Goal: Information Seeking & Learning: Learn about a topic

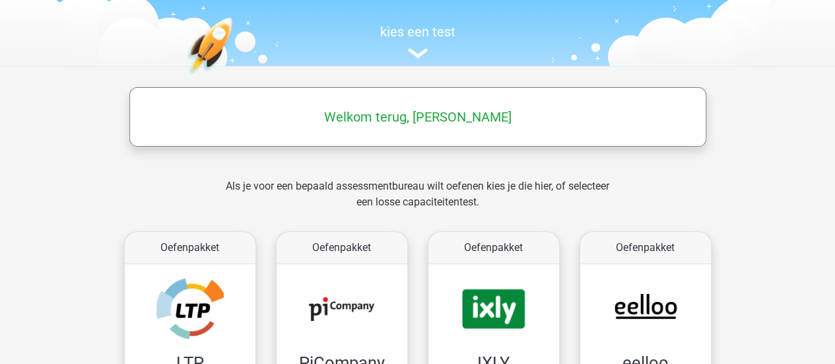
scroll to position [325, 0]
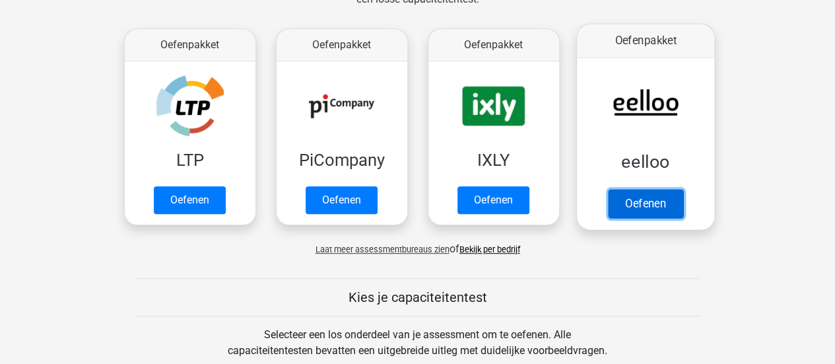
click at [654, 208] on link "Oefenen" at bounding box center [644, 203] width 75 height 29
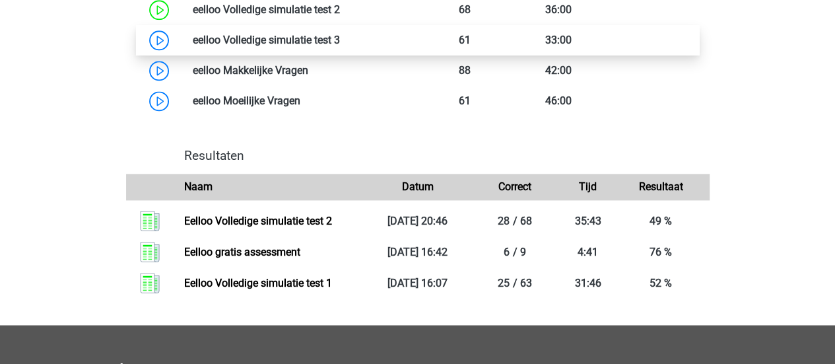
scroll to position [945, 0]
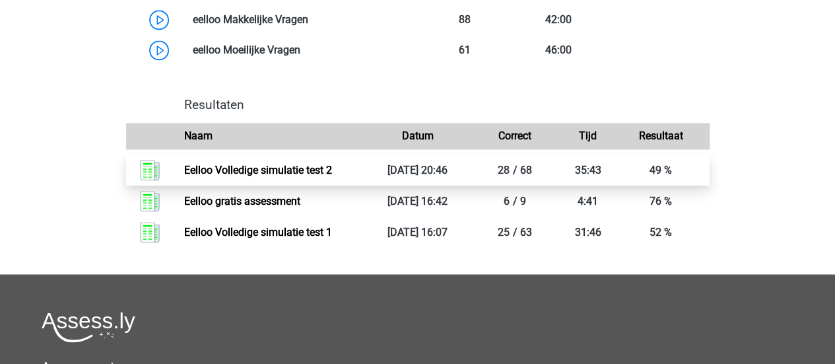
click at [332, 172] on link "Eelloo Volledige simulatie test 2" at bounding box center [258, 170] width 148 height 13
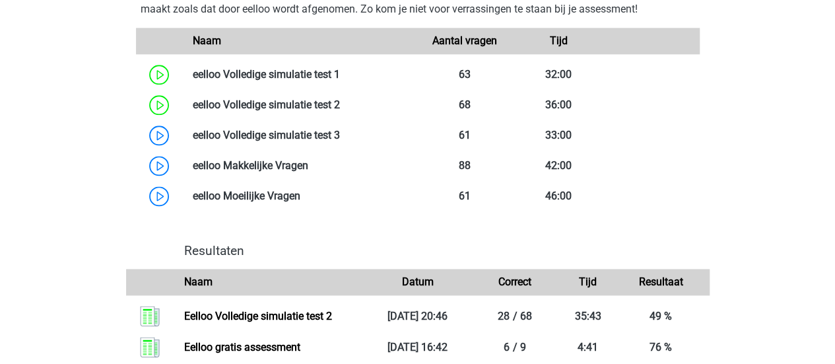
scroll to position [798, 0]
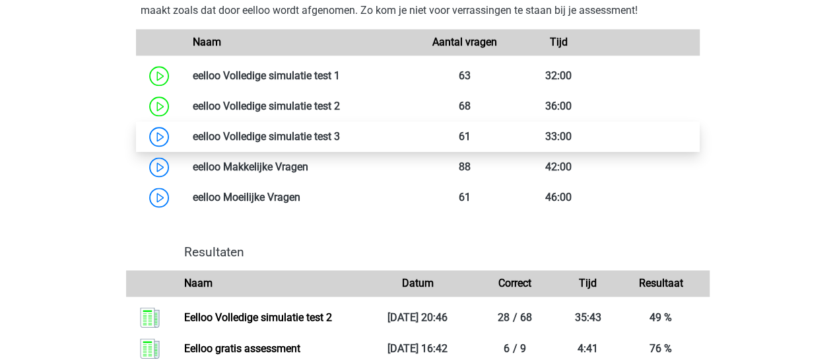
click at [340, 143] on link at bounding box center [340, 136] width 0 height 13
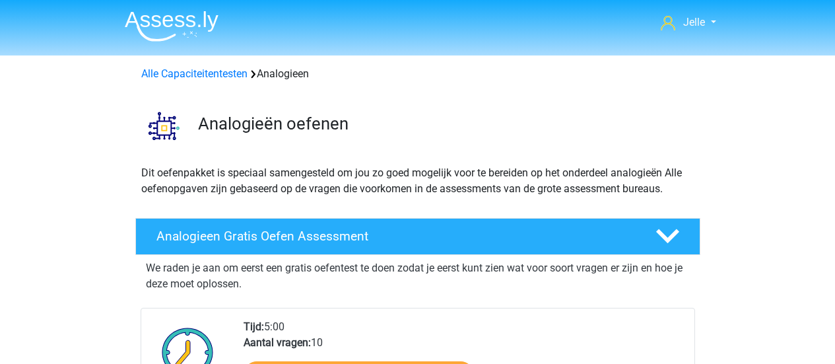
scroll to position [740, 0]
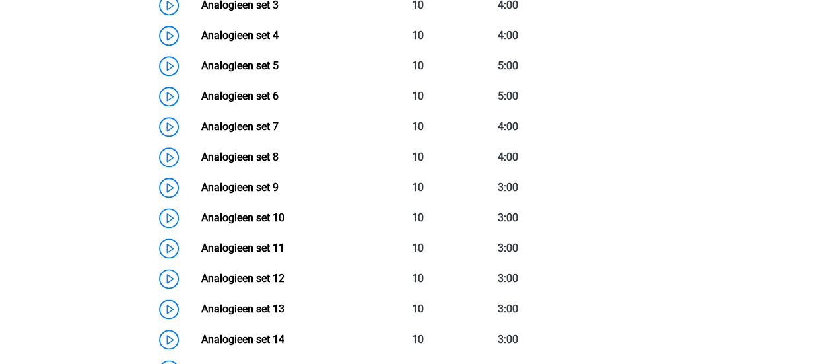
drag, startPoint x: 833, startPoint y: 172, endPoint x: 827, endPoint y: 120, distance: 52.5
click at [827, 120] on div "Jelle jelle.brugman0506@gmail.com Nederlands English" at bounding box center [417, 341] width 835 height 2163
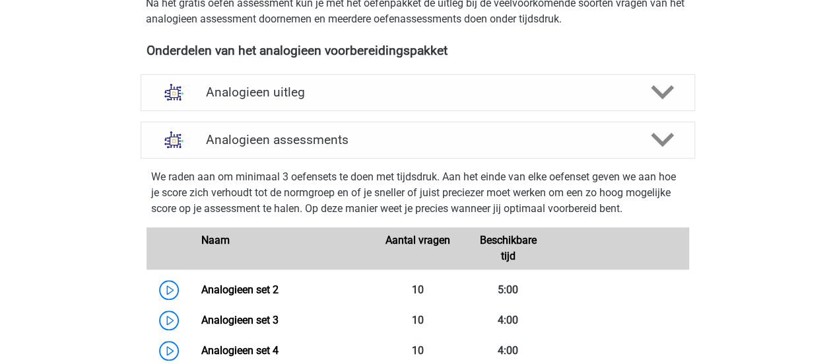
scroll to position [434, 0]
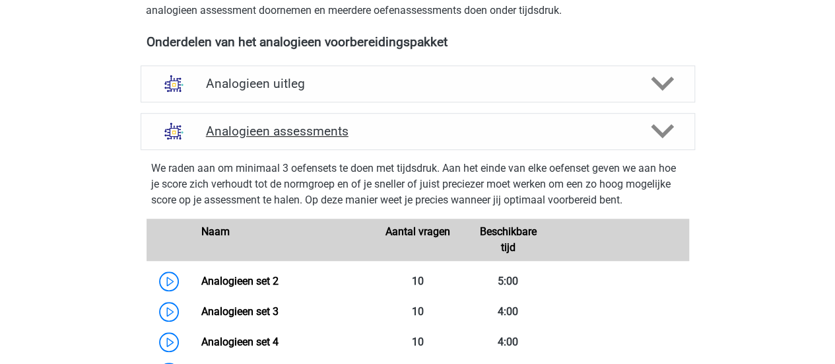
click at [652, 133] on icon at bounding box center [662, 130] width 23 height 23
click at [664, 131] on polygon at bounding box center [662, 131] width 23 height 15
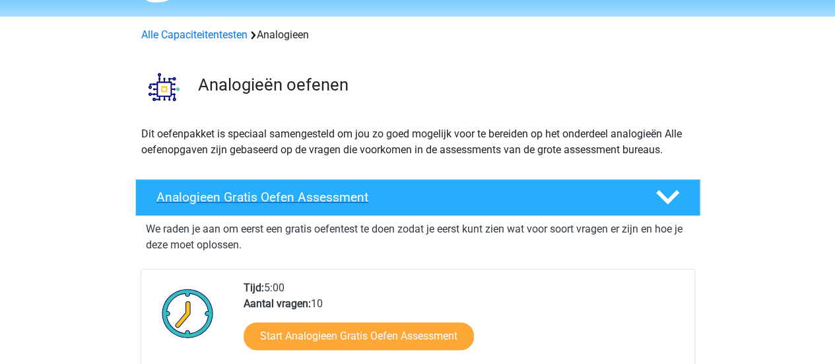
scroll to position [0, 0]
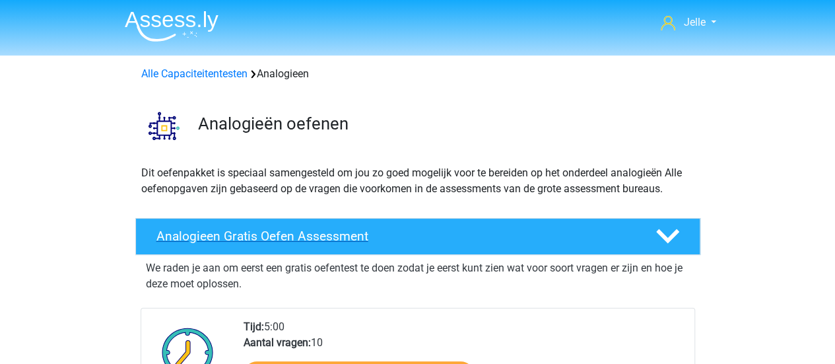
click at [669, 232] on icon at bounding box center [667, 235] width 23 height 23
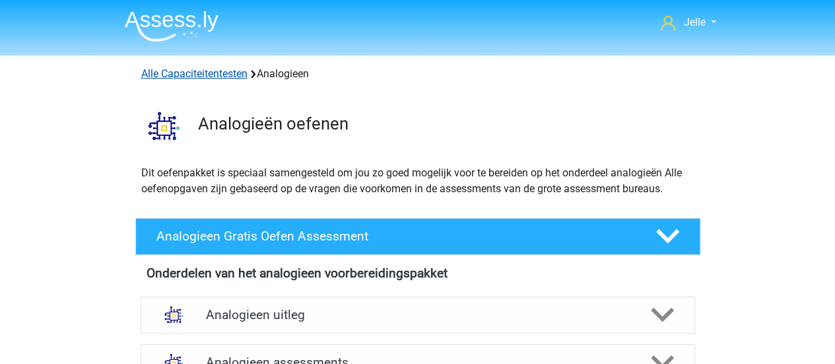
click at [203, 76] on link "Alle Capaciteitentesten" at bounding box center [194, 73] width 106 height 13
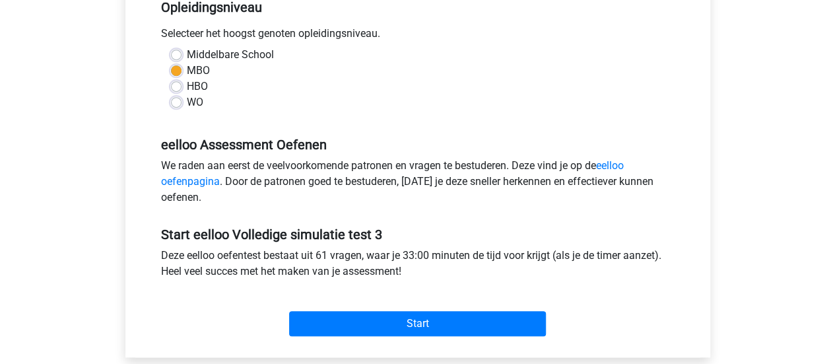
scroll to position [296, 0]
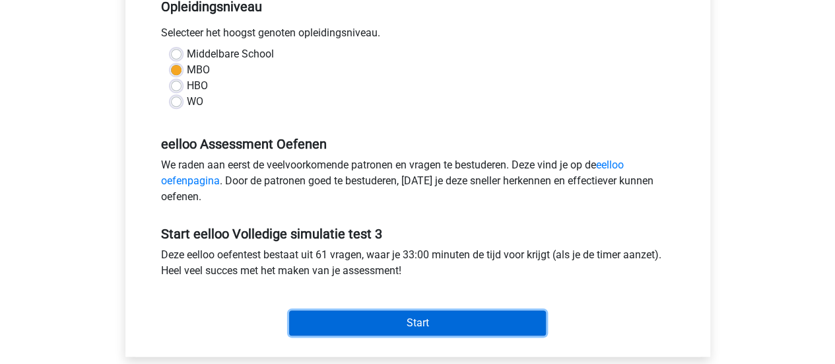
click at [364, 313] on input "Start" at bounding box center [417, 322] width 257 height 25
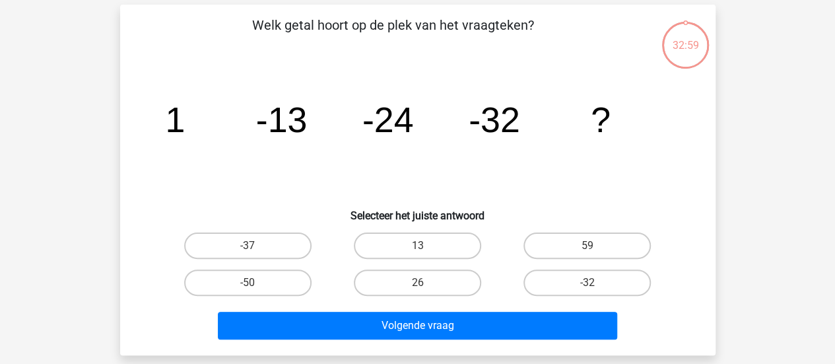
scroll to position [99, 0]
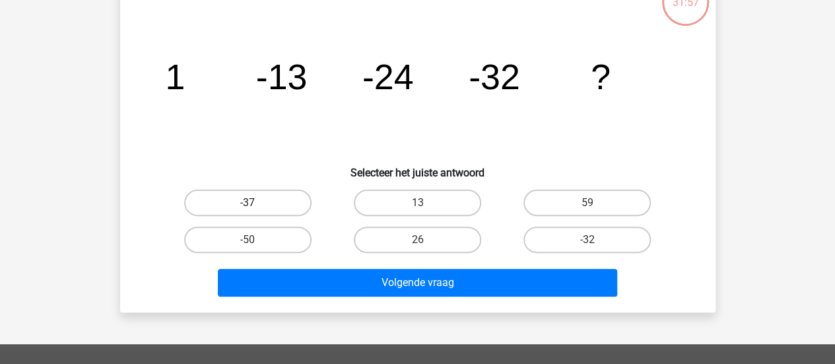
click at [270, 195] on label "-37" at bounding box center [247, 202] width 127 height 26
click at [256, 203] on input "-37" at bounding box center [251, 207] width 9 height 9
radio input "true"
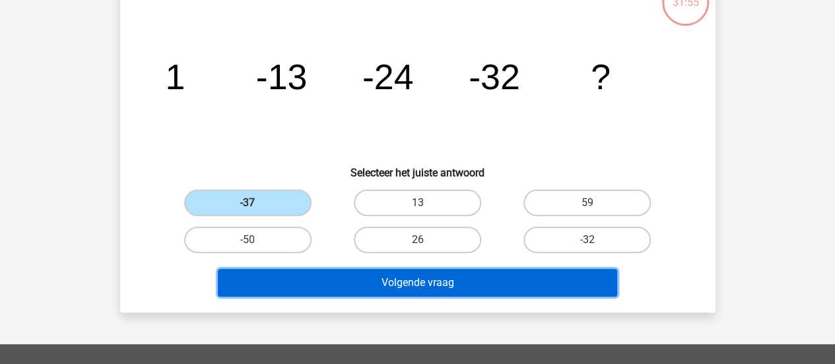
click at [288, 269] on button "Volgende vraag" at bounding box center [417, 283] width 399 height 28
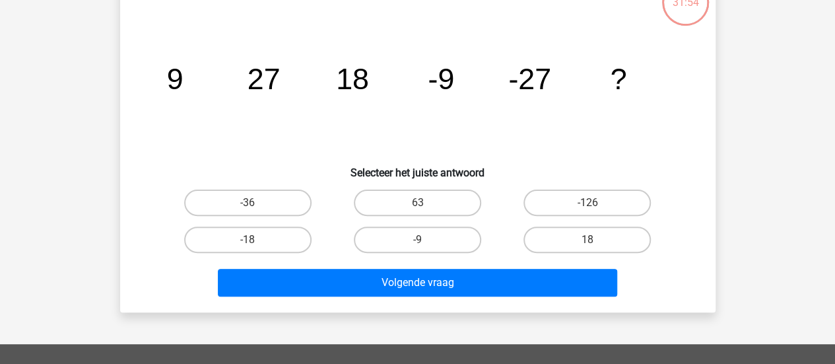
scroll to position [61, 0]
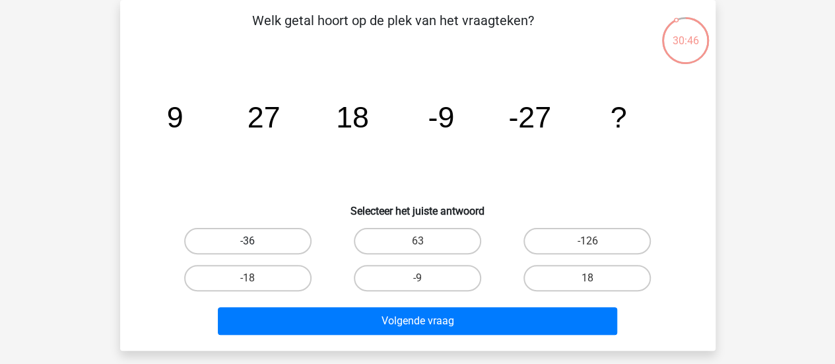
click at [255, 239] on label "-36" at bounding box center [247, 241] width 127 height 26
click at [255, 241] on input "-36" at bounding box center [251, 245] width 9 height 9
radio input "true"
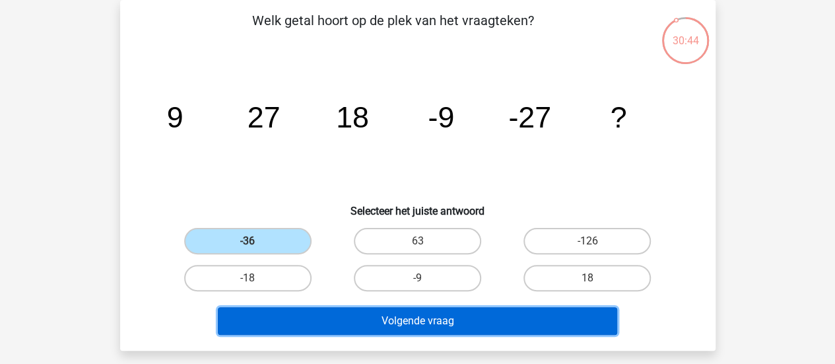
click at [294, 322] on button "Volgende vraag" at bounding box center [417, 321] width 399 height 28
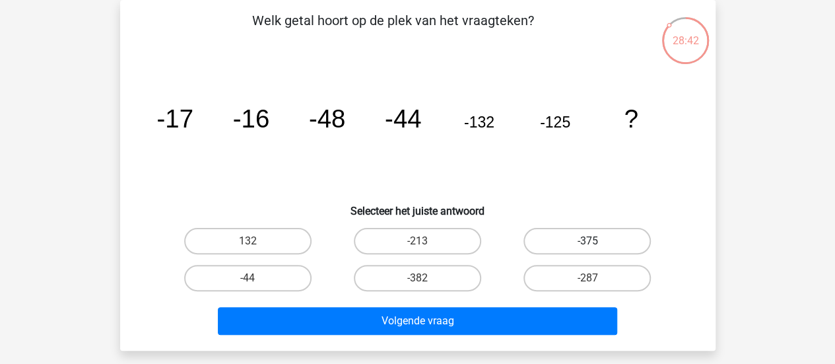
click at [621, 236] on label "-375" at bounding box center [586, 241] width 127 height 26
click at [596, 241] on input "-375" at bounding box center [591, 245] width 9 height 9
radio input "true"
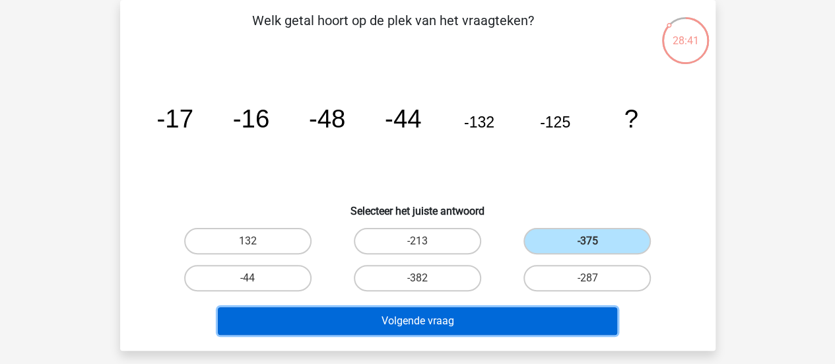
click at [503, 326] on button "Volgende vraag" at bounding box center [417, 321] width 399 height 28
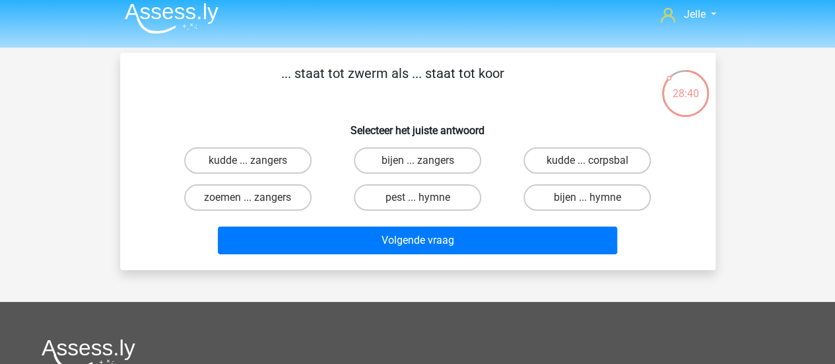
scroll to position [3, 0]
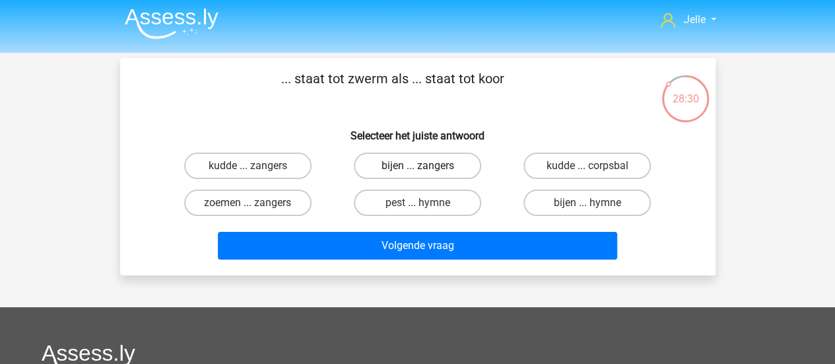
click at [412, 172] on label "bijen ... zangers" at bounding box center [417, 165] width 127 height 26
click at [417, 172] on input "bijen ... zangers" at bounding box center [421, 170] width 9 height 9
radio input "true"
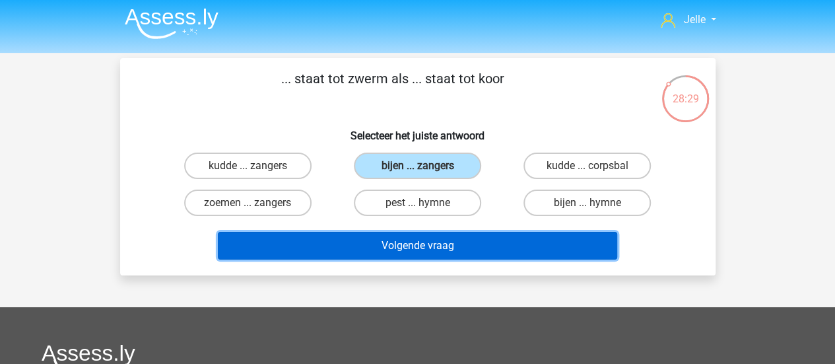
click at [373, 249] on button "Volgende vraag" at bounding box center [417, 246] width 399 height 28
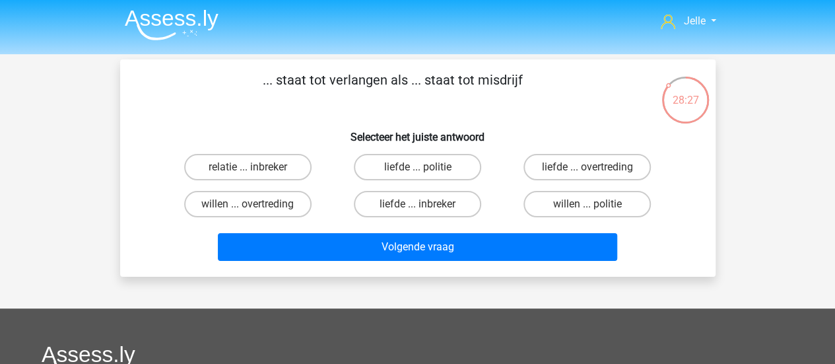
scroll to position [0, 0]
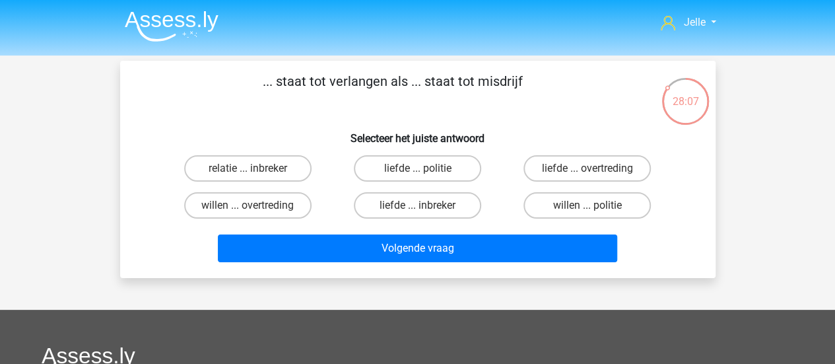
click at [537, 113] on div "... staat tot verlangen als ... staat tot misdrijf Selecteer het juiste antwoor…" at bounding box center [417, 169] width 585 height 196
click at [241, 199] on label "willen ... overtreding" at bounding box center [247, 205] width 127 height 26
click at [247, 205] on input "willen ... overtreding" at bounding box center [251, 209] width 9 height 9
radio input "true"
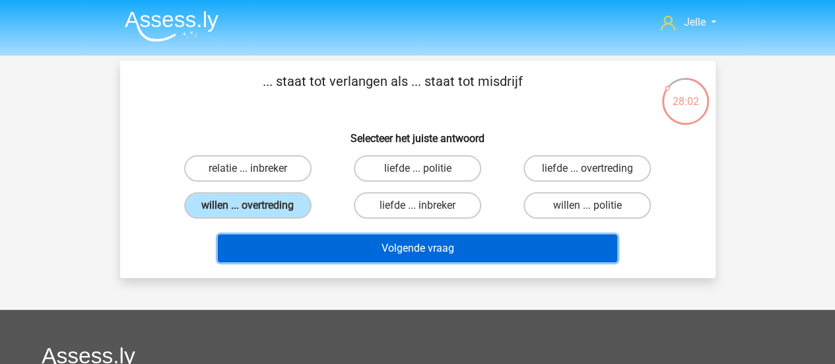
click at [265, 255] on button "Volgende vraag" at bounding box center [417, 248] width 399 height 28
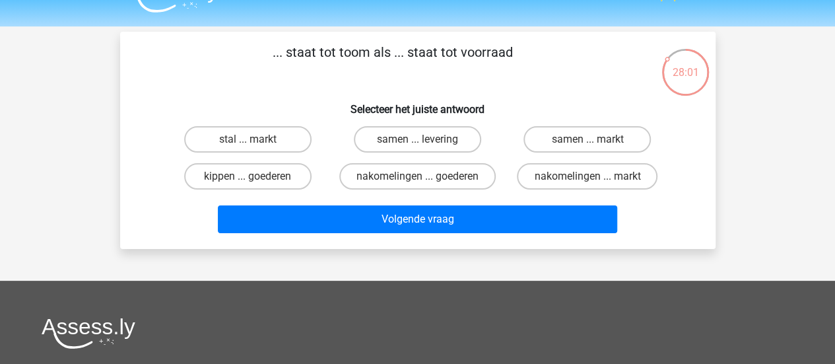
scroll to position [25, 0]
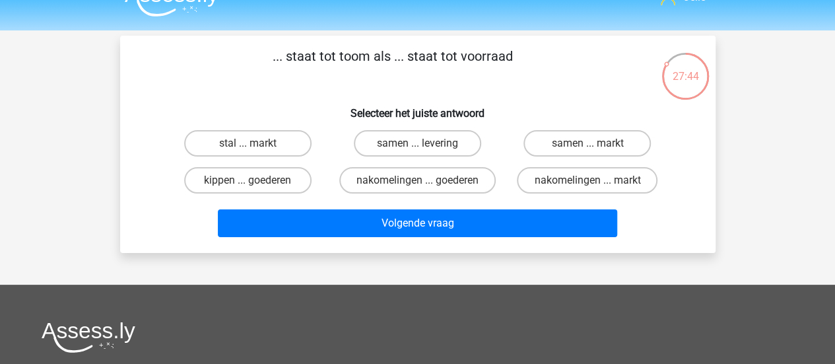
drag, startPoint x: 340, startPoint y: 63, endPoint x: 371, endPoint y: 67, distance: 30.6
click at [371, 67] on p "... staat tot toom als ... staat tot voorraad" at bounding box center [392, 66] width 503 height 40
click at [371, 77] on p "... staat tot toom als ... staat tot voorraad" at bounding box center [392, 66] width 503 height 40
click at [445, 150] on label "samen ... levering" at bounding box center [417, 143] width 127 height 26
click at [426, 150] on input "samen ... levering" at bounding box center [421, 147] width 9 height 9
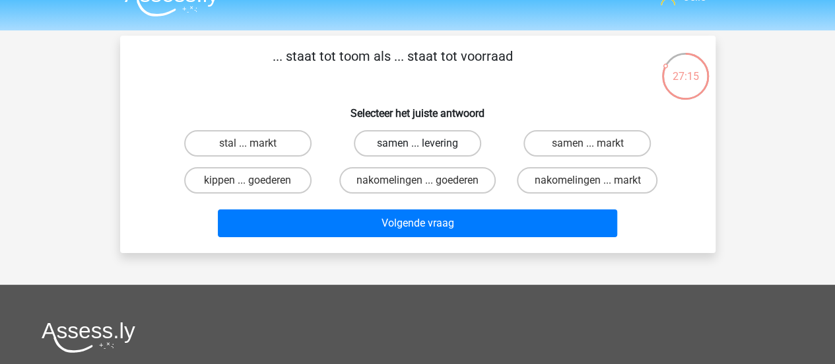
radio input "true"
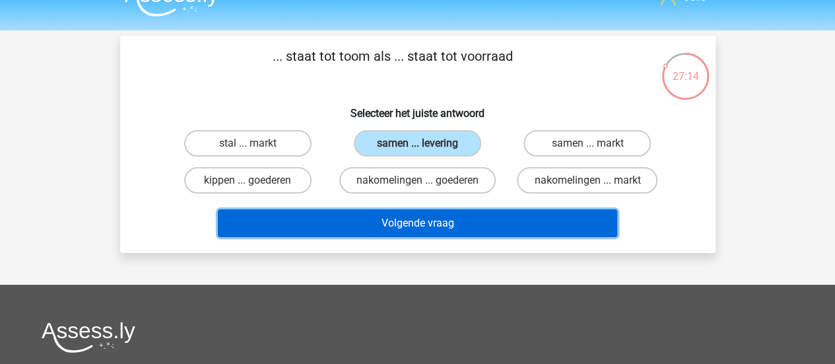
click at [425, 218] on button "Volgende vraag" at bounding box center [417, 223] width 399 height 28
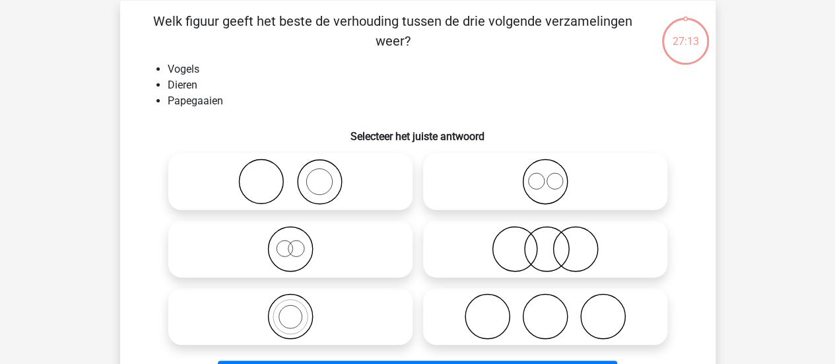
scroll to position [61, 0]
click at [329, 331] on icon at bounding box center [291, 315] width 234 height 46
click at [299, 309] on input "radio" at bounding box center [294, 304] width 9 height 9
radio input "true"
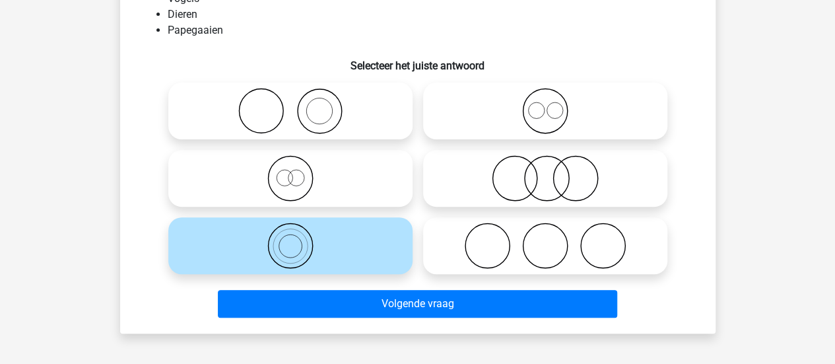
scroll to position [16, 0]
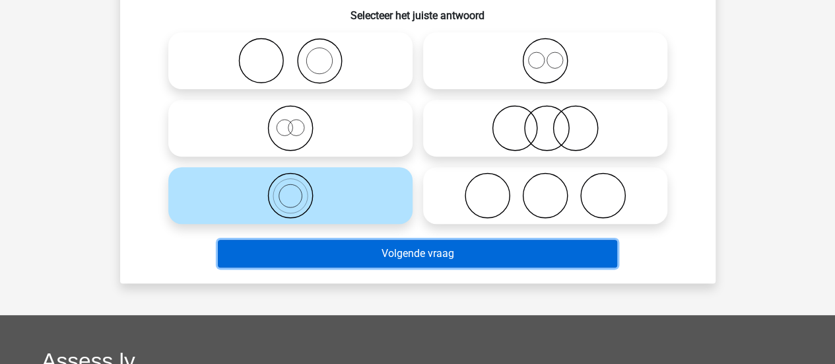
click at [319, 256] on button "Volgende vraag" at bounding box center [417, 253] width 399 height 28
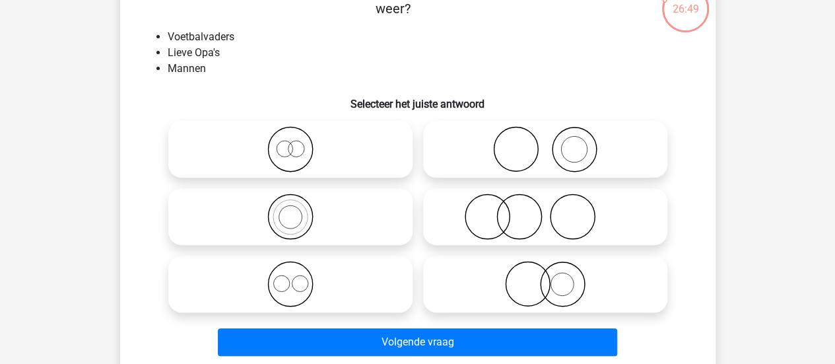
scroll to position [95, 0]
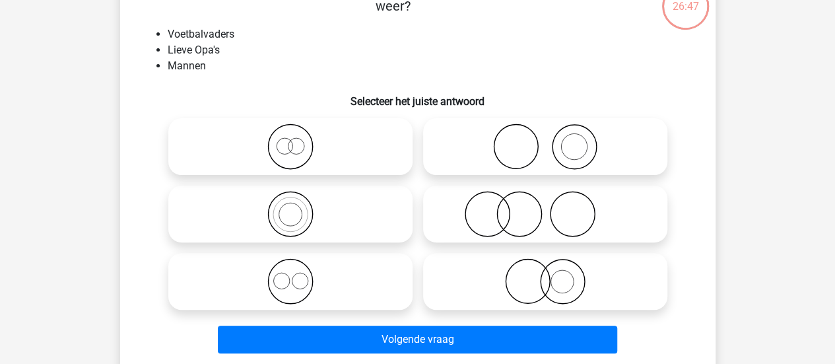
click at [350, 135] on icon at bounding box center [291, 146] width 234 height 46
click at [299, 135] on input "radio" at bounding box center [294, 135] width 9 height 9
radio input "true"
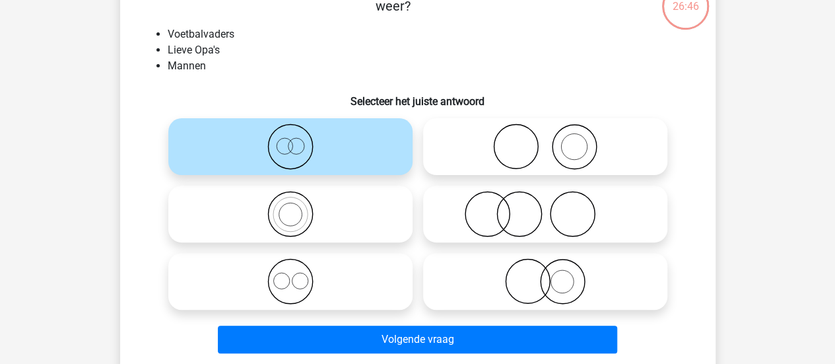
click at [311, 297] on icon at bounding box center [291, 281] width 234 height 46
click at [299, 274] on input "radio" at bounding box center [294, 270] width 9 height 9
radio input "true"
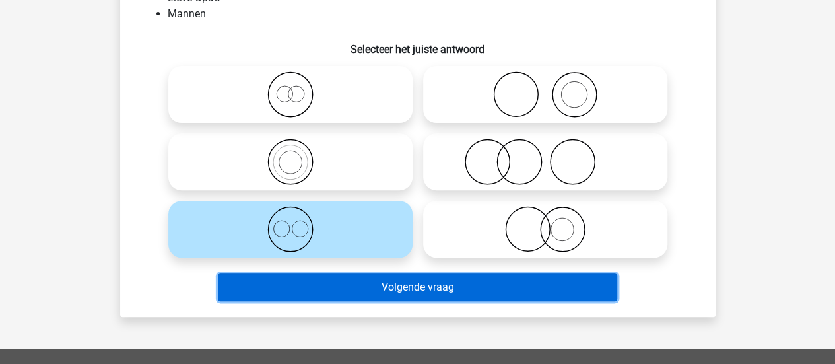
click at [273, 292] on button "Volgende vraag" at bounding box center [417, 287] width 399 height 28
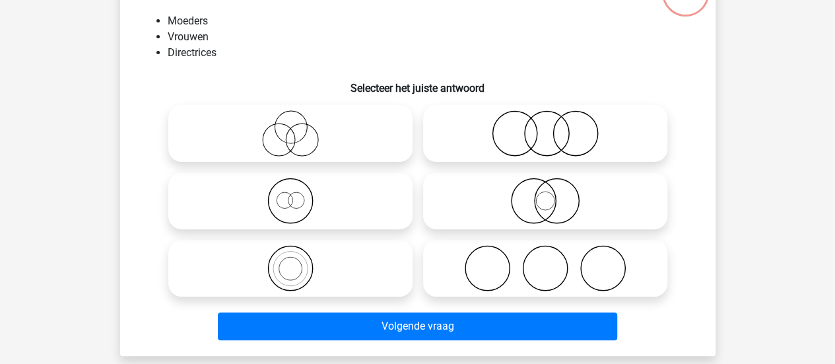
scroll to position [110, 0]
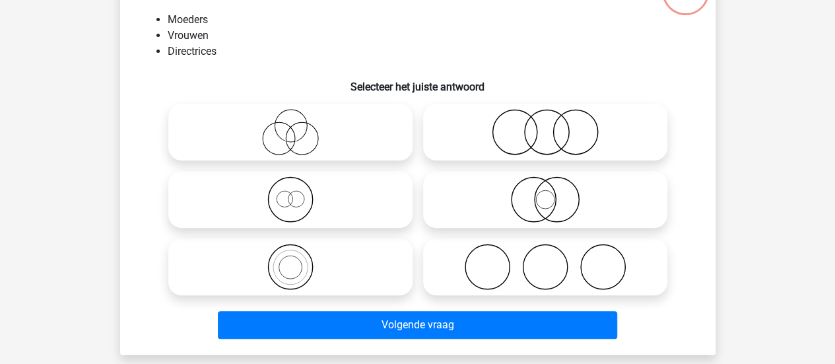
click at [497, 267] on icon at bounding box center [545, 266] width 234 height 46
click at [545, 260] on input "radio" at bounding box center [549, 255] width 9 height 9
radio input "true"
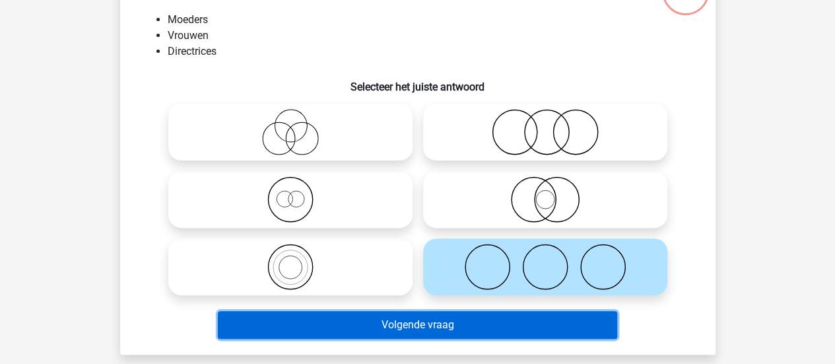
click at [454, 329] on button "Volgende vraag" at bounding box center [417, 325] width 399 height 28
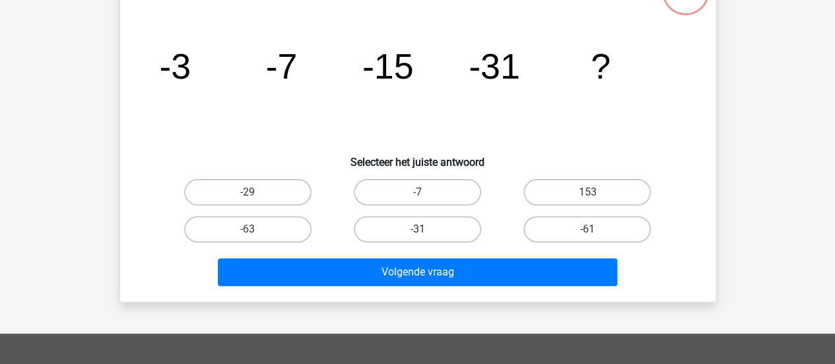
scroll to position [61, 0]
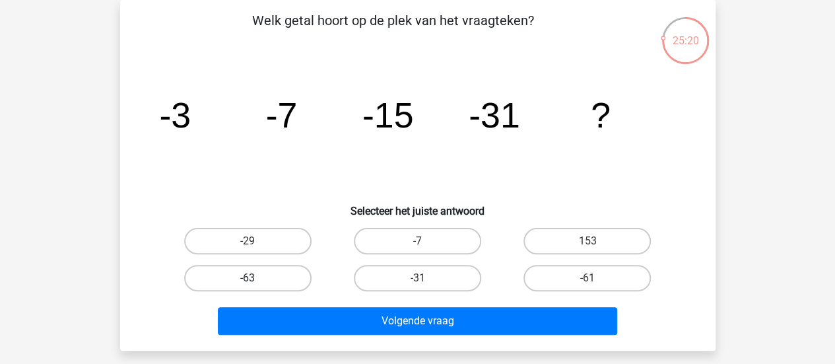
click at [232, 284] on label "-63" at bounding box center [247, 278] width 127 height 26
click at [247, 284] on input "-63" at bounding box center [251, 282] width 9 height 9
radio input "true"
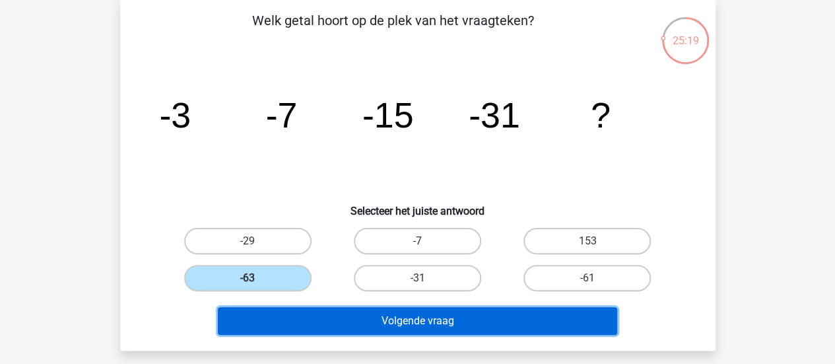
click at [241, 313] on button "Volgende vraag" at bounding box center [417, 321] width 399 height 28
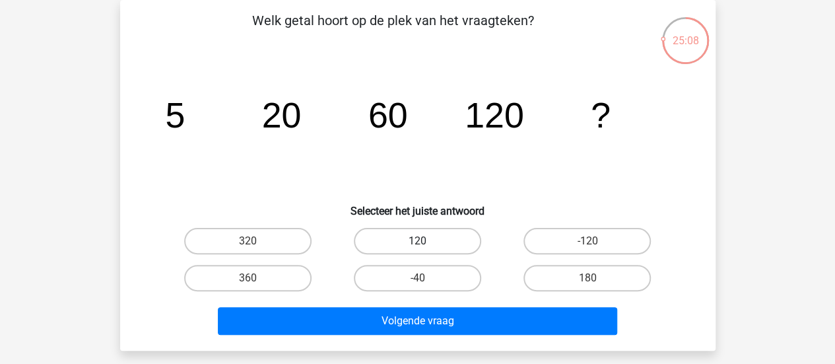
click at [441, 232] on label "120" at bounding box center [417, 241] width 127 height 26
click at [426, 241] on input "120" at bounding box center [421, 245] width 9 height 9
radio input "true"
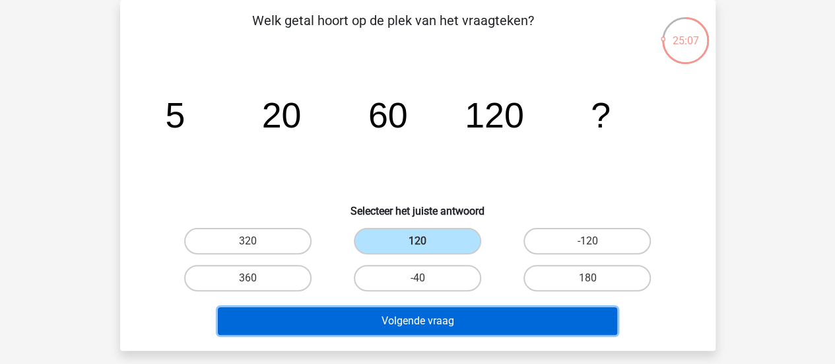
click at [373, 321] on button "Volgende vraag" at bounding box center [417, 321] width 399 height 28
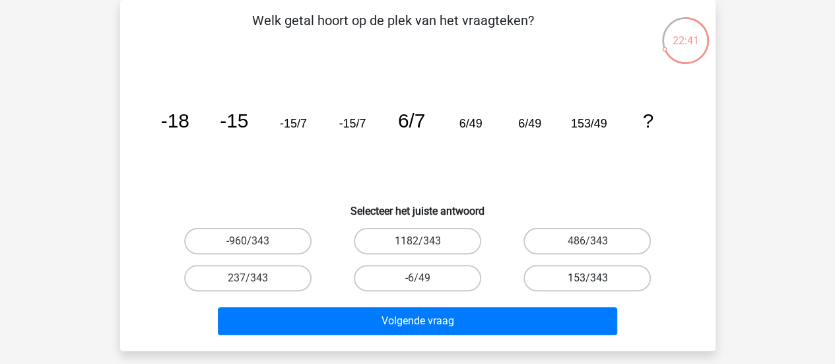
click at [537, 278] on label "153/343" at bounding box center [586, 278] width 127 height 26
click at [587, 278] on input "153/343" at bounding box center [591, 282] width 9 height 9
radio input "true"
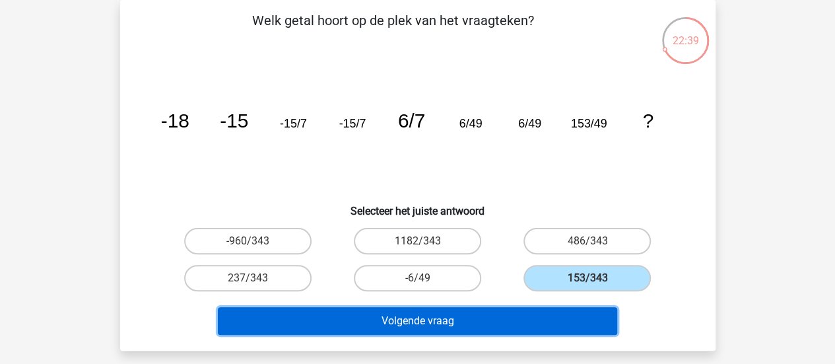
click at [473, 319] on button "Volgende vraag" at bounding box center [417, 321] width 399 height 28
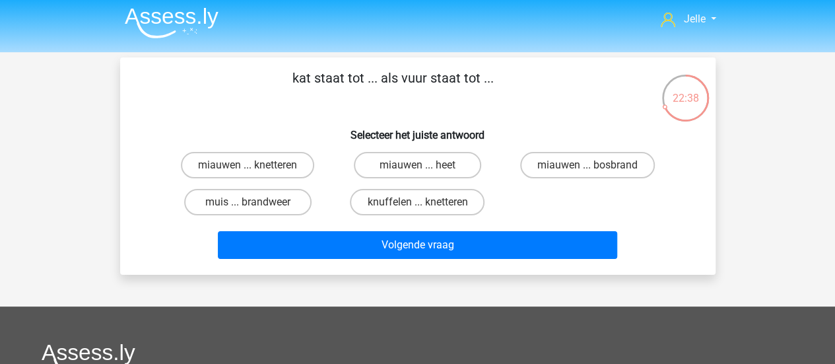
scroll to position [0, 0]
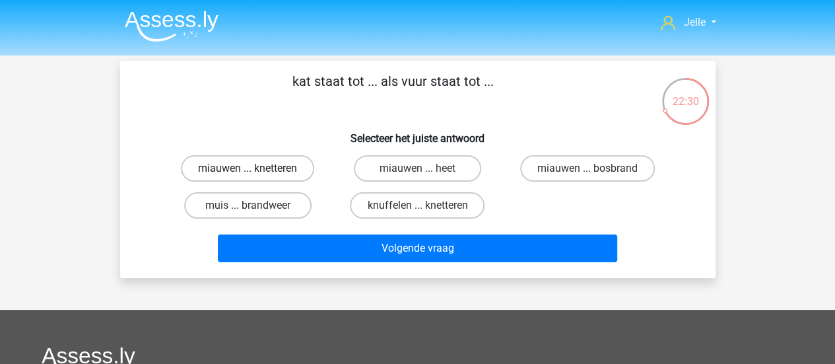
click at [290, 171] on label "miauwen ... knetteren" at bounding box center [247, 168] width 133 height 26
click at [256, 171] on input "miauwen ... knetteren" at bounding box center [251, 172] width 9 height 9
radio input "true"
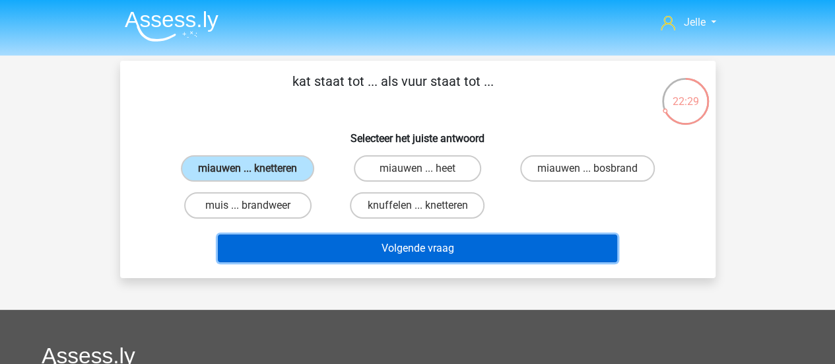
click at [314, 247] on button "Volgende vraag" at bounding box center [417, 248] width 399 height 28
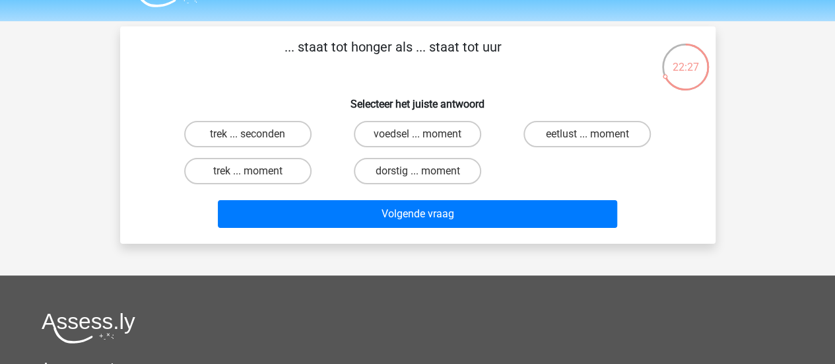
scroll to position [32, 0]
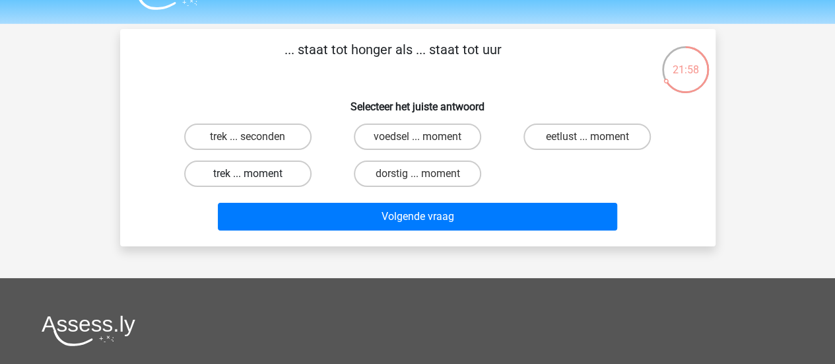
click at [261, 172] on label "trek ... moment" at bounding box center [247, 173] width 127 height 26
click at [256, 174] on input "trek ... moment" at bounding box center [251, 178] width 9 height 9
radio input "true"
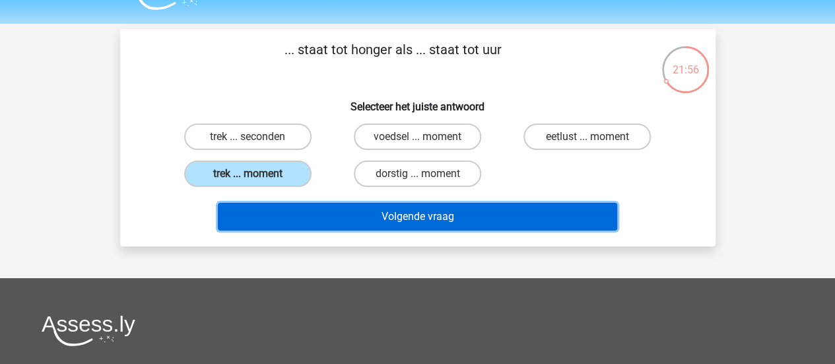
click at [293, 214] on button "Volgende vraag" at bounding box center [417, 217] width 399 height 28
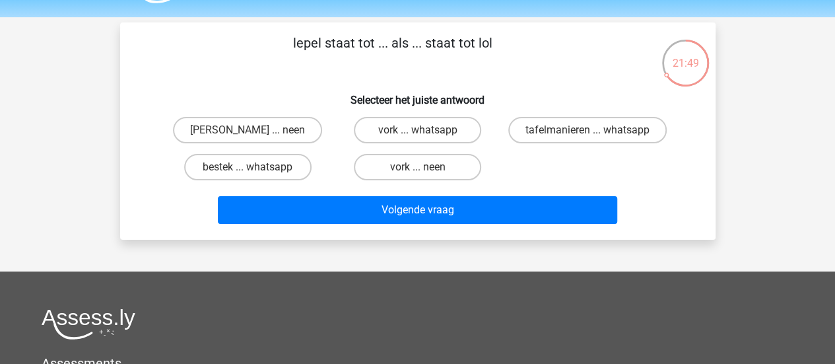
scroll to position [37, 0]
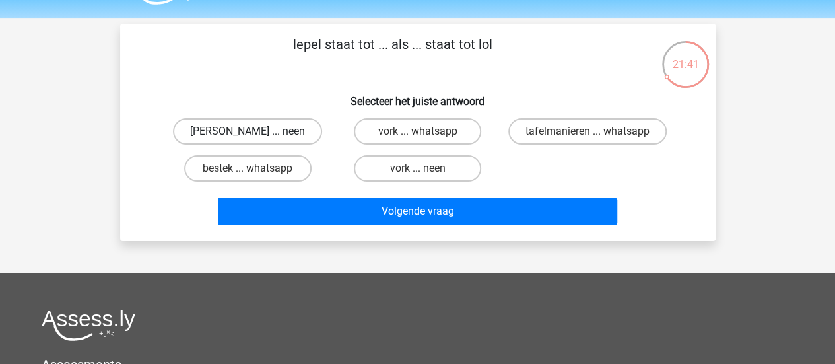
click at [282, 124] on label "anna ... neen" at bounding box center [247, 131] width 149 height 26
click at [256, 131] on input "anna ... neen" at bounding box center [251, 135] width 9 height 9
radio input "true"
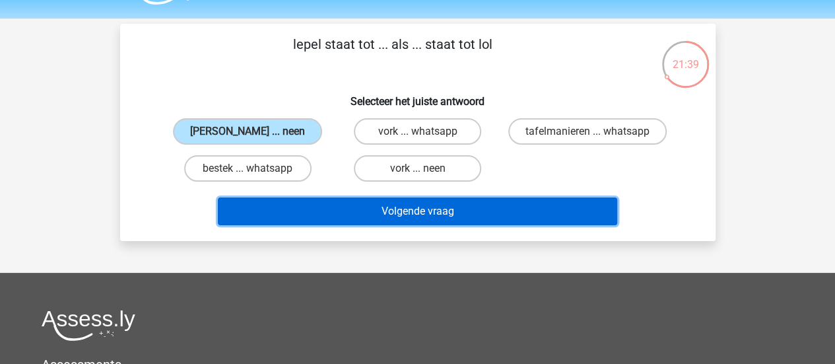
click at [343, 212] on button "Volgende vraag" at bounding box center [417, 211] width 399 height 28
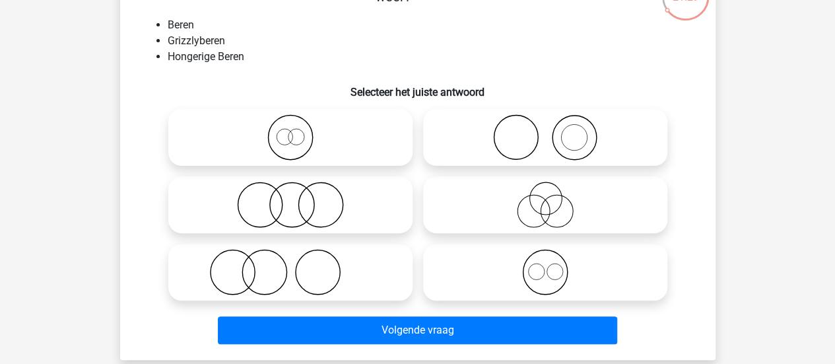
scroll to position [110, 0]
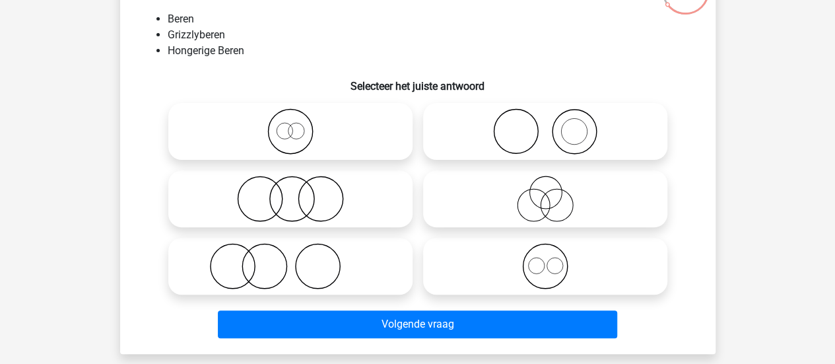
click at [514, 264] on icon at bounding box center [545, 266] width 234 height 46
click at [545, 259] on input "radio" at bounding box center [549, 255] width 9 height 9
radio input "true"
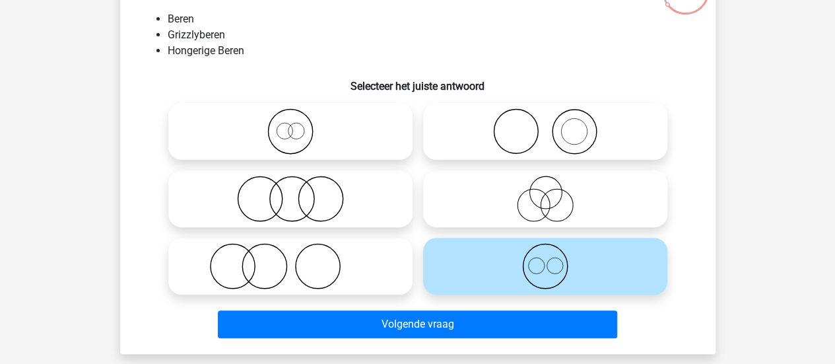
click at [514, 263] on icon at bounding box center [545, 266] width 234 height 46
click at [545, 259] on input "radio" at bounding box center [549, 255] width 9 height 9
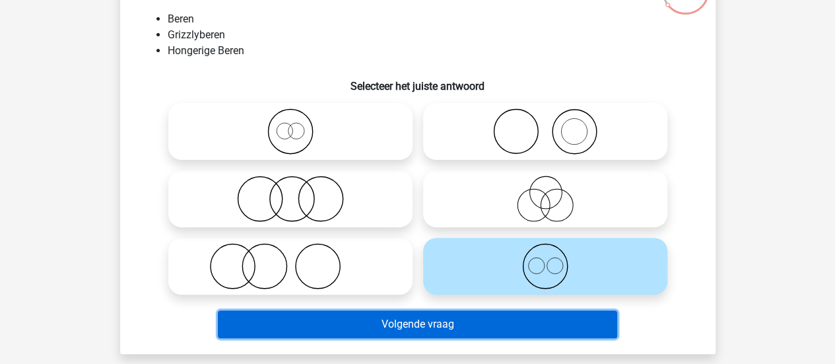
click at [431, 330] on button "Volgende vraag" at bounding box center [417, 324] width 399 height 28
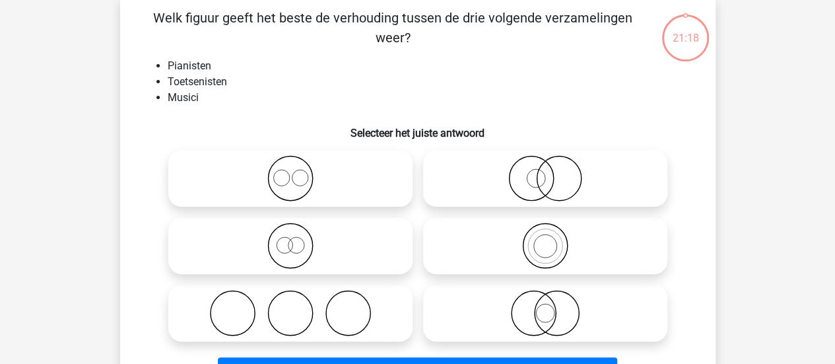
scroll to position [61, 0]
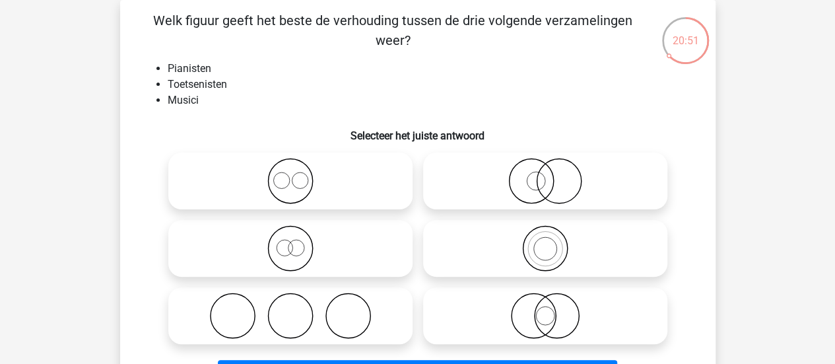
click at [563, 234] on icon at bounding box center [545, 248] width 234 height 46
click at [554, 234] on input "radio" at bounding box center [549, 237] width 9 height 9
radio input "true"
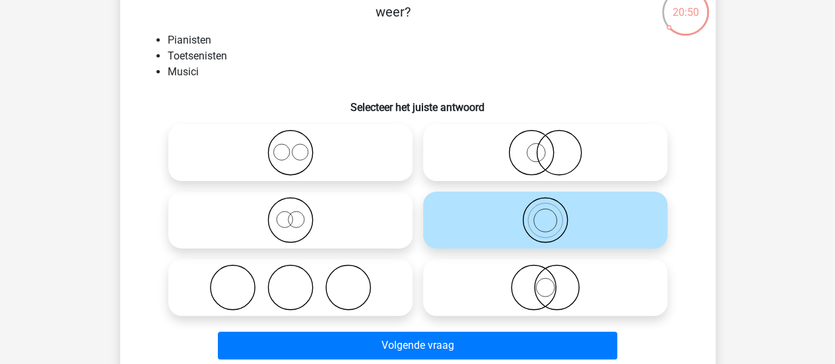
scroll to position [157, 0]
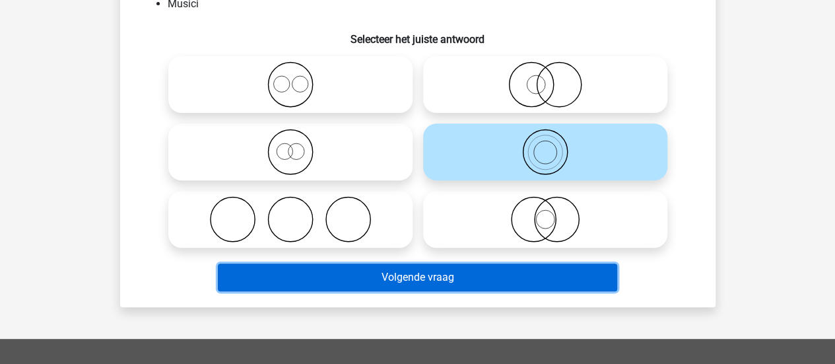
click at [483, 276] on button "Volgende vraag" at bounding box center [417, 277] width 399 height 28
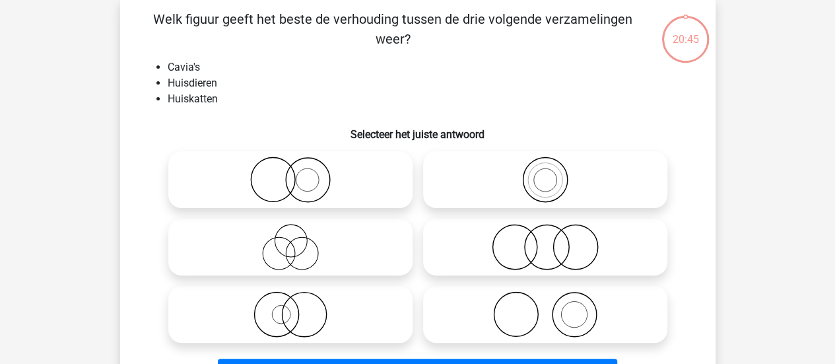
scroll to position [61, 0]
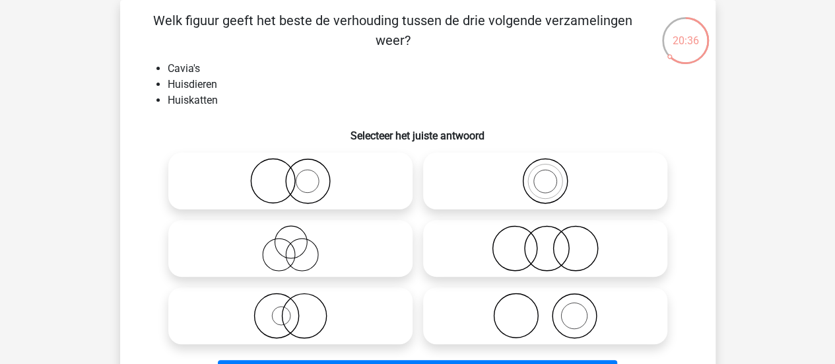
click at [524, 261] on icon at bounding box center [545, 248] width 234 height 46
click at [545, 241] on input "radio" at bounding box center [549, 237] width 9 height 9
radio input "true"
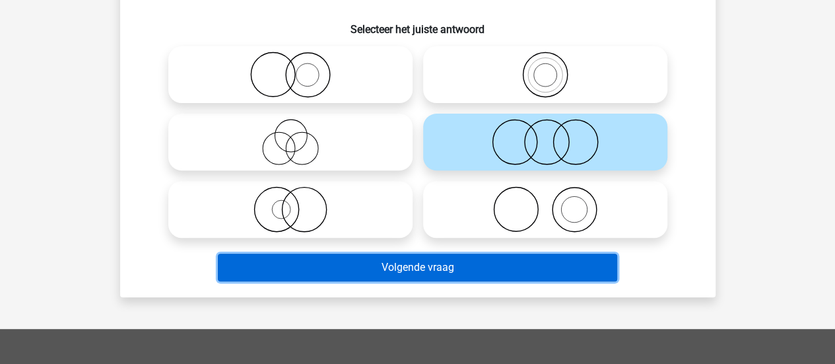
click at [474, 261] on button "Volgende vraag" at bounding box center [417, 267] width 399 height 28
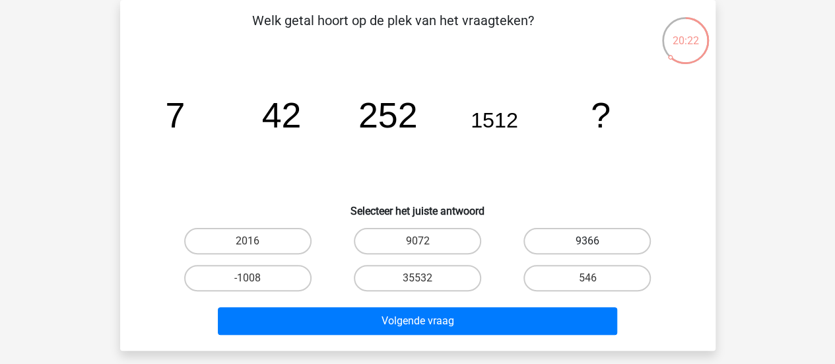
click at [594, 230] on label "9366" at bounding box center [586, 241] width 127 height 26
click at [594, 241] on input "9366" at bounding box center [591, 245] width 9 height 9
radio input "true"
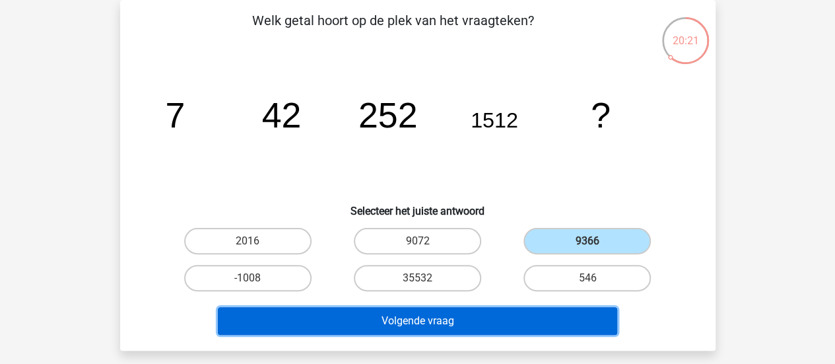
click at [486, 311] on button "Volgende vraag" at bounding box center [417, 321] width 399 height 28
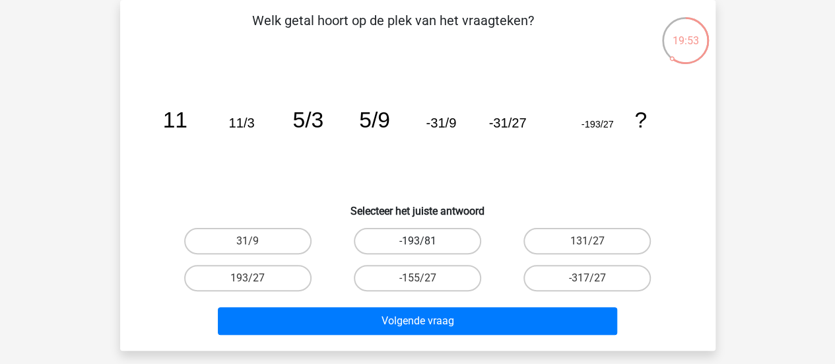
click at [433, 234] on label "-193/81" at bounding box center [417, 241] width 127 height 26
click at [426, 241] on input "-193/81" at bounding box center [421, 245] width 9 height 9
radio input "true"
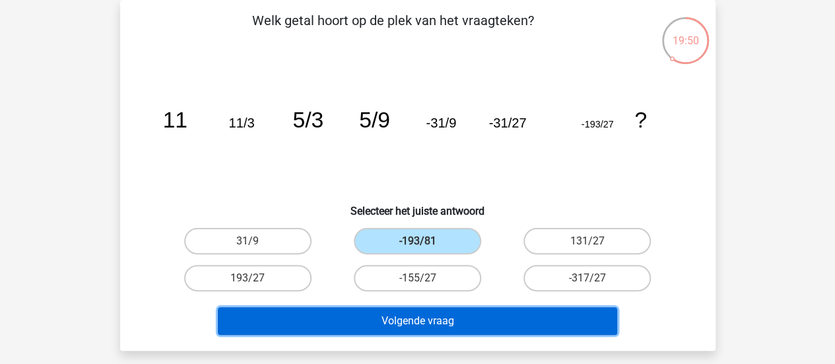
click at [457, 315] on button "Volgende vraag" at bounding box center [417, 321] width 399 height 28
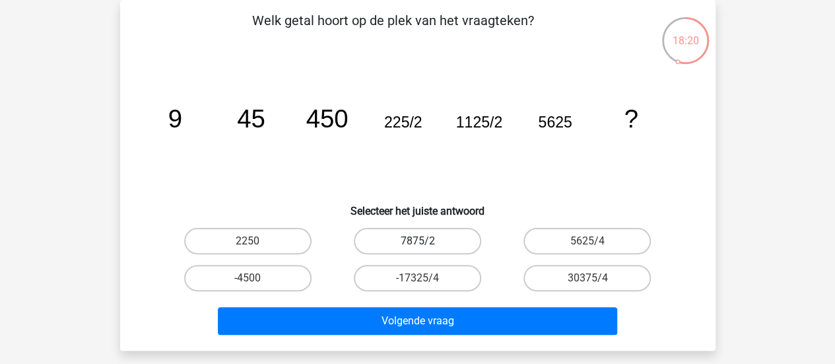
click at [434, 246] on label "7875/2" at bounding box center [417, 241] width 127 height 26
click at [426, 246] on input "7875/2" at bounding box center [421, 245] width 9 height 9
radio input "true"
click at [434, 246] on label "7875/2" at bounding box center [417, 241] width 127 height 26
click at [426, 246] on input "7875/2" at bounding box center [421, 245] width 9 height 9
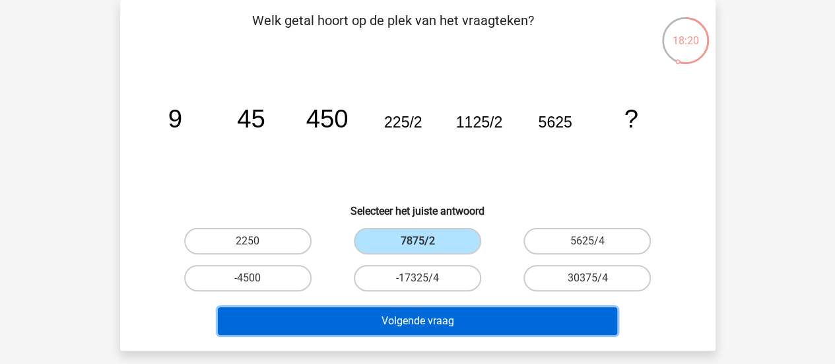
click at [383, 324] on button "Volgende vraag" at bounding box center [417, 321] width 399 height 28
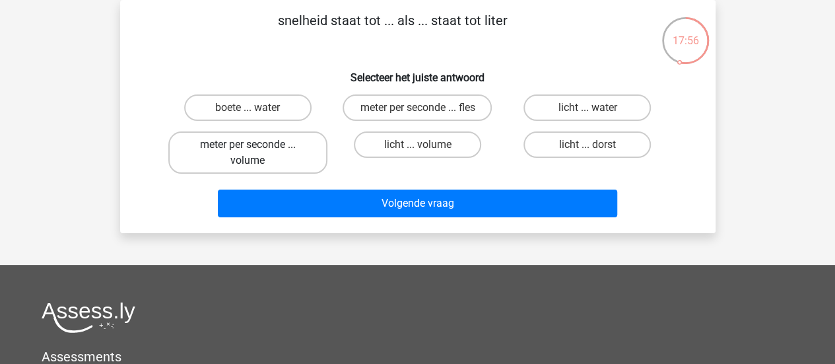
click at [272, 135] on label "meter per seconde ... volume" at bounding box center [247, 152] width 159 height 42
click at [256, 144] on input "meter per seconde ... volume" at bounding box center [251, 148] width 9 height 9
radio input "true"
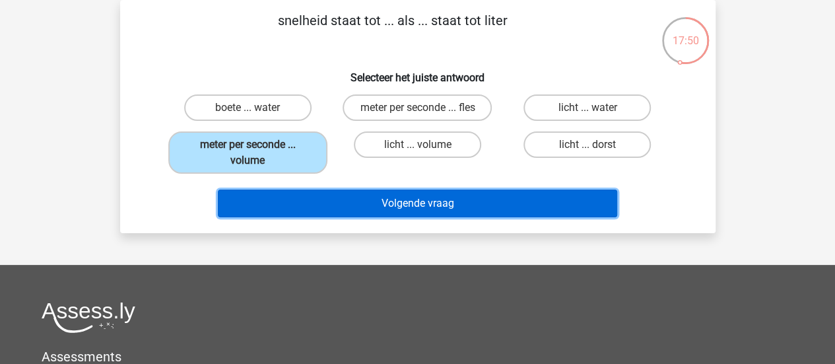
click at [308, 208] on button "Volgende vraag" at bounding box center [417, 203] width 399 height 28
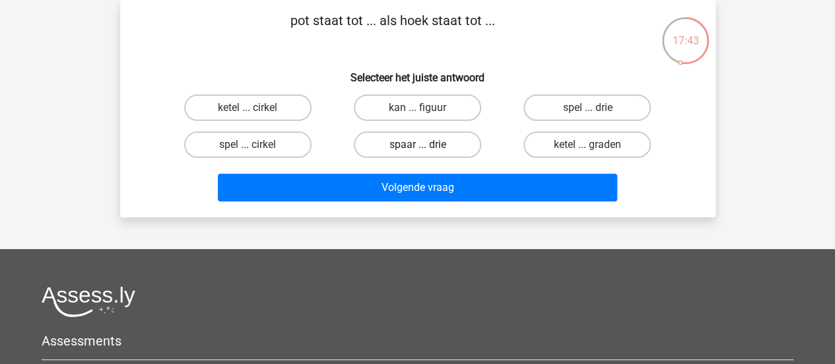
click at [450, 146] on label "spaar ... drie" at bounding box center [417, 144] width 127 height 26
click at [426, 146] on input "spaar ... drie" at bounding box center [421, 148] width 9 height 9
radio input "true"
click at [438, 173] on div "Volgende vraag" at bounding box center [417, 185] width 553 height 44
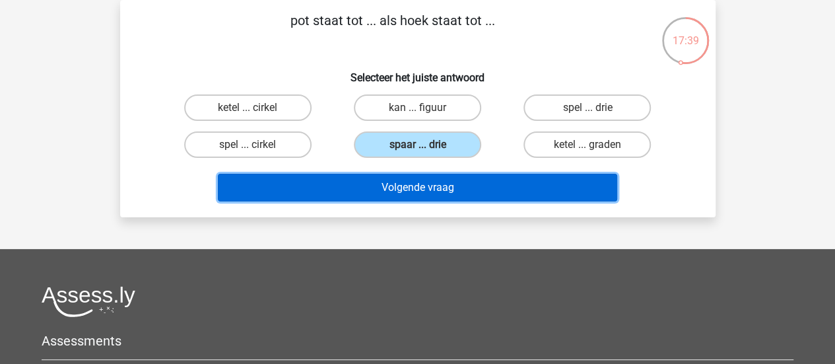
click at [435, 185] on button "Volgende vraag" at bounding box center [417, 188] width 399 height 28
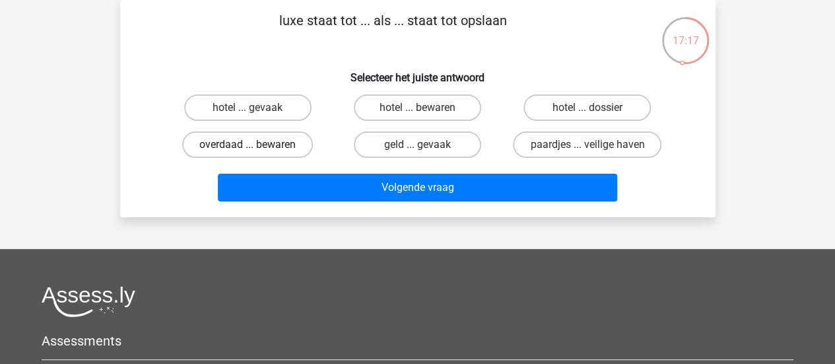
click at [241, 135] on label "overdaad ... bewaren" at bounding box center [247, 144] width 131 height 26
click at [247, 144] on input "overdaad ... bewaren" at bounding box center [251, 148] width 9 height 9
radio input "true"
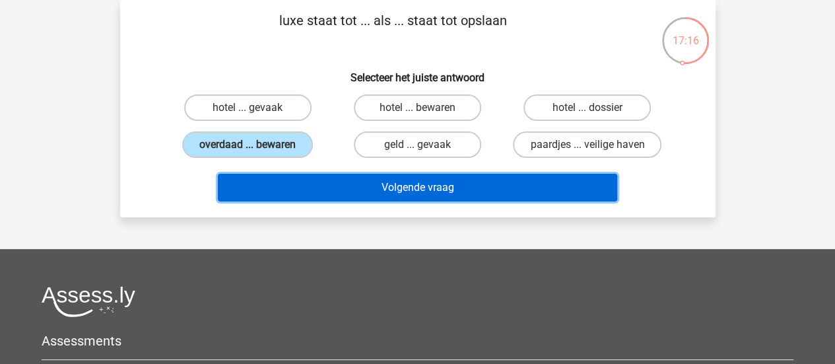
click at [262, 176] on button "Volgende vraag" at bounding box center [417, 188] width 399 height 28
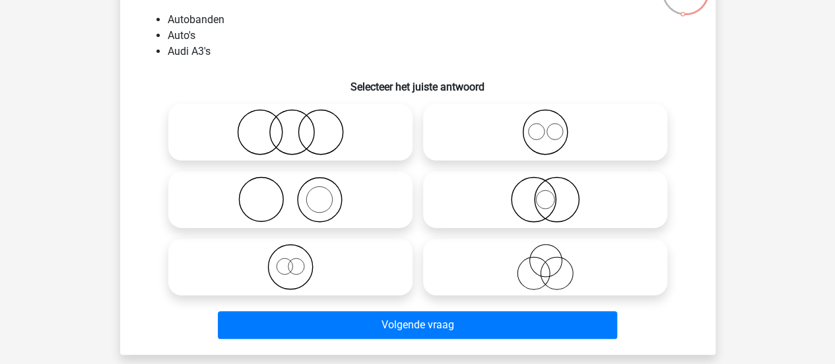
scroll to position [122, 0]
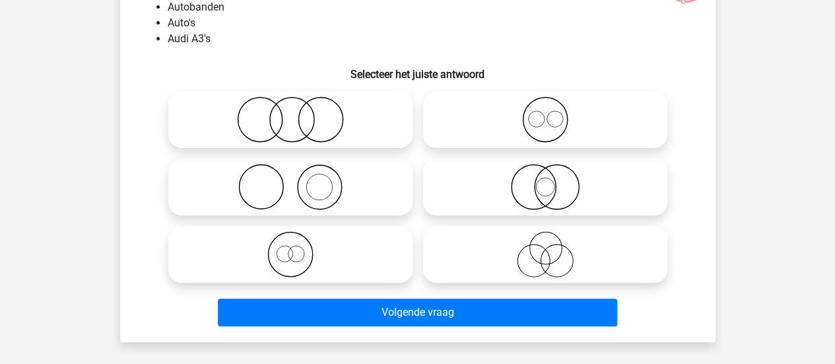
click at [542, 185] on icon at bounding box center [545, 187] width 234 height 46
click at [545, 180] on input "radio" at bounding box center [549, 176] width 9 height 9
radio input "true"
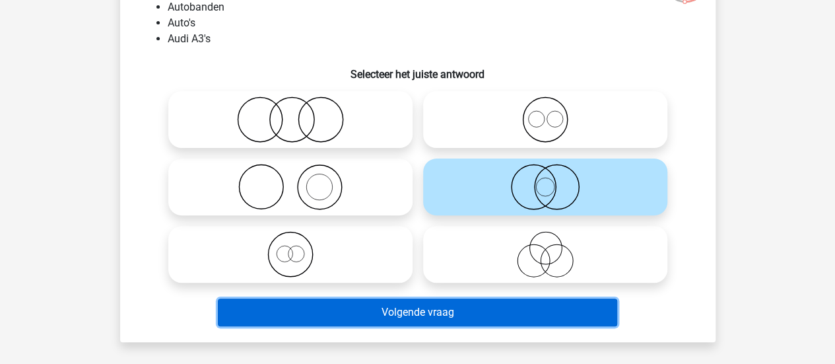
click at [472, 317] on button "Volgende vraag" at bounding box center [417, 312] width 399 height 28
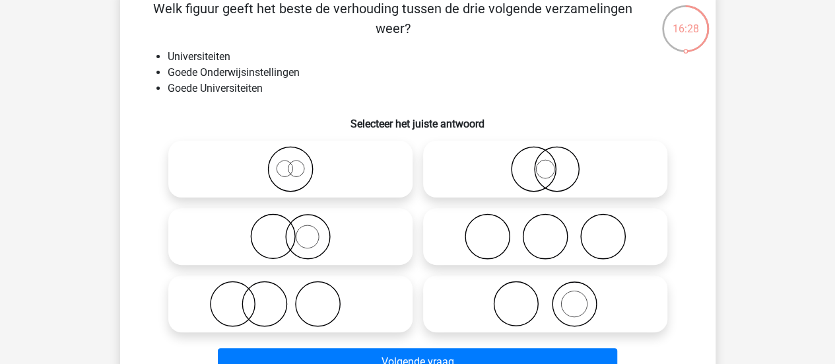
scroll to position [78, 0]
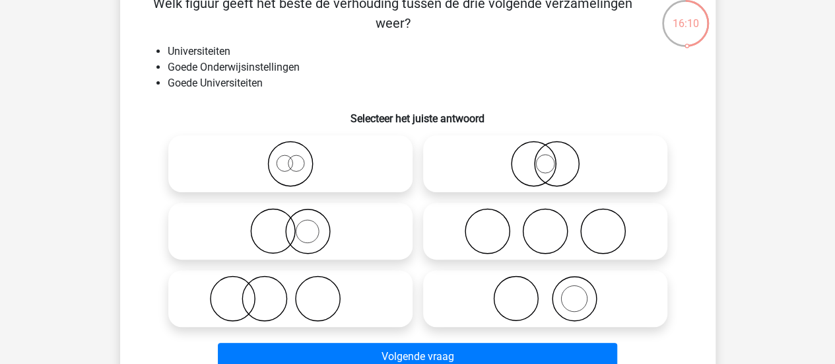
click at [315, 232] on icon at bounding box center [291, 231] width 234 height 46
click at [299, 224] on input "radio" at bounding box center [294, 220] width 9 height 9
radio input "true"
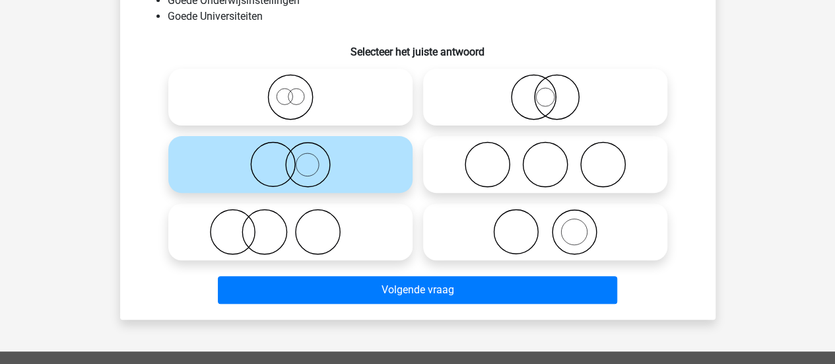
scroll to position [160, 0]
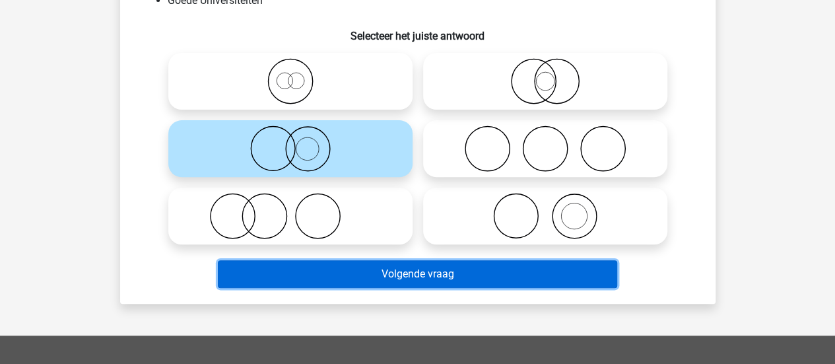
click at [288, 263] on button "Volgende vraag" at bounding box center [417, 274] width 399 height 28
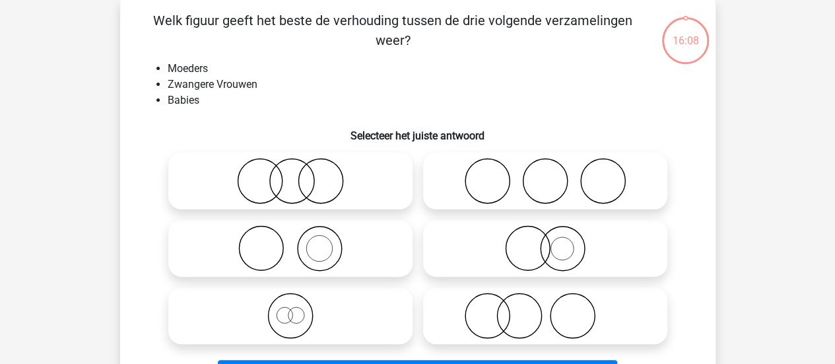
scroll to position [61, 0]
click at [536, 255] on icon at bounding box center [545, 248] width 234 height 46
click at [545, 241] on input "radio" at bounding box center [549, 237] width 9 height 9
radio input "true"
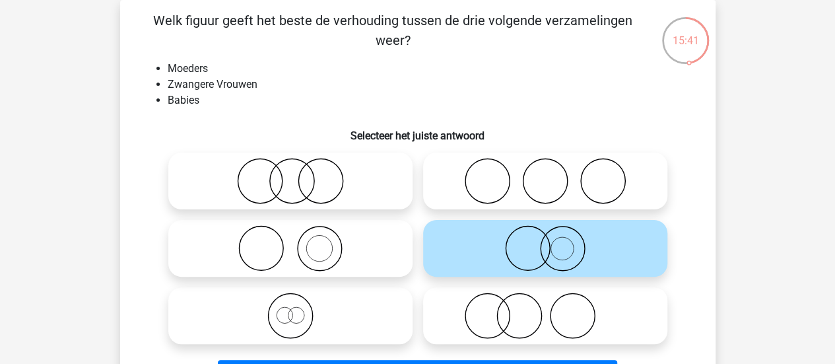
click at [265, 231] on icon at bounding box center [291, 248] width 234 height 46
click at [290, 233] on input "radio" at bounding box center [294, 237] width 9 height 9
radio input "true"
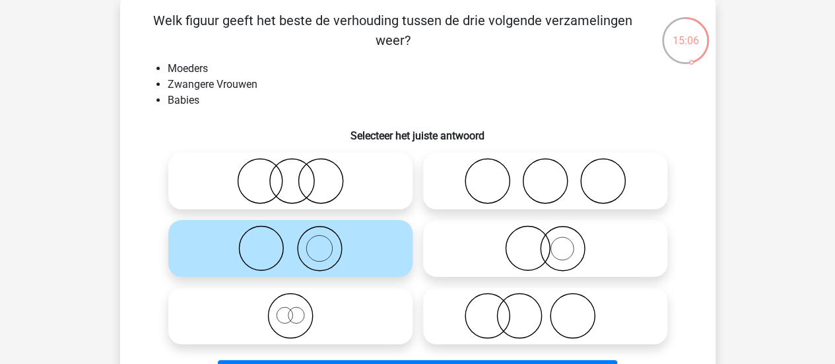
click at [518, 191] on icon at bounding box center [545, 181] width 234 height 46
click at [545, 174] on input "radio" at bounding box center [549, 170] width 9 height 9
radio input "true"
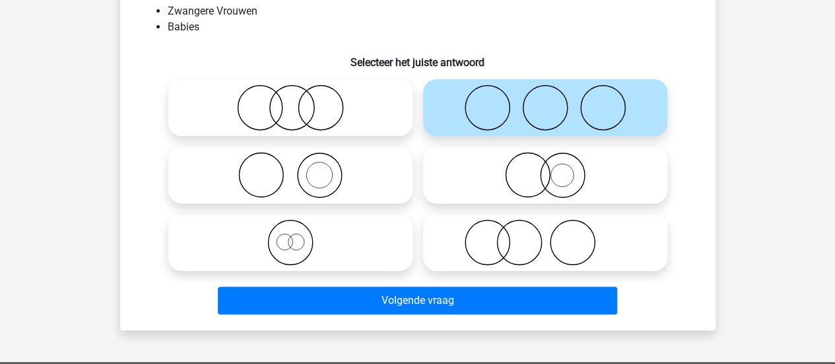
scroll to position [152, 0]
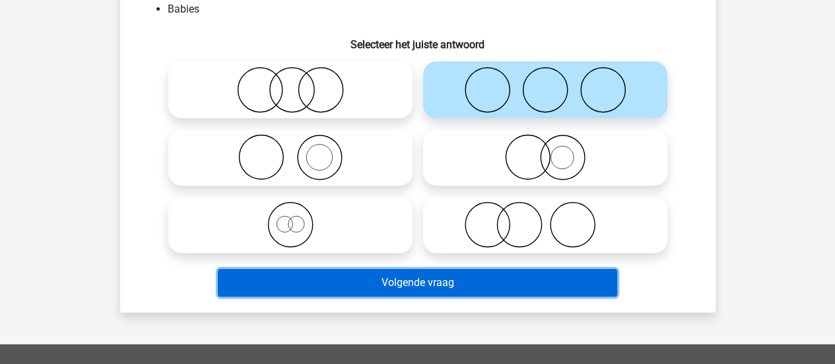
click at [424, 279] on button "Volgende vraag" at bounding box center [417, 283] width 399 height 28
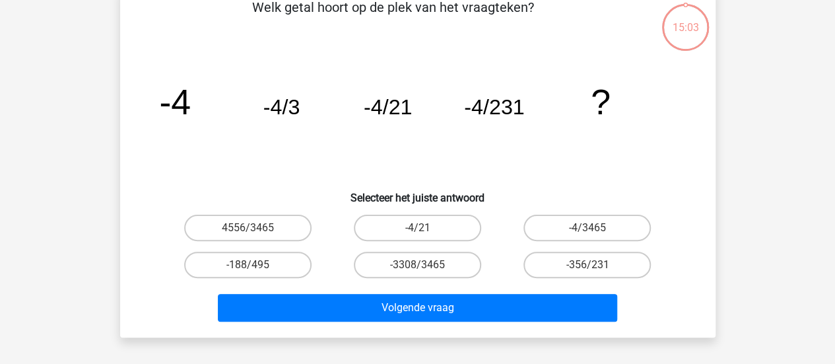
scroll to position [61, 0]
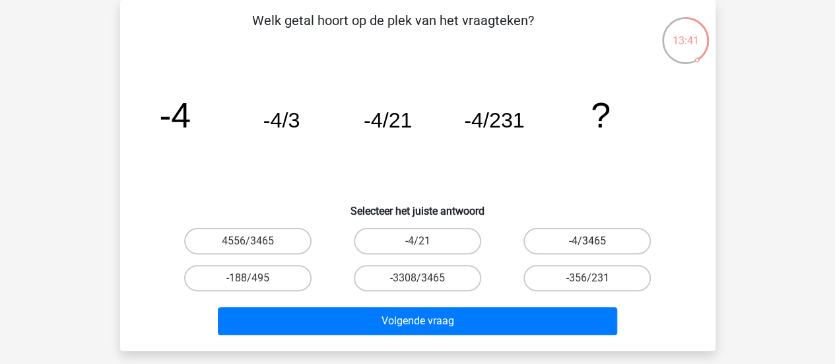
click at [625, 229] on label "-4/3465" at bounding box center [586, 241] width 127 height 26
click at [596, 241] on input "-4/3465" at bounding box center [591, 245] width 9 height 9
radio input "true"
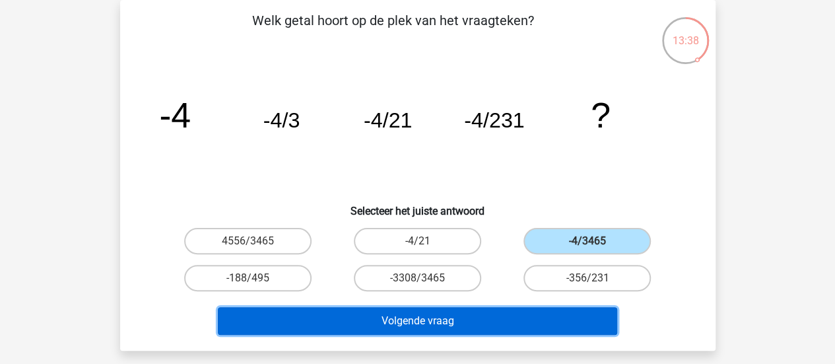
click at [507, 323] on button "Volgende vraag" at bounding box center [417, 321] width 399 height 28
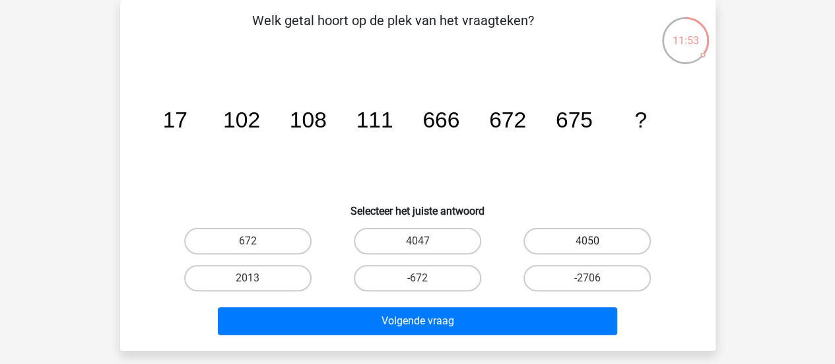
click at [552, 238] on label "4050" at bounding box center [586, 241] width 127 height 26
click at [587, 241] on input "4050" at bounding box center [591, 245] width 9 height 9
radio input "true"
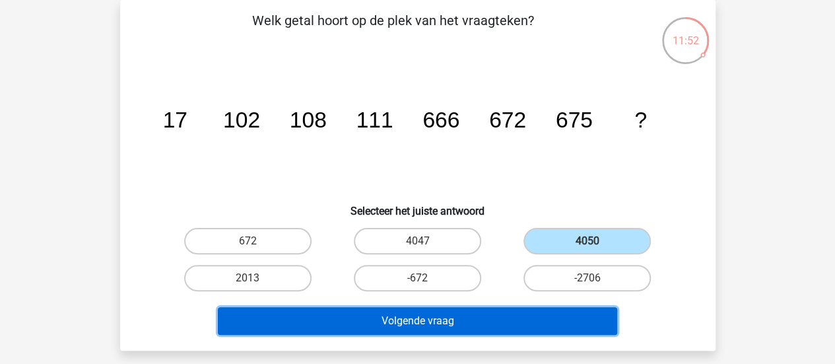
click at [445, 320] on button "Volgende vraag" at bounding box center [417, 321] width 399 height 28
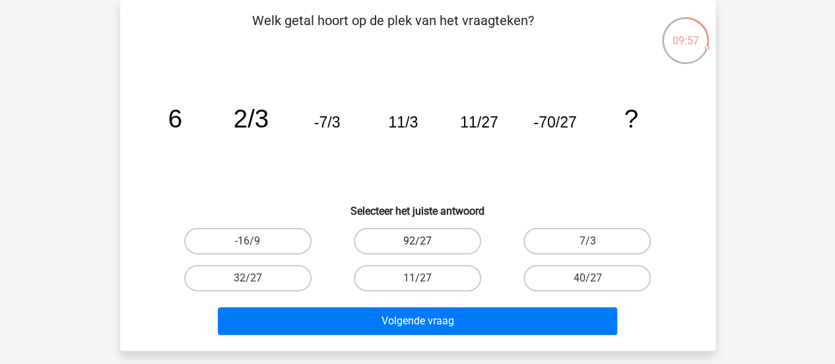
click at [431, 236] on label "92/27" at bounding box center [417, 241] width 127 height 26
click at [426, 241] on input "92/27" at bounding box center [421, 245] width 9 height 9
radio input "true"
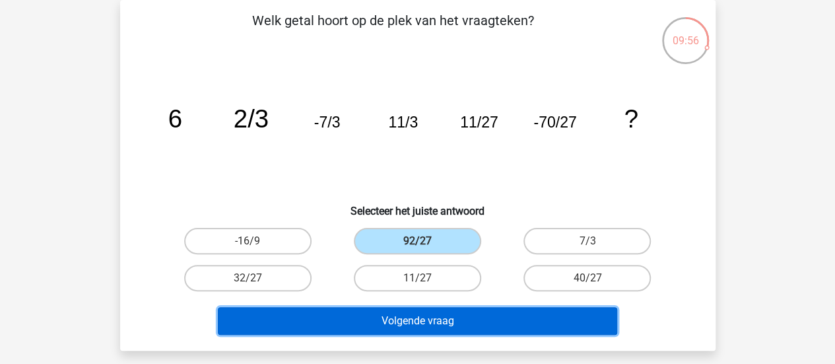
click at [373, 323] on button "Volgende vraag" at bounding box center [417, 321] width 399 height 28
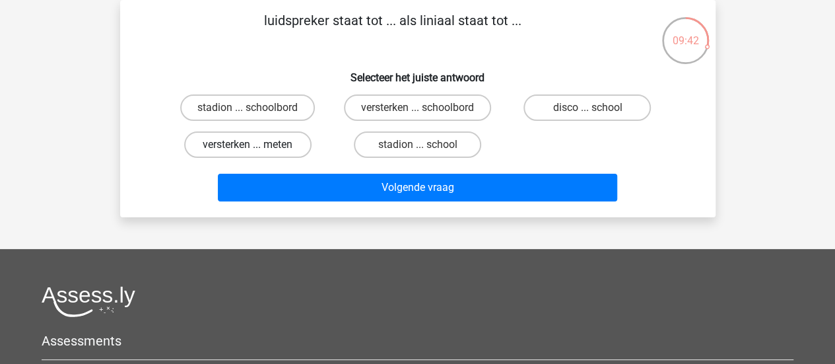
click at [253, 142] on label "versterken ... meten" at bounding box center [247, 144] width 127 height 26
click at [253, 144] on input "versterken ... meten" at bounding box center [251, 148] width 9 height 9
radio input "true"
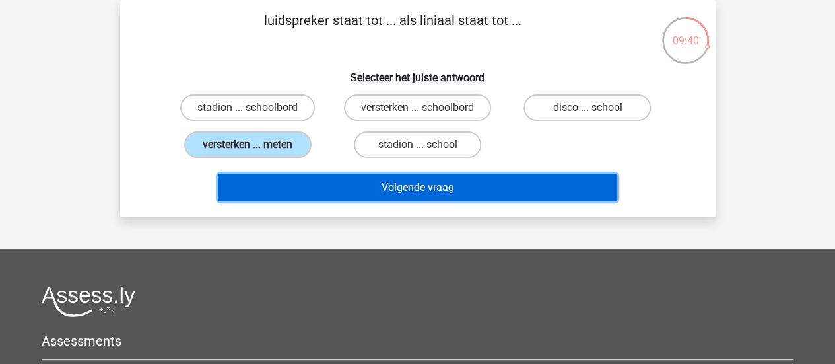
click at [298, 184] on button "Volgende vraag" at bounding box center [417, 188] width 399 height 28
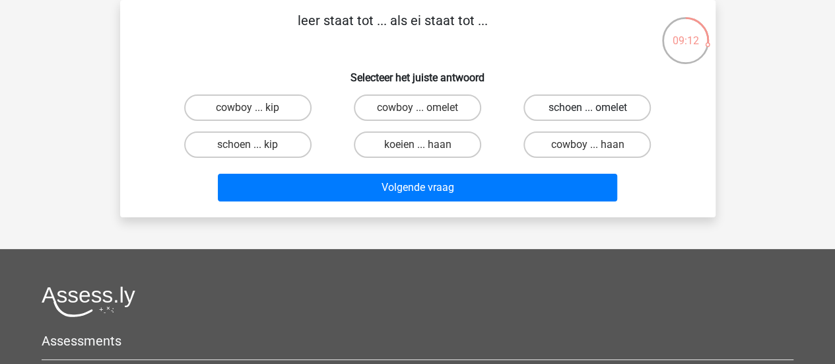
click at [596, 104] on label "schoen ... omelet" at bounding box center [586, 107] width 127 height 26
click at [596, 108] on input "schoen ... omelet" at bounding box center [591, 112] width 9 height 9
radio input "true"
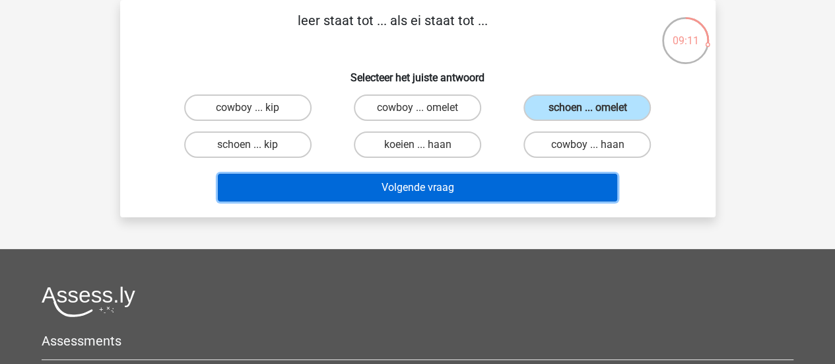
click at [497, 181] on button "Volgende vraag" at bounding box center [417, 188] width 399 height 28
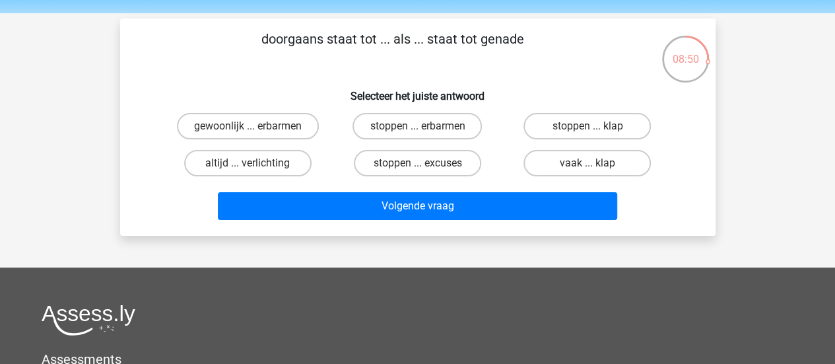
scroll to position [34, 0]
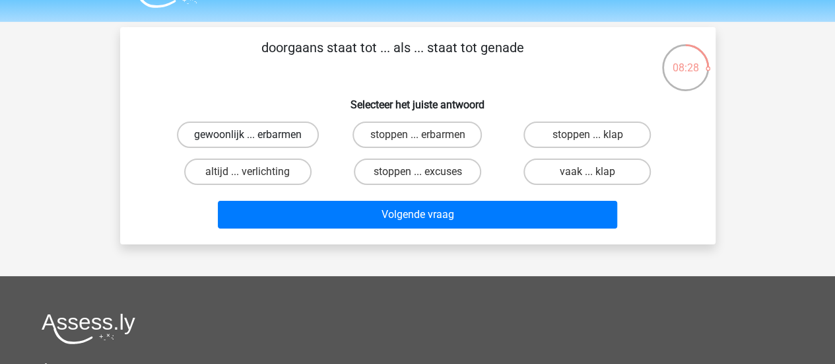
click at [274, 134] on label "gewoonlijk ... erbarmen" at bounding box center [248, 134] width 142 height 26
click at [256, 135] on input "gewoonlijk ... erbarmen" at bounding box center [251, 139] width 9 height 9
radio input "true"
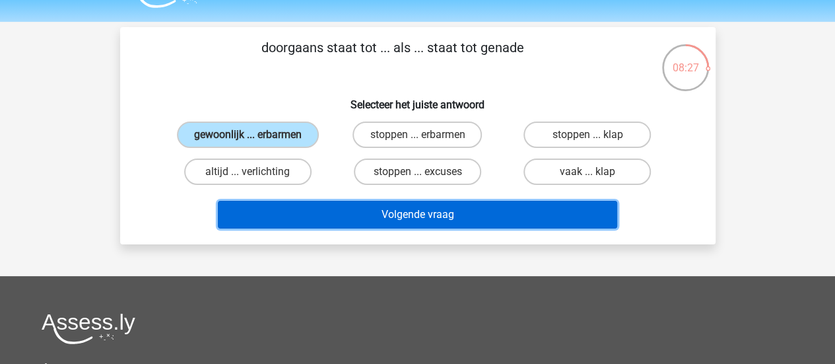
click at [306, 216] on button "Volgende vraag" at bounding box center [417, 215] width 399 height 28
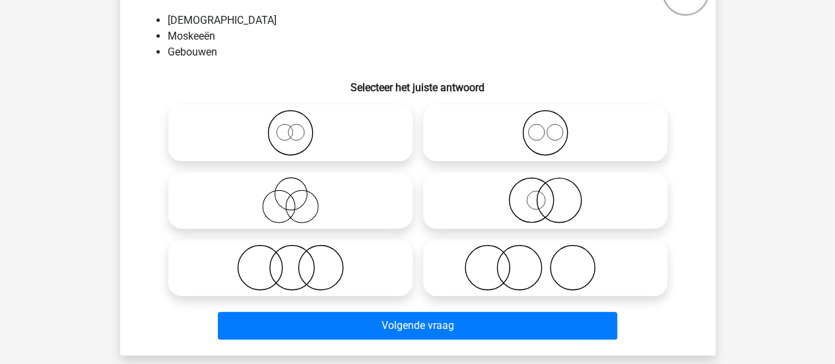
scroll to position [119, 0]
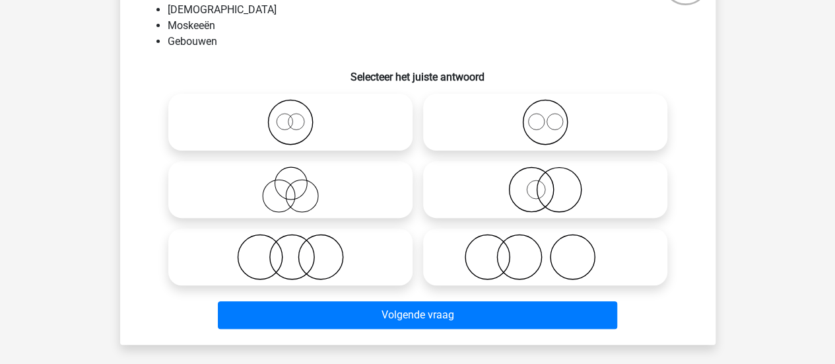
click at [523, 125] on circle at bounding box center [545, 122] width 44 height 44
click at [545, 115] on input "radio" at bounding box center [549, 111] width 9 height 9
radio input "true"
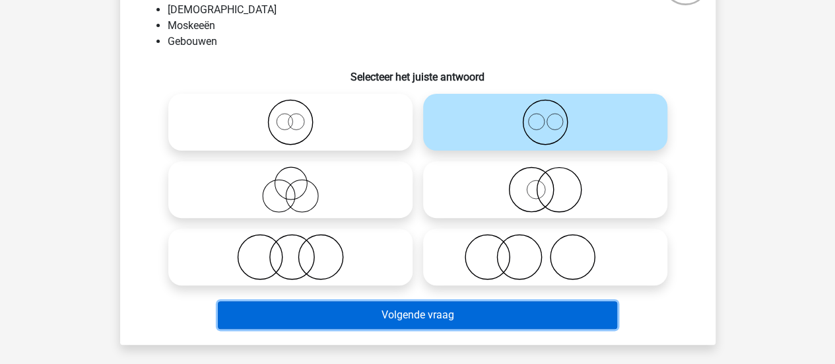
click at [304, 323] on button "Volgende vraag" at bounding box center [417, 315] width 399 height 28
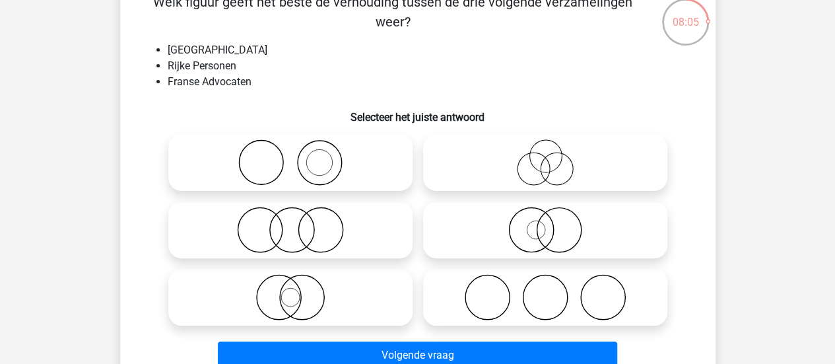
scroll to position [82, 0]
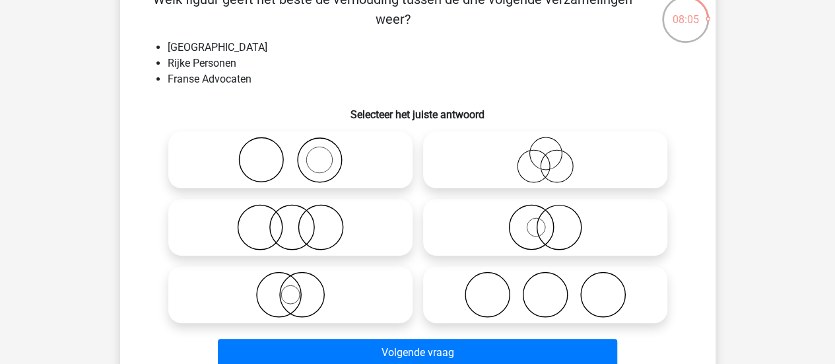
click at [536, 314] on icon at bounding box center [545, 294] width 234 height 46
click at [545, 288] on input "radio" at bounding box center [549, 283] width 9 height 9
radio input "true"
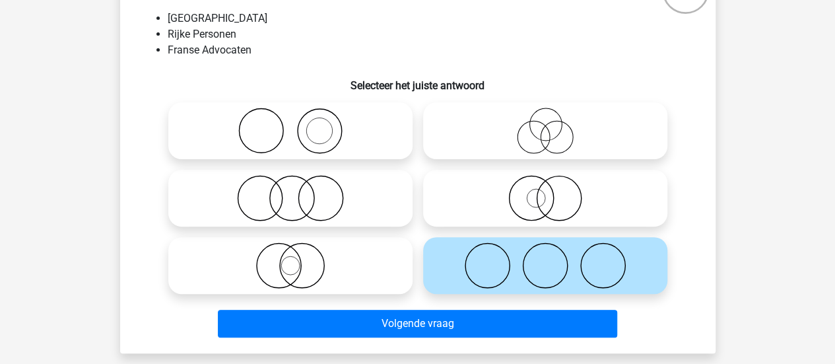
scroll to position [117, 0]
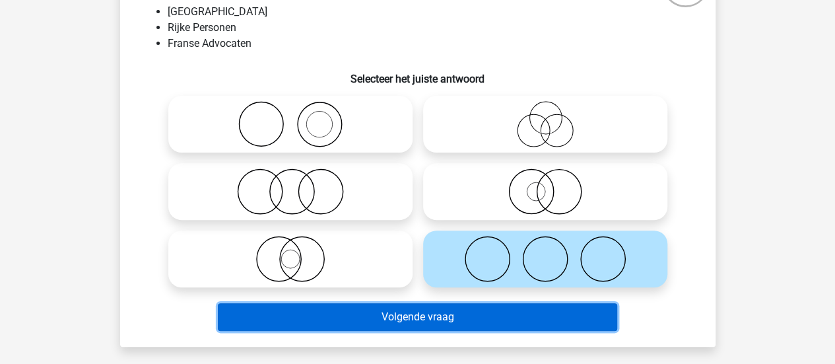
click at [383, 315] on button "Volgende vraag" at bounding box center [417, 317] width 399 height 28
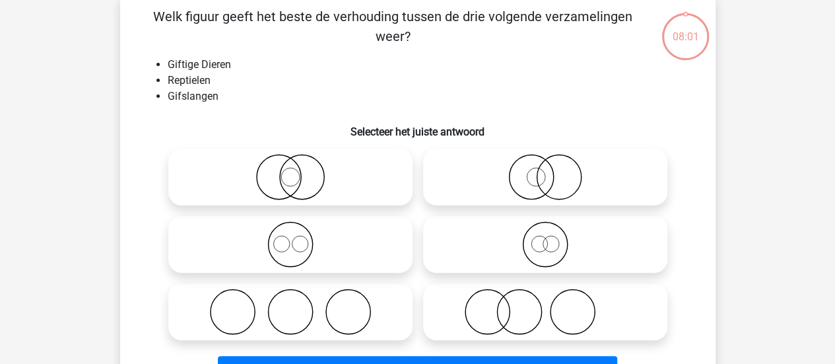
scroll to position [61, 0]
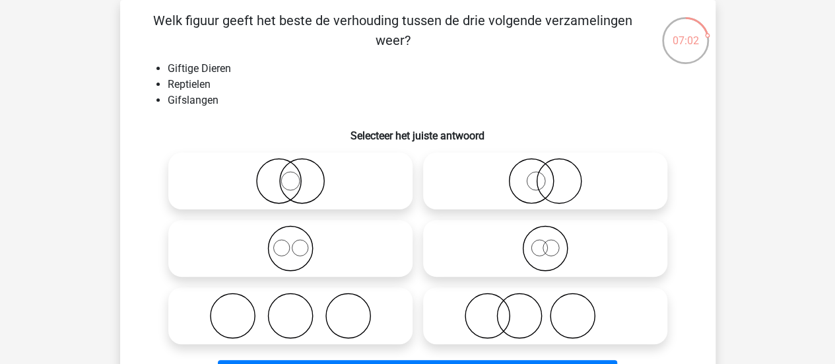
click at [234, 191] on icon at bounding box center [291, 181] width 234 height 46
click at [290, 174] on input "radio" at bounding box center [294, 170] width 9 height 9
radio input "true"
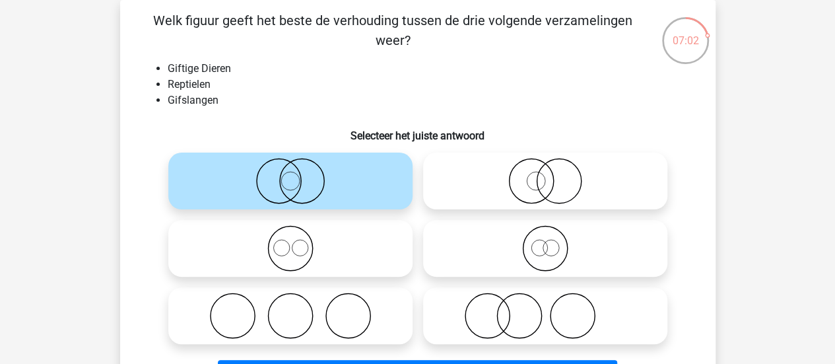
click at [234, 191] on icon at bounding box center [291, 181] width 234 height 46
click at [290, 174] on input "radio" at bounding box center [294, 170] width 9 height 9
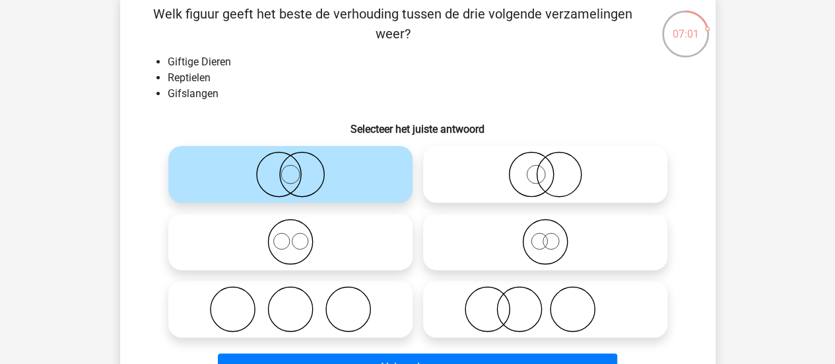
scroll to position [69, 0]
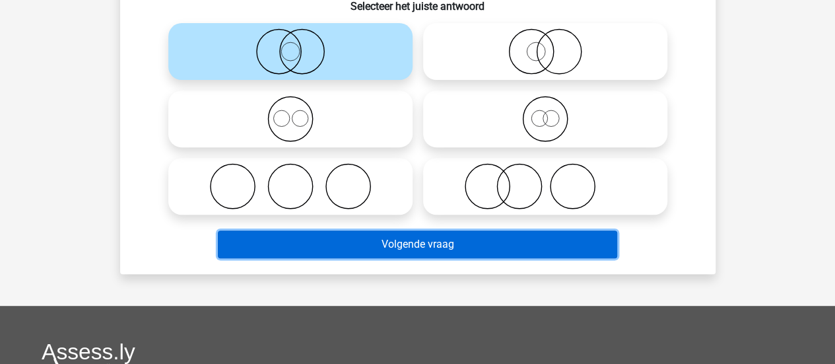
click at [383, 241] on button "Volgende vraag" at bounding box center [417, 244] width 399 height 28
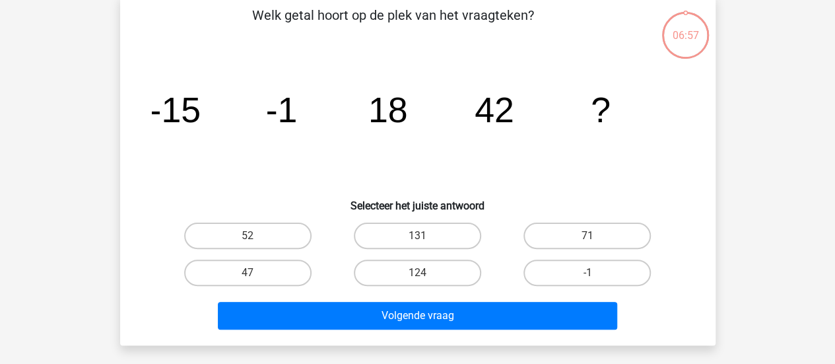
scroll to position [61, 0]
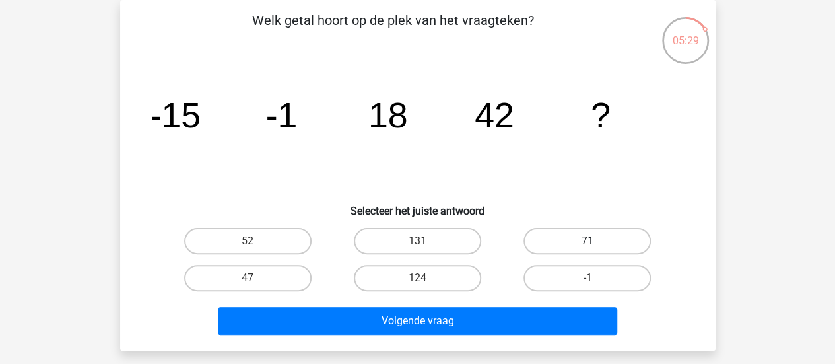
click at [610, 241] on label "71" at bounding box center [586, 241] width 127 height 26
click at [596, 241] on input "71" at bounding box center [591, 245] width 9 height 9
radio input "true"
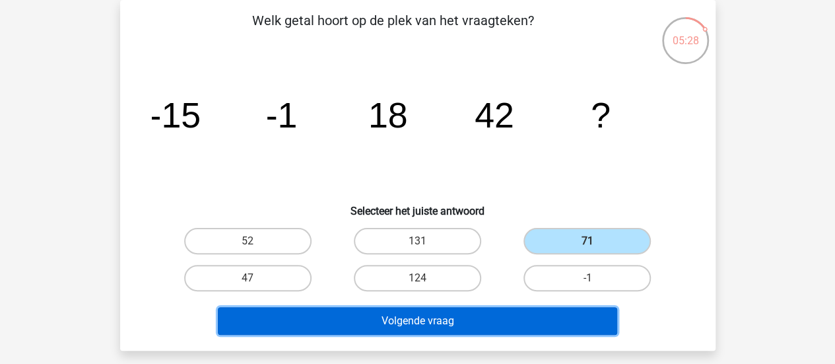
click at [484, 323] on button "Volgende vraag" at bounding box center [417, 321] width 399 height 28
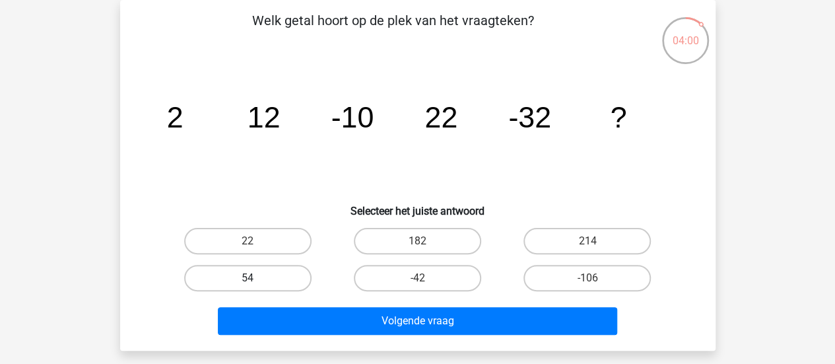
click at [239, 274] on label "54" at bounding box center [247, 278] width 127 height 26
click at [247, 278] on input "54" at bounding box center [251, 282] width 9 height 9
radio input "true"
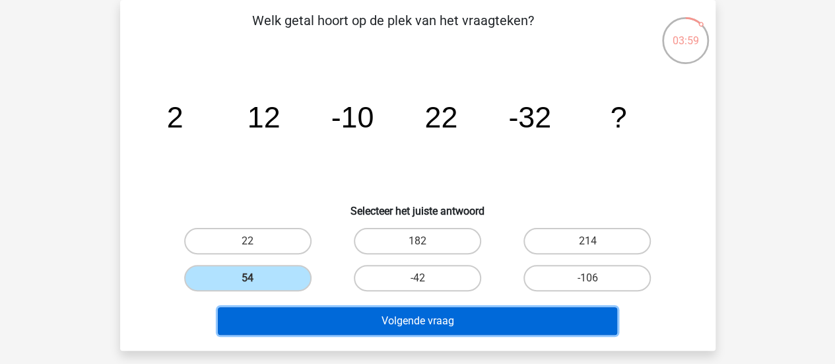
click at [256, 313] on button "Volgende vraag" at bounding box center [417, 321] width 399 height 28
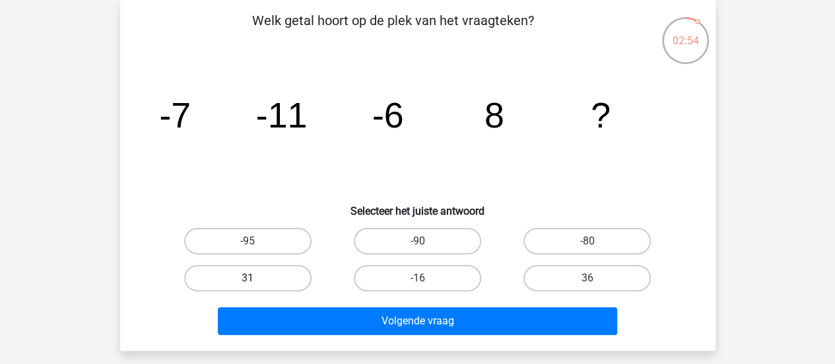
click at [245, 275] on label "31" at bounding box center [247, 278] width 127 height 26
click at [247, 278] on input "31" at bounding box center [251, 282] width 9 height 9
radio input "true"
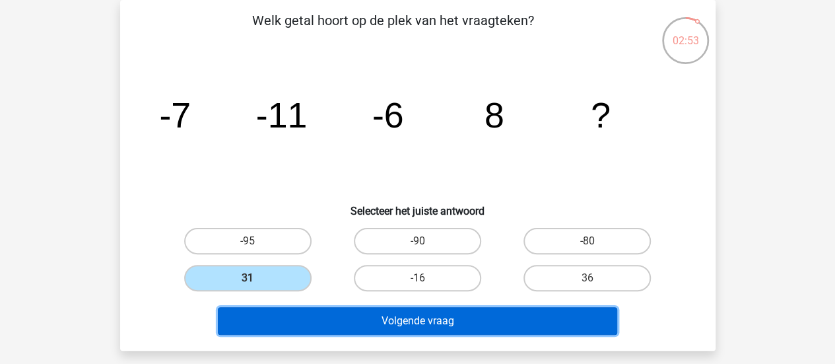
click at [260, 323] on button "Volgende vraag" at bounding box center [417, 321] width 399 height 28
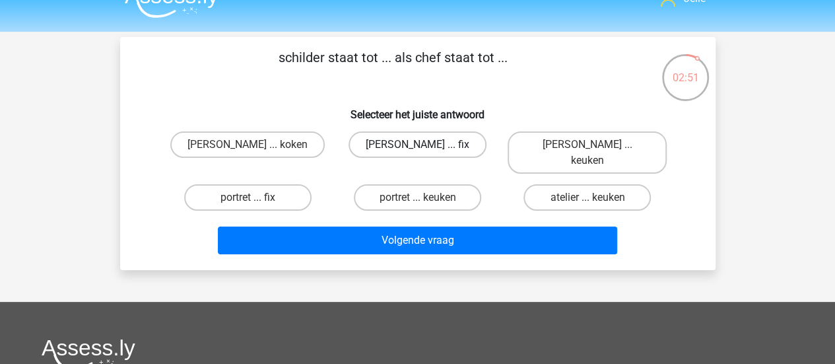
scroll to position [8, 0]
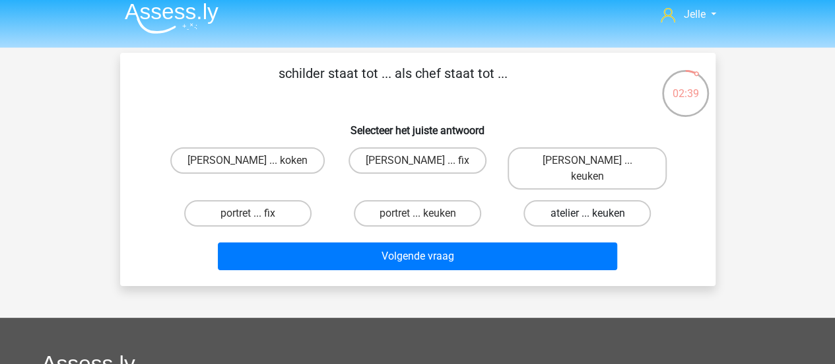
click at [534, 200] on label "atelier ... keuken" at bounding box center [586, 213] width 127 height 26
click at [587, 213] on input "atelier ... keuken" at bounding box center [591, 217] width 9 height 9
radio input "true"
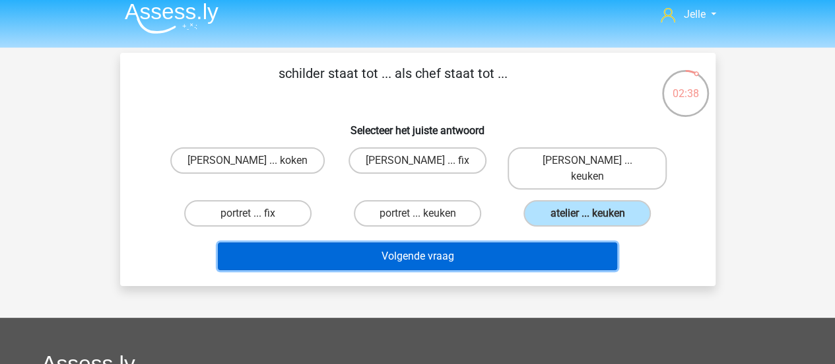
click at [450, 243] on button "Volgende vraag" at bounding box center [417, 256] width 399 height 28
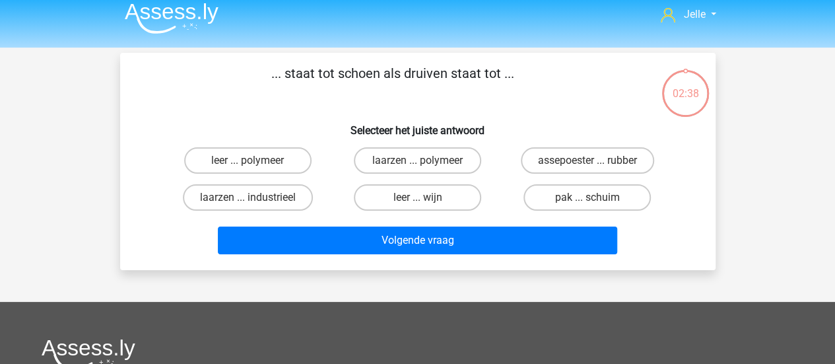
scroll to position [61, 0]
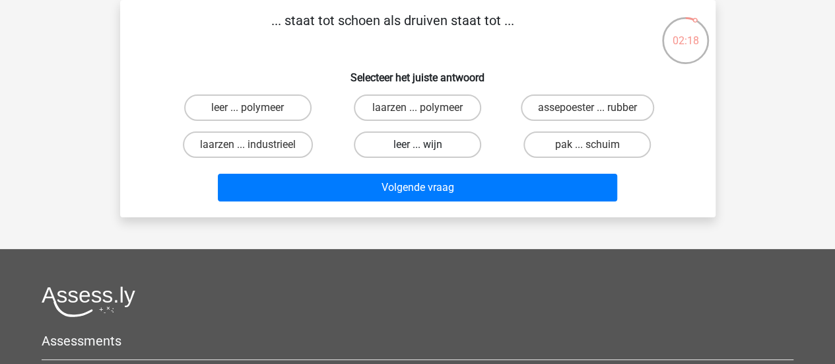
click at [451, 133] on label "leer ... wijn" at bounding box center [417, 144] width 127 height 26
click at [426, 144] on input "leer ... wijn" at bounding box center [421, 148] width 9 height 9
radio input "true"
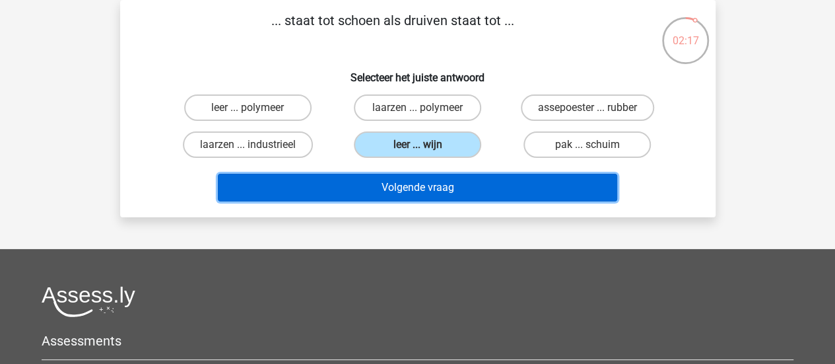
click at [406, 187] on button "Volgende vraag" at bounding box center [417, 188] width 399 height 28
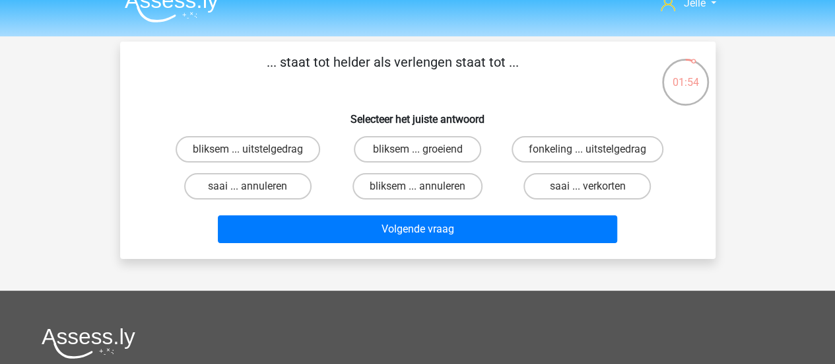
scroll to position [16, 0]
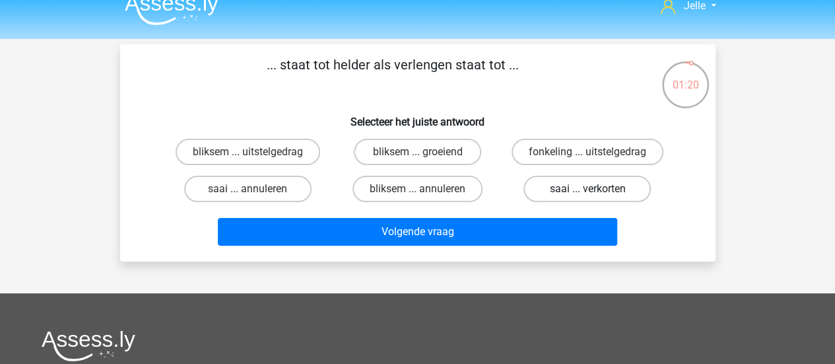
click at [574, 191] on label "saai ... verkorten" at bounding box center [586, 188] width 127 height 26
click at [587, 191] on input "saai ... verkorten" at bounding box center [591, 193] width 9 height 9
radio input "true"
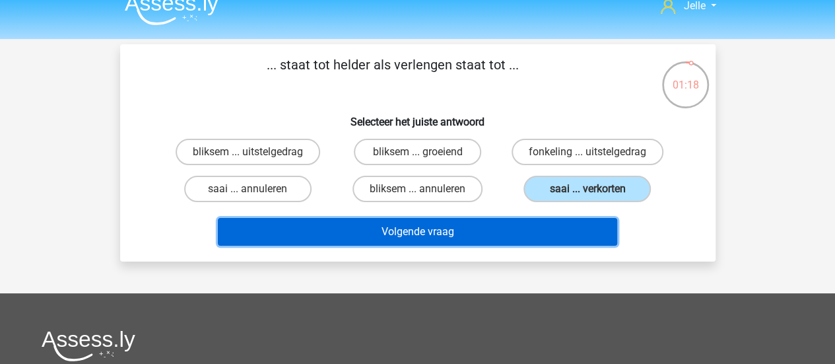
click at [553, 225] on button "Volgende vraag" at bounding box center [417, 232] width 399 height 28
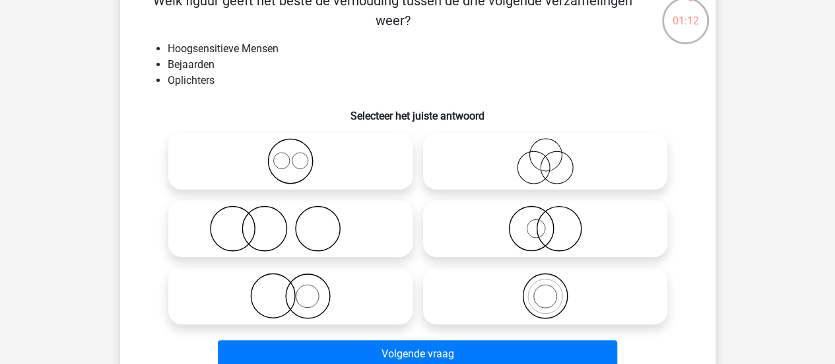
scroll to position [82, 0]
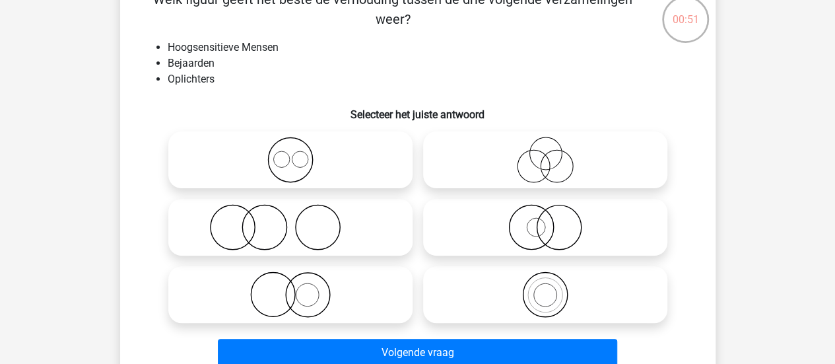
click at [300, 236] on icon at bounding box center [291, 227] width 234 height 46
click at [299, 220] on input "radio" at bounding box center [294, 216] width 9 height 9
radio input "true"
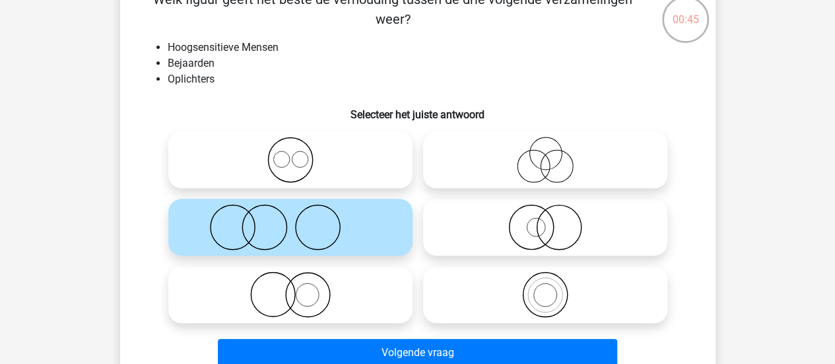
click at [300, 237] on icon at bounding box center [291, 227] width 234 height 46
click at [299, 220] on input "radio" at bounding box center [294, 216] width 9 height 9
click at [352, 171] on icon at bounding box center [291, 160] width 234 height 46
click at [299, 153] on input "radio" at bounding box center [294, 148] width 9 height 9
radio input "true"
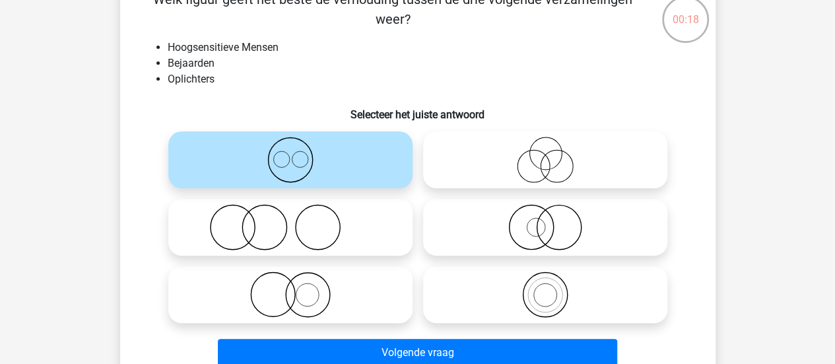
click at [532, 155] on icon at bounding box center [545, 160] width 234 height 46
click at [545, 153] on input "radio" at bounding box center [549, 148] width 9 height 9
radio input "true"
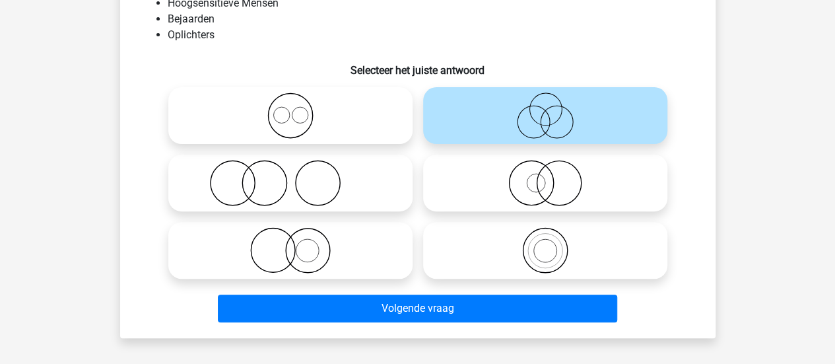
scroll to position [135, 0]
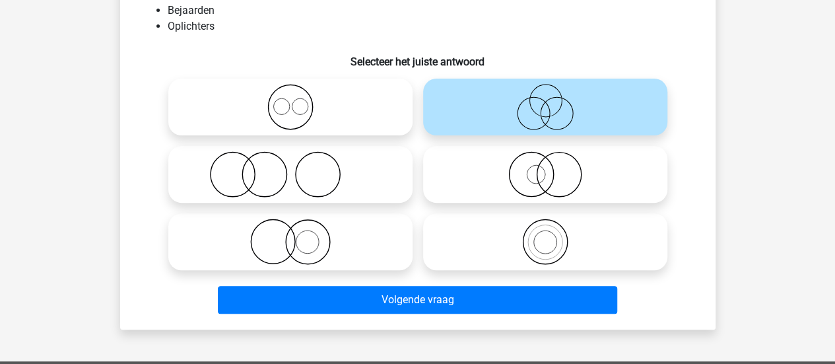
click at [505, 154] on icon at bounding box center [545, 174] width 234 height 46
click at [545, 159] on input "radio" at bounding box center [549, 163] width 9 height 9
radio input "true"
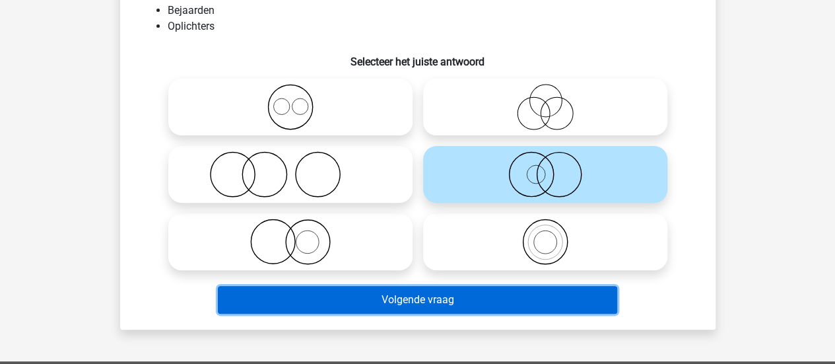
click at [377, 291] on button "Volgende vraag" at bounding box center [417, 300] width 399 height 28
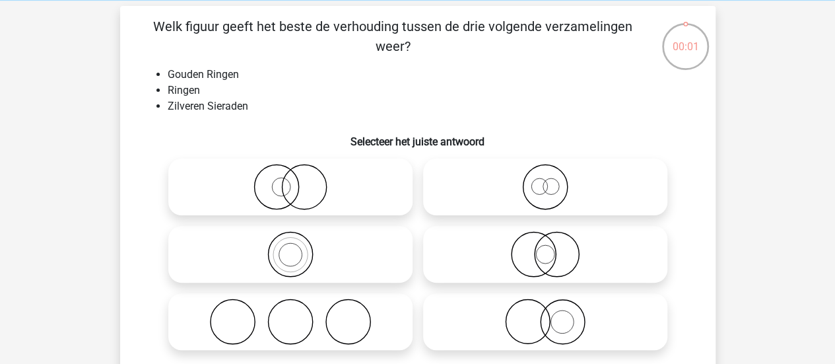
scroll to position [41, 0]
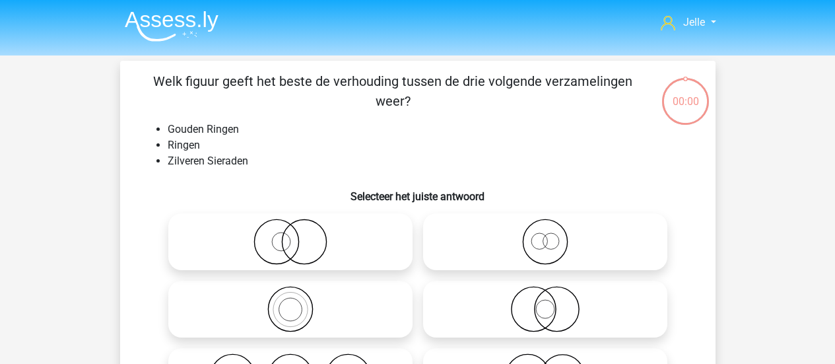
scroll to position [41, 0]
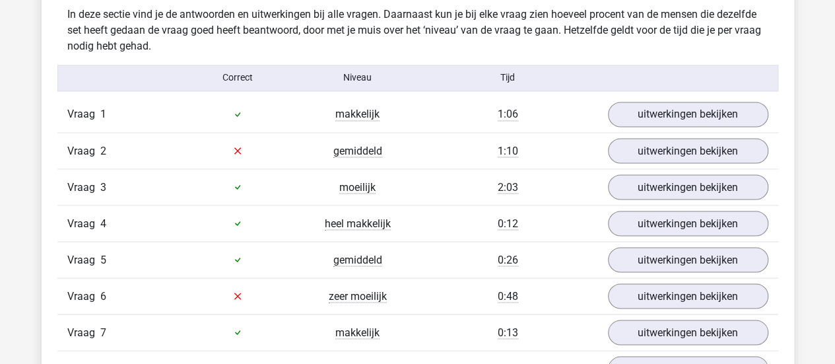
scroll to position [1114, 0]
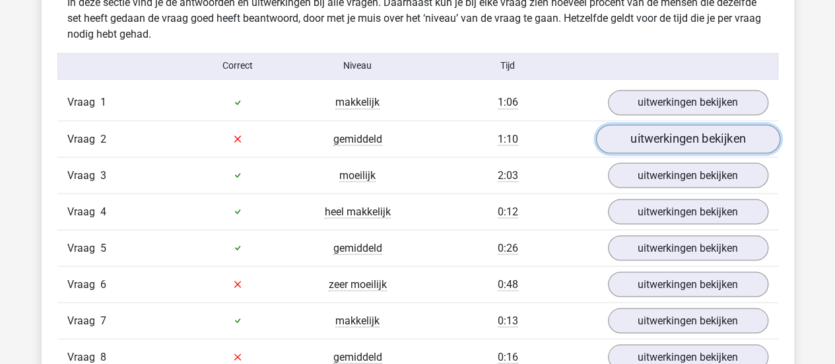
click at [705, 129] on link "uitwerkingen bekijken" at bounding box center [687, 138] width 184 height 29
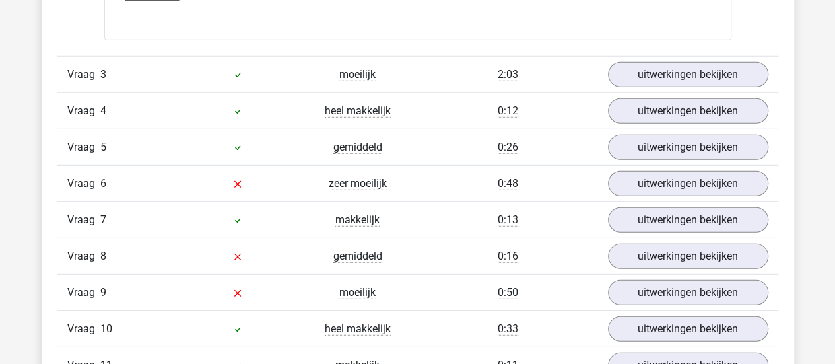
scroll to position [1812, 0]
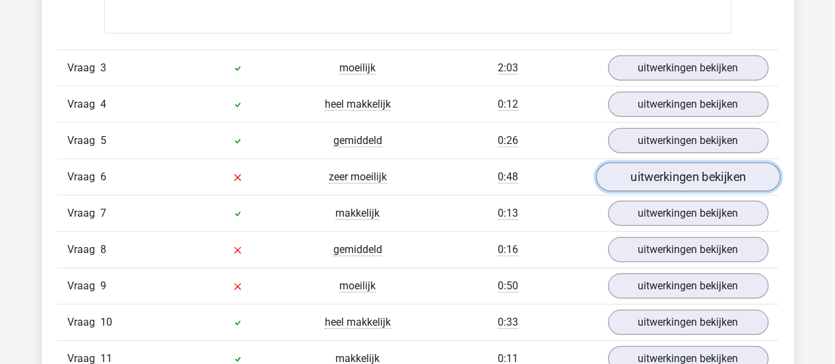
click at [720, 168] on link "uitwerkingen bekijken" at bounding box center [687, 177] width 184 height 29
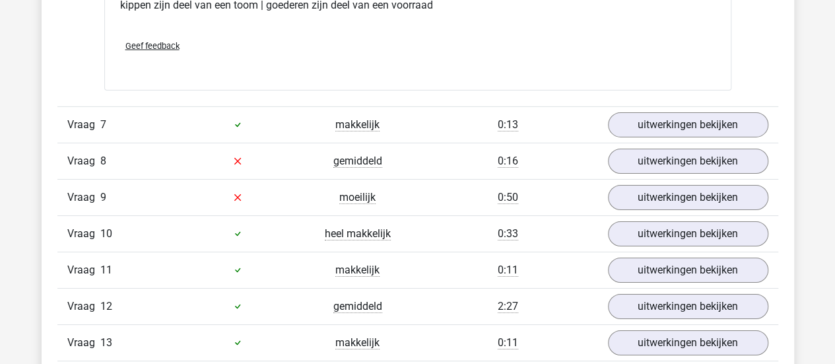
scroll to position [2206, 0]
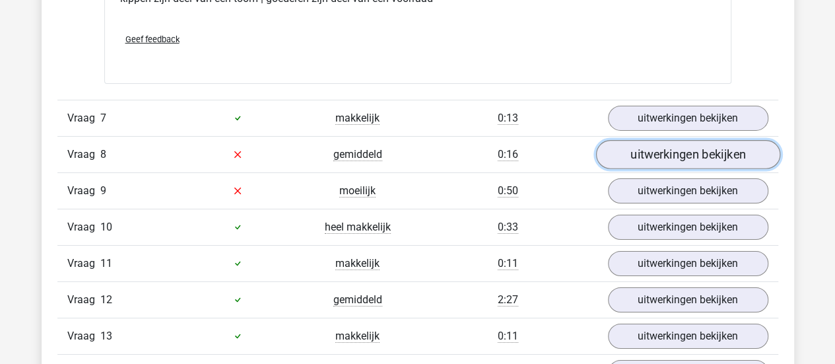
click at [728, 152] on link "uitwerkingen bekijken" at bounding box center [687, 154] width 184 height 29
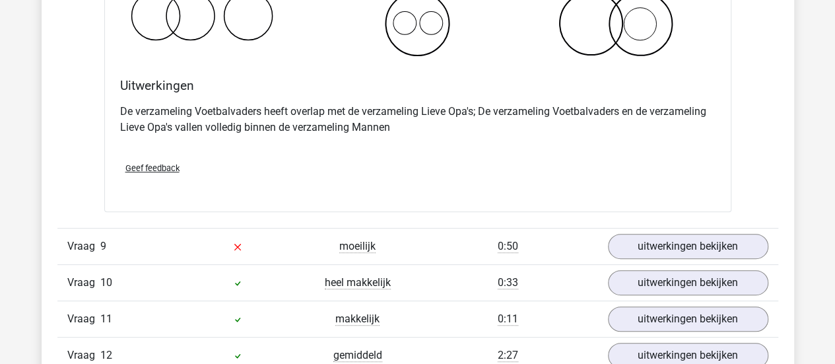
scroll to position [2673, 0]
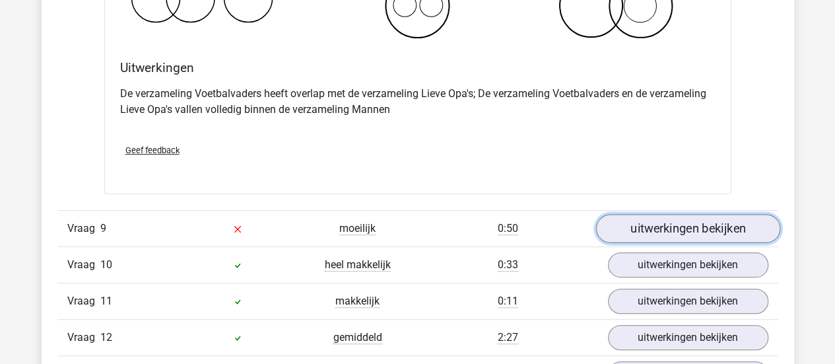
click at [627, 220] on link "uitwerkingen bekijken" at bounding box center [687, 228] width 184 height 29
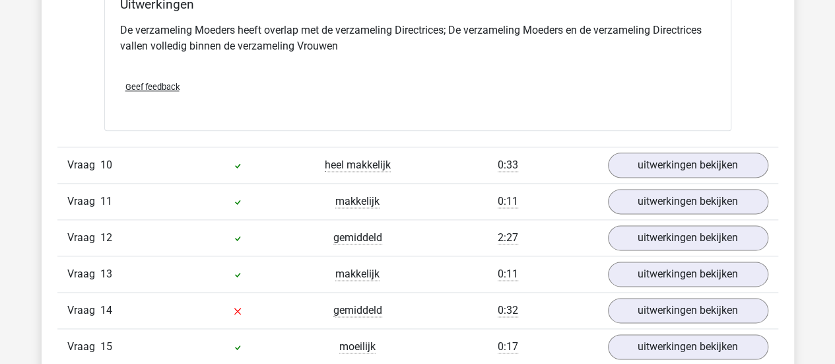
scroll to position [3285, 0]
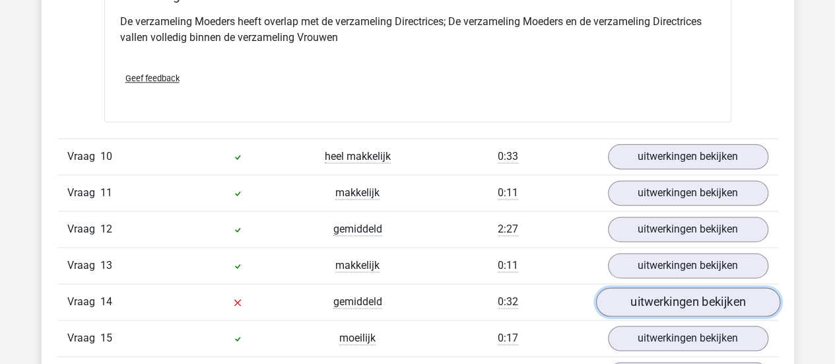
click at [703, 287] on link "uitwerkingen bekijken" at bounding box center [687, 301] width 184 height 29
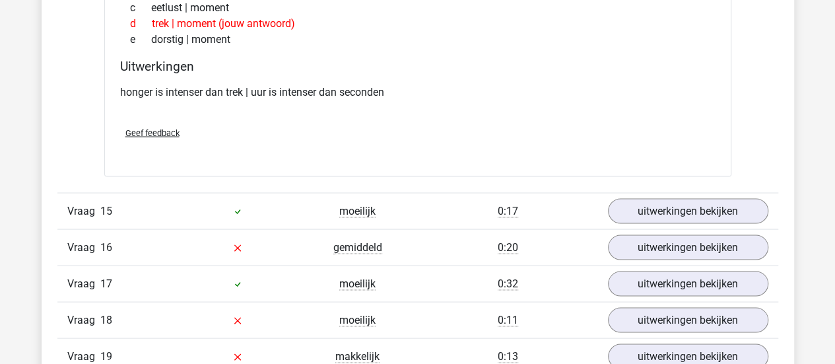
scroll to position [3712, 0]
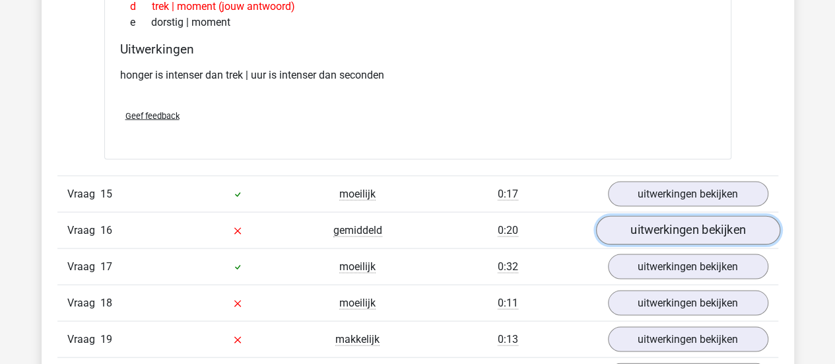
click at [679, 220] on link "uitwerkingen bekijken" at bounding box center [687, 229] width 184 height 29
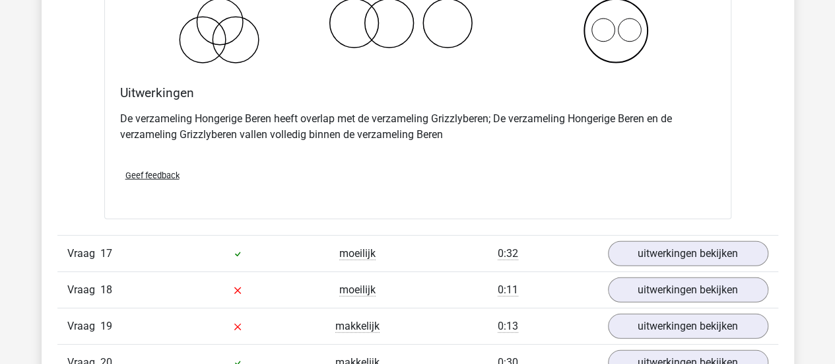
scroll to position [4252, 0]
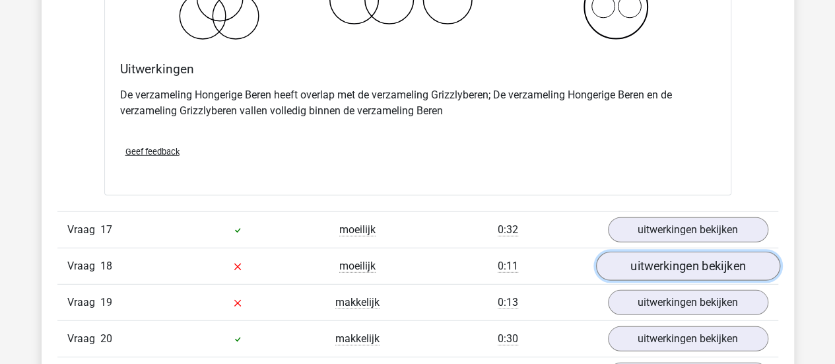
click at [631, 252] on link "uitwerkingen bekijken" at bounding box center [687, 266] width 184 height 29
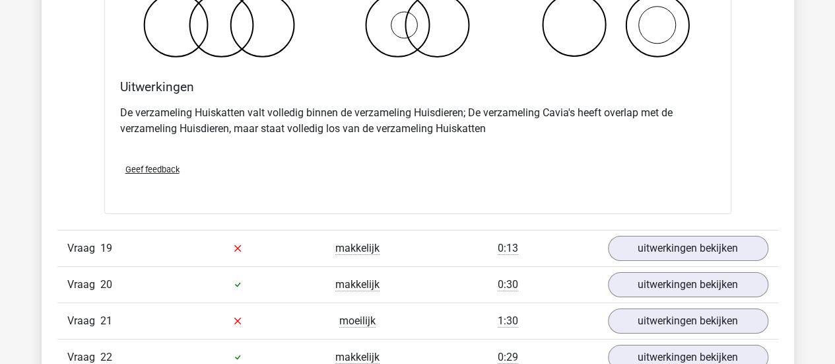
scroll to position [4811, 0]
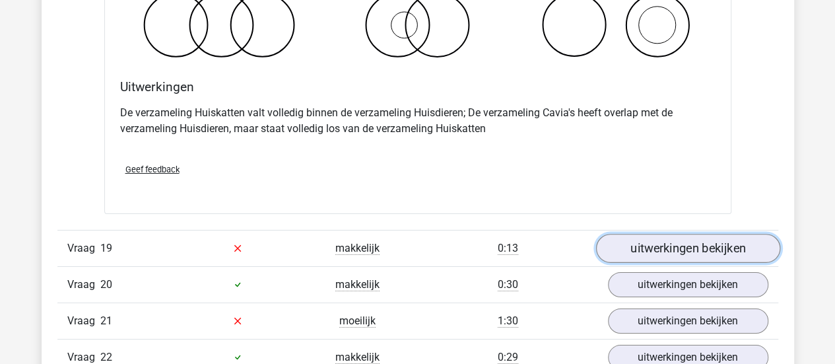
click at [654, 234] on link "uitwerkingen bekijken" at bounding box center [687, 248] width 184 height 29
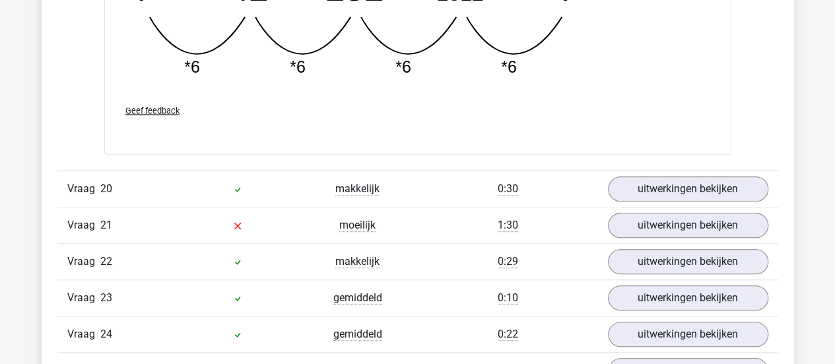
scroll to position [5486, 0]
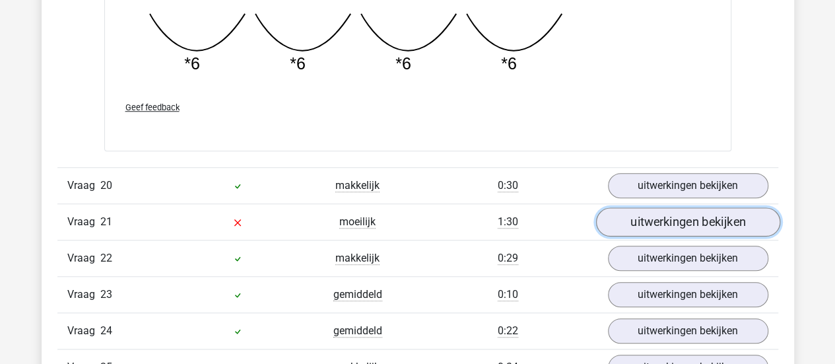
click at [629, 208] on link "uitwerkingen bekijken" at bounding box center [687, 222] width 184 height 29
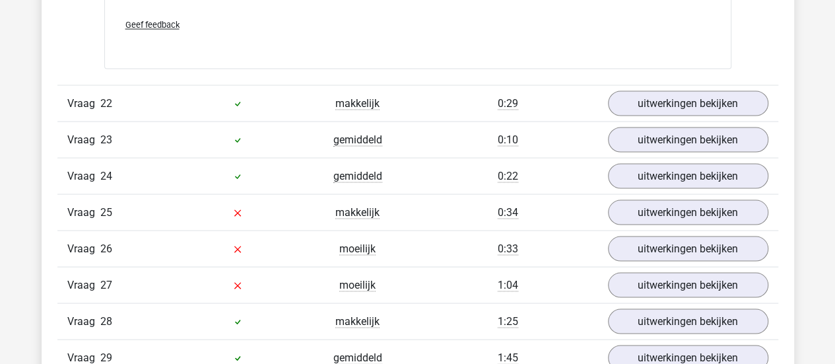
scroll to position [6229, 0]
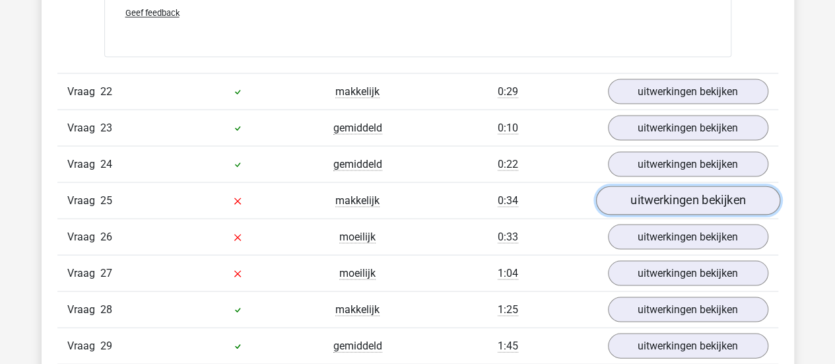
click at [694, 185] on link "uitwerkingen bekijken" at bounding box center [687, 199] width 184 height 29
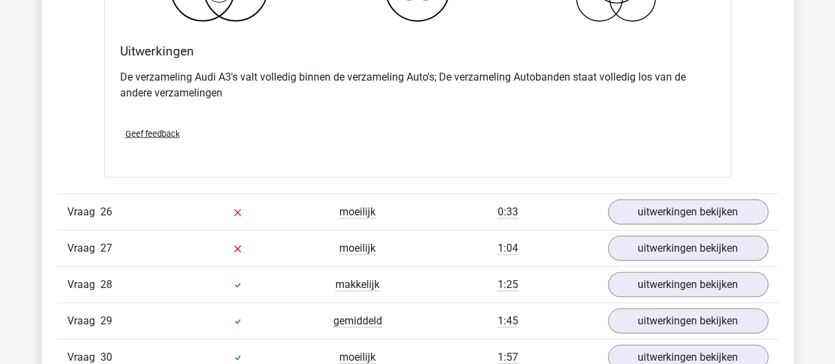
scroll to position [6770, 0]
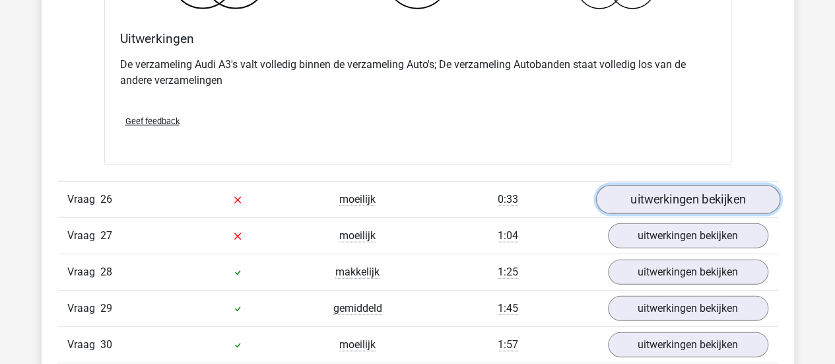
click at [691, 185] on link "uitwerkingen bekijken" at bounding box center [687, 199] width 184 height 29
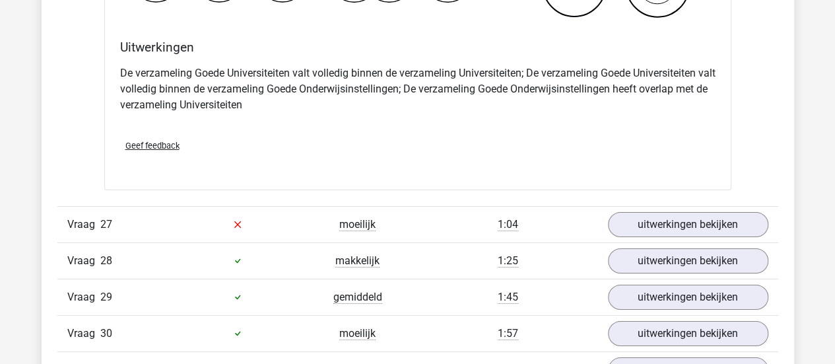
scroll to position [7340, 0]
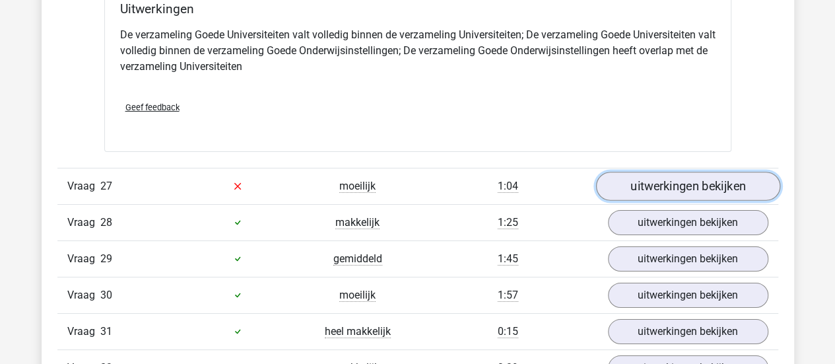
click at [707, 172] on link "uitwerkingen bekijken" at bounding box center [687, 186] width 184 height 29
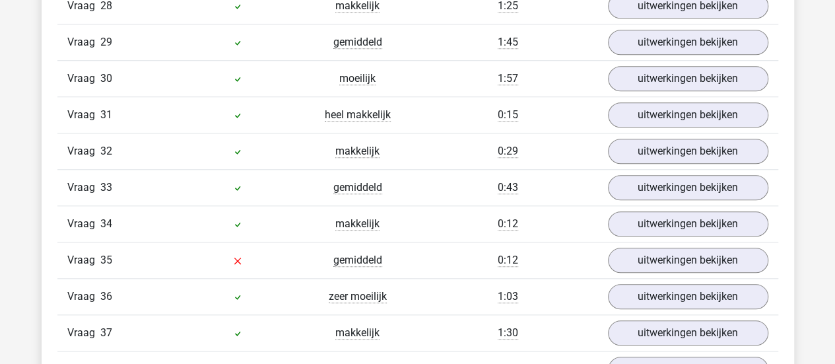
scroll to position [8074, 0]
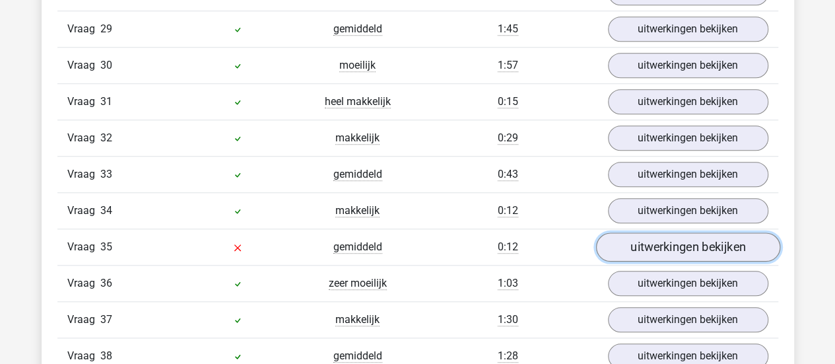
click at [711, 232] on link "uitwerkingen bekijken" at bounding box center [687, 246] width 184 height 29
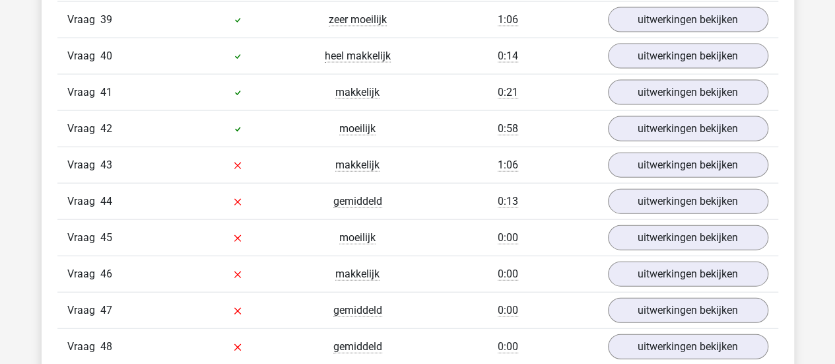
scroll to position [8965, 0]
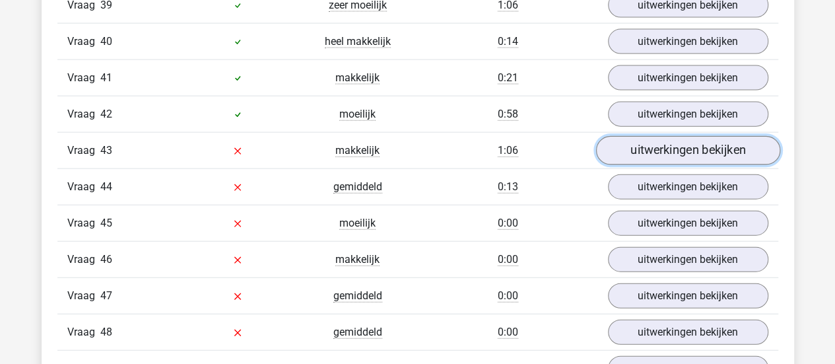
click at [641, 136] on link "uitwerkingen bekijken" at bounding box center [687, 150] width 184 height 29
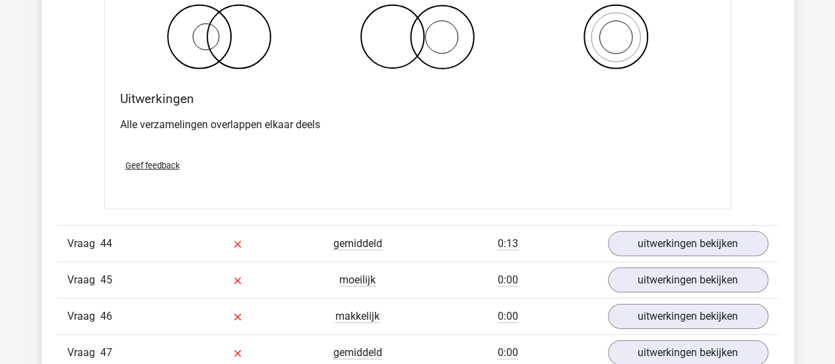
scroll to position [9440, 0]
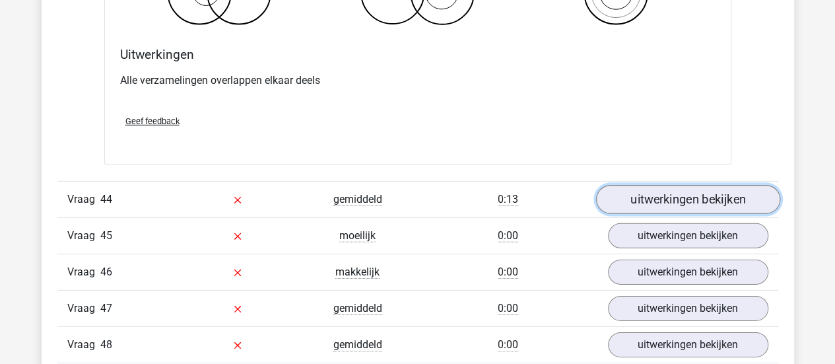
click at [674, 185] on link "uitwerkingen bekijken" at bounding box center [687, 199] width 184 height 29
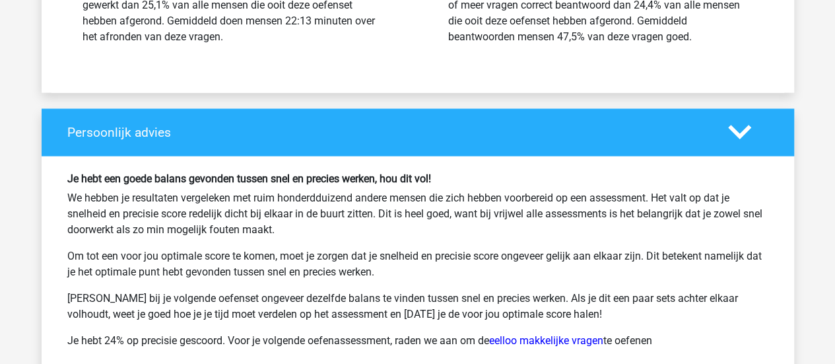
scroll to position [11187, 0]
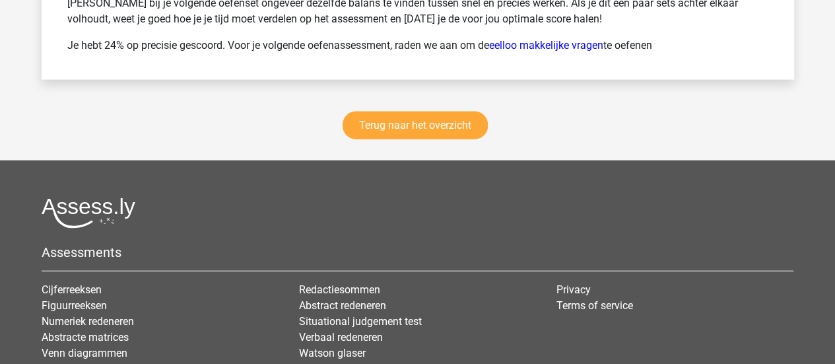
scroll to position [11445, 0]
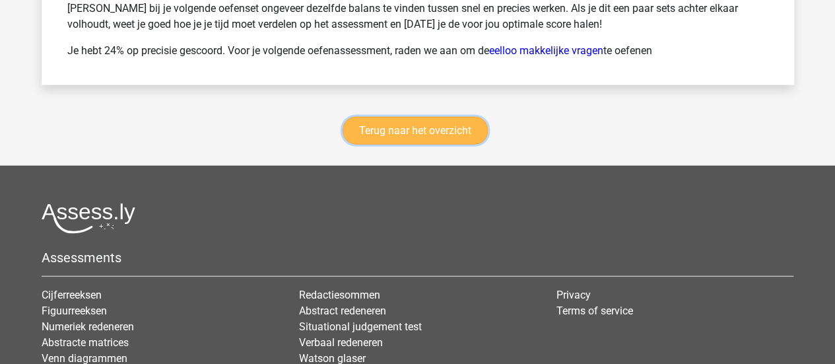
click at [396, 117] on link "Terug naar het overzicht" at bounding box center [414, 131] width 145 height 28
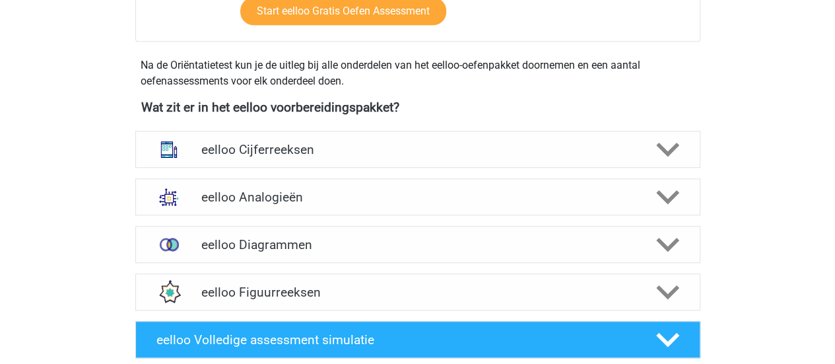
scroll to position [417, 0]
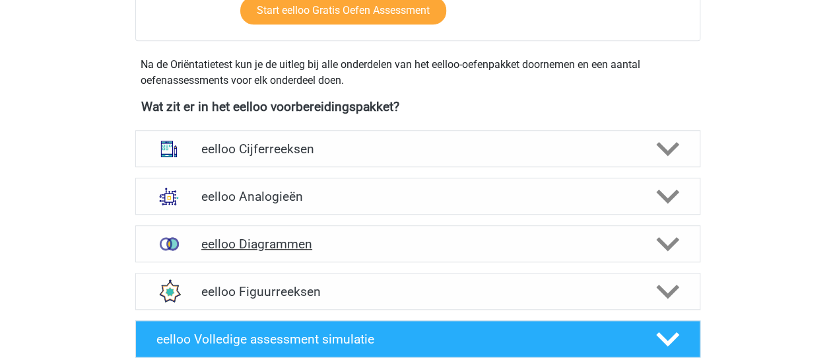
click at [656, 243] on icon at bounding box center [667, 243] width 23 height 23
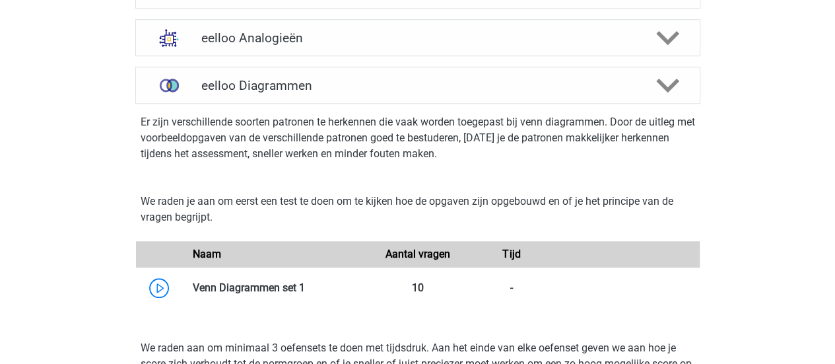
scroll to position [573, 0]
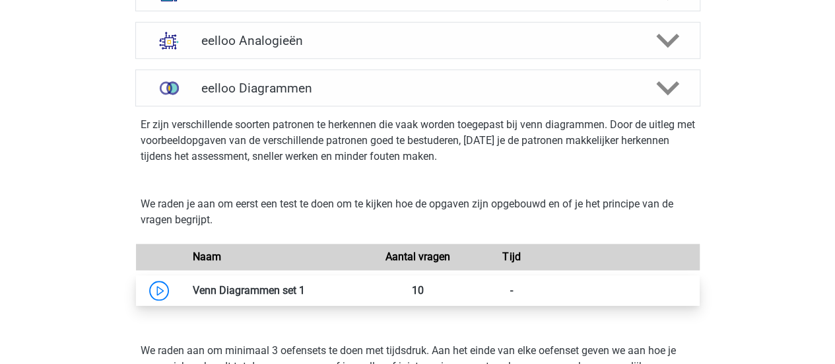
click at [305, 290] on link at bounding box center [305, 290] width 0 height 13
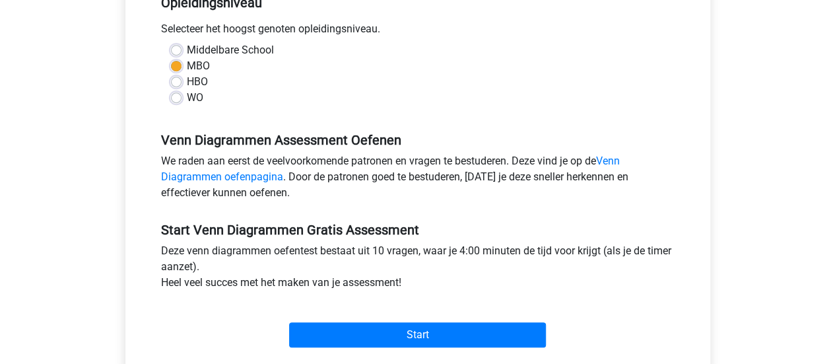
scroll to position [289, 0]
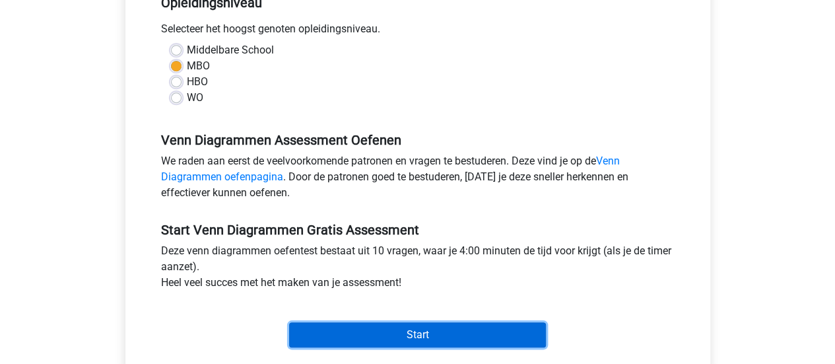
click at [327, 330] on input "Start" at bounding box center [417, 334] width 257 height 25
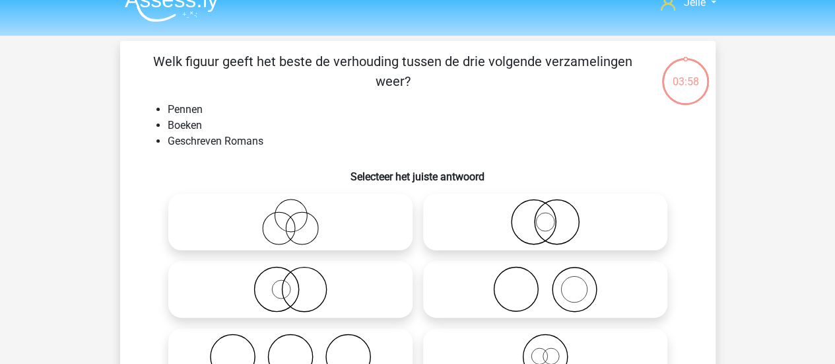
scroll to position [28, 0]
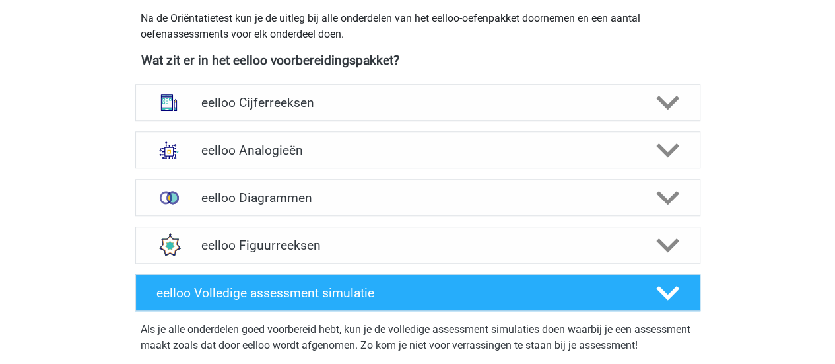
scroll to position [496, 0]
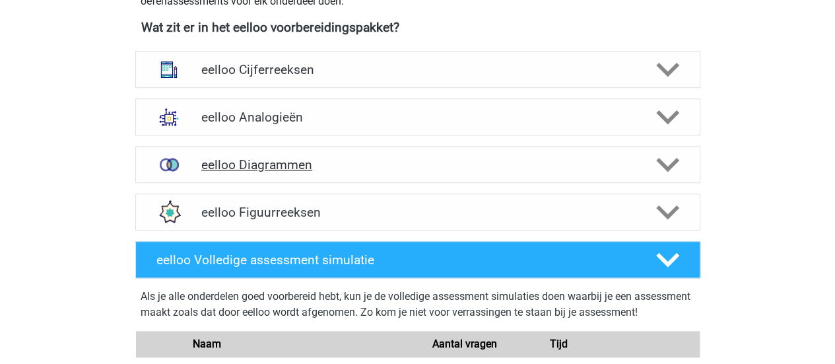
click at [674, 162] on polygon at bounding box center [667, 165] width 23 height 15
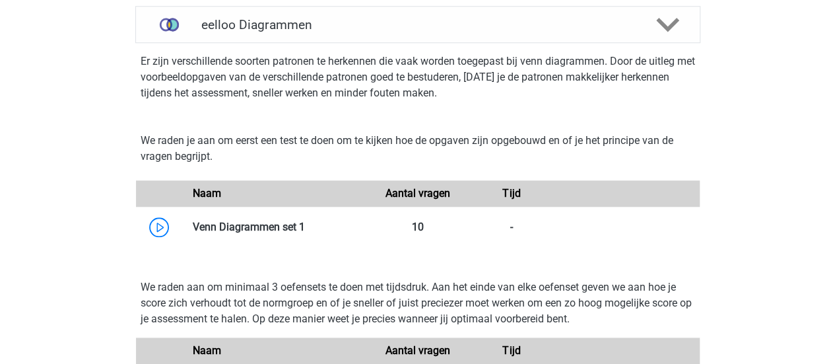
scroll to position [637, 0]
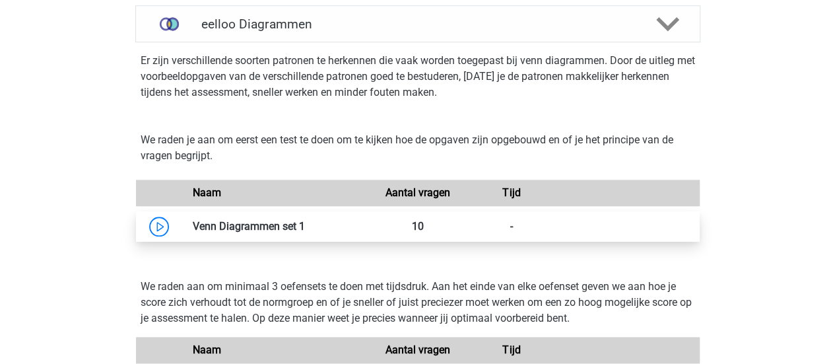
click at [305, 231] on link at bounding box center [305, 226] width 0 height 13
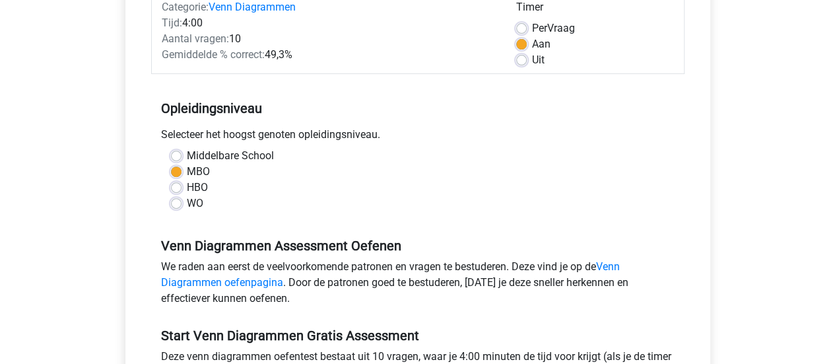
scroll to position [184, 0]
click at [268, 280] on link "Venn Diagrammen oefenpagina" at bounding box center [390, 273] width 459 height 28
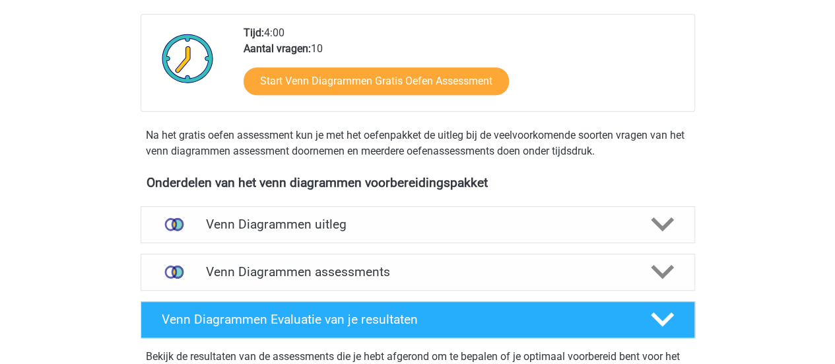
scroll to position [345, 0]
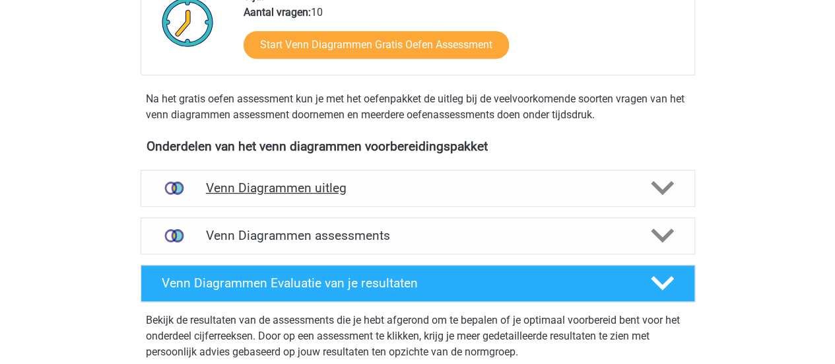
click at [302, 181] on h4 "Venn Diagrammen uitleg" at bounding box center [418, 187] width 424 height 15
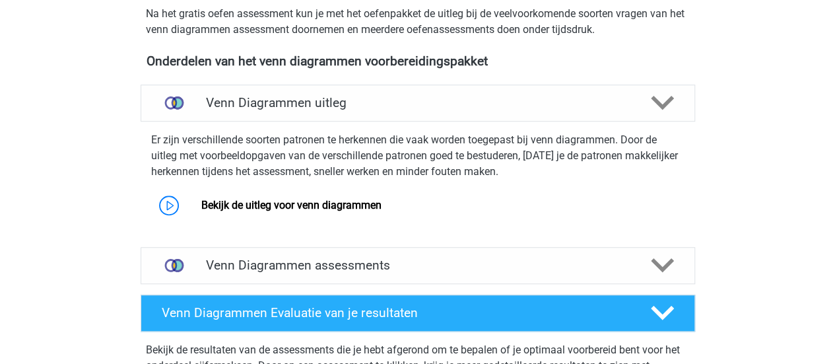
scroll to position [431, 0]
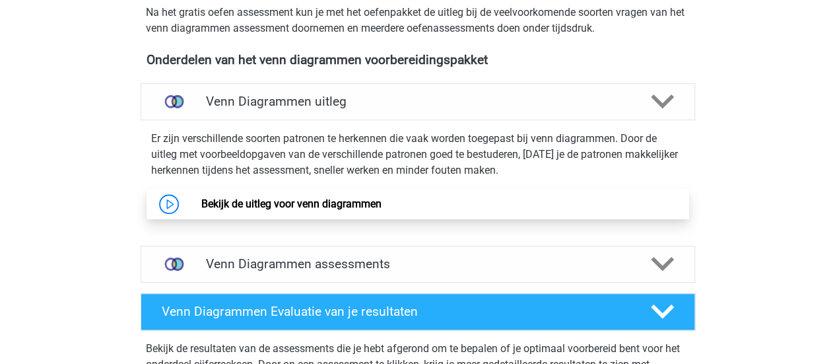
click at [201, 197] on link "Bekijk de uitleg voor venn diagrammen" at bounding box center [291, 203] width 180 height 13
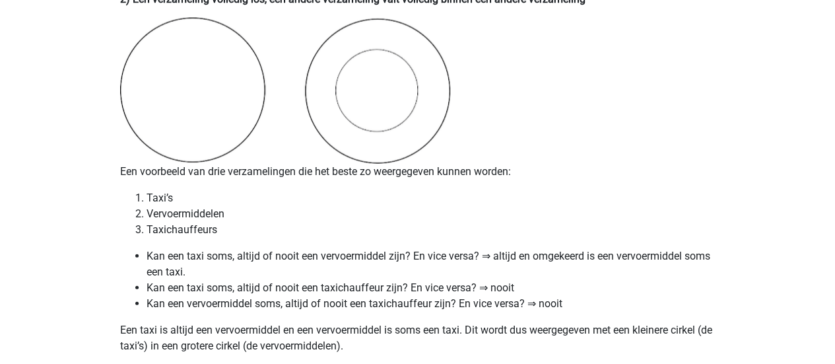
scroll to position [1347, 0]
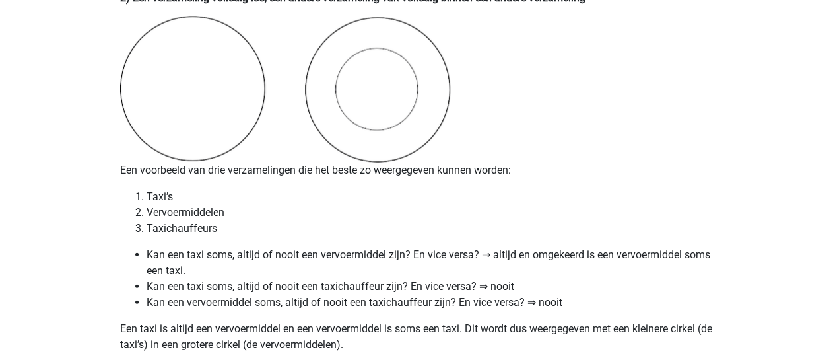
click at [649, 264] on li "Kan een taxi soms, altijd of nooit een vervoermiddel zijn? En vice versa? ⇒ alt…" at bounding box center [430, 263] width 569 height 32
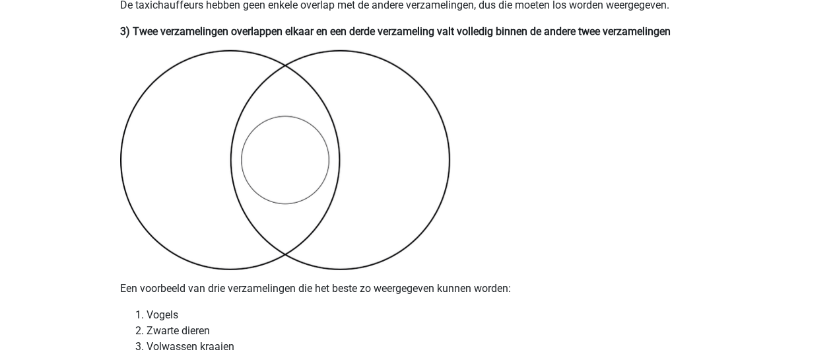
scroll to position [1712, 0]
click at [326, 177] on img at bounding box center [285, 161] width 330 height 220
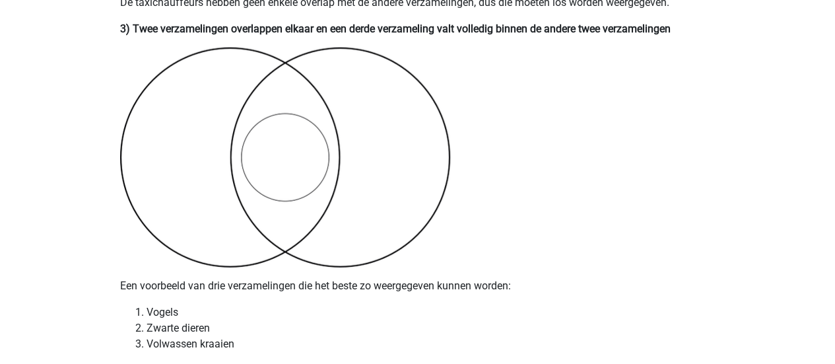
scroll to position [1714, 0]
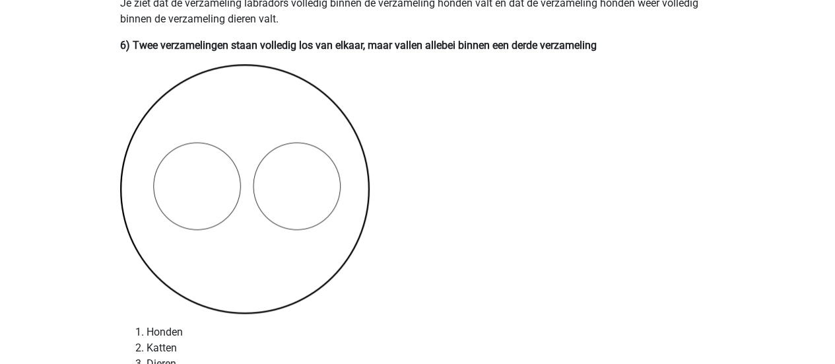
scroll to position [3249, 0]
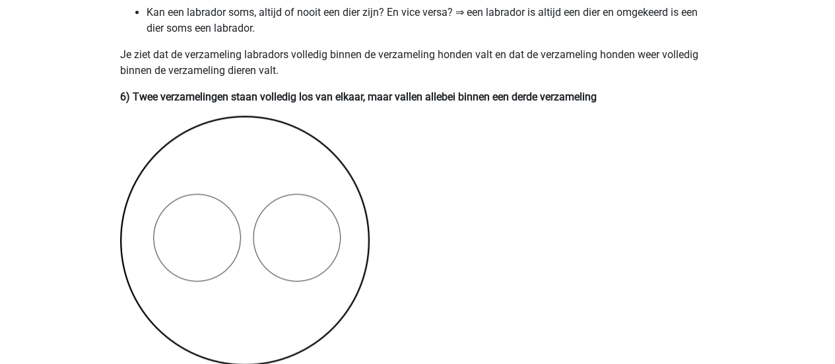
scroll to position [3189, 0]
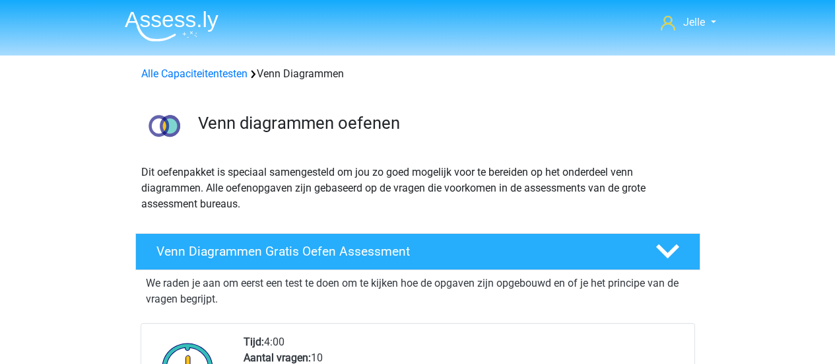
scroll to position [431, 0]
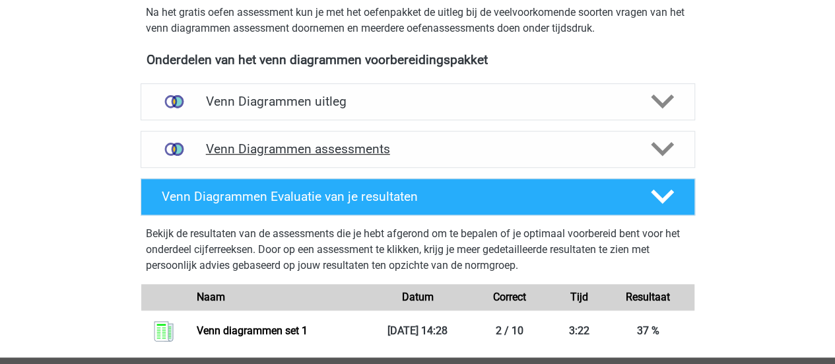
click at [661, 150] on polygon at bounding box center [662, 149] width 23 height 15
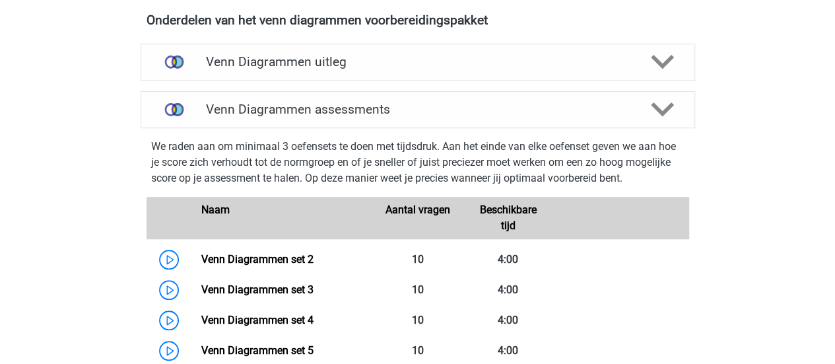
scroll to position [497, 0]
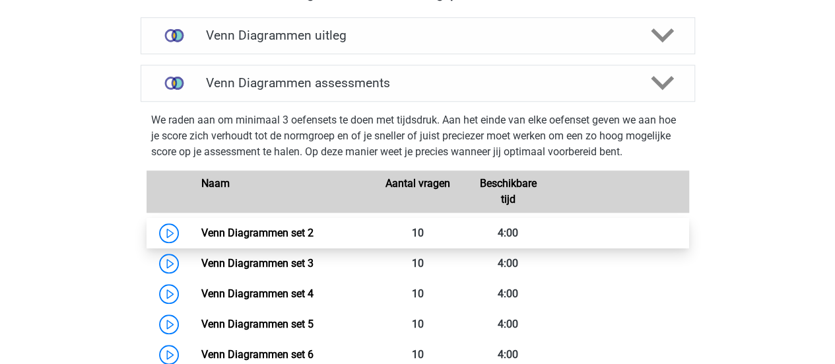
click at [201, 226] on link "Venn Diagrammen set 2" at bounding box center [257, 232] width 112 height 13
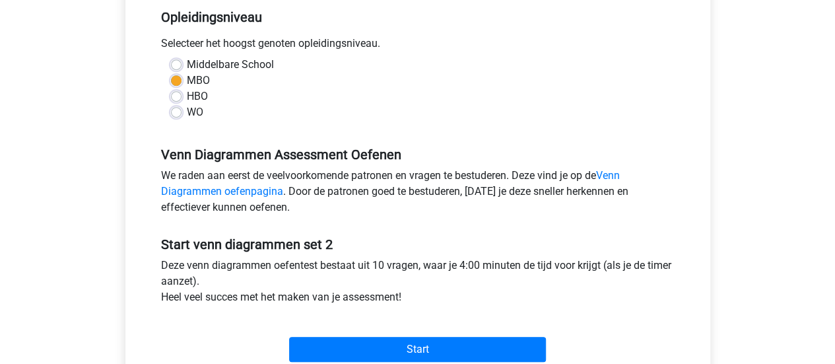
scroll to position [287, 0]
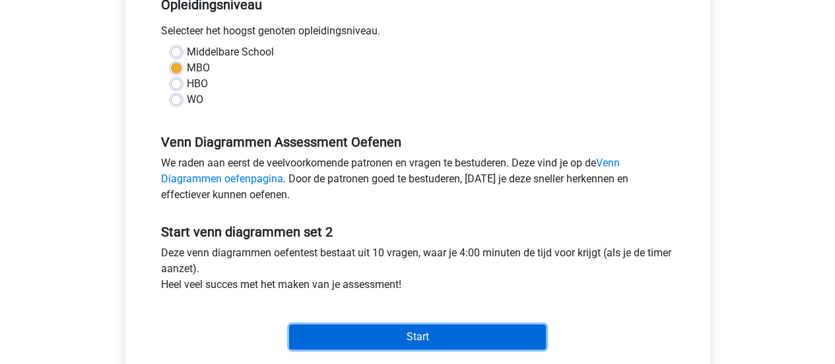
click at [368, 329] on input "Start" at bounding box center [417, 336] width 257 height 25
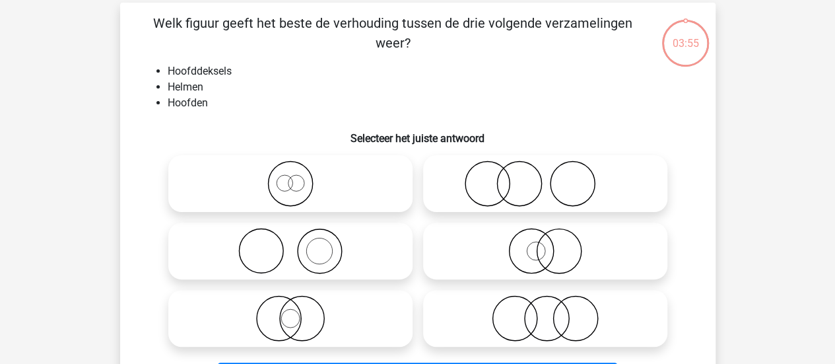
scroll to position [58, 0]
click at [324, 243] on icon at bounding box center [291, 251] width 234 height 46
click at [299, 243] on input "radio" at bounding box center [294, 240] width 9 height 9
radio input "true"
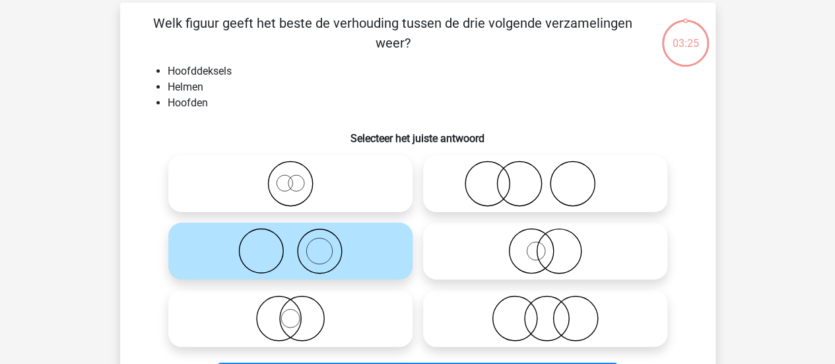
click at [524, 164] on icon at bounding box center [545, 183] width 234 height 46
click at [545, 168] on input "radio" at bounding box center [549, 172] width 9 height 9
radio input "true"
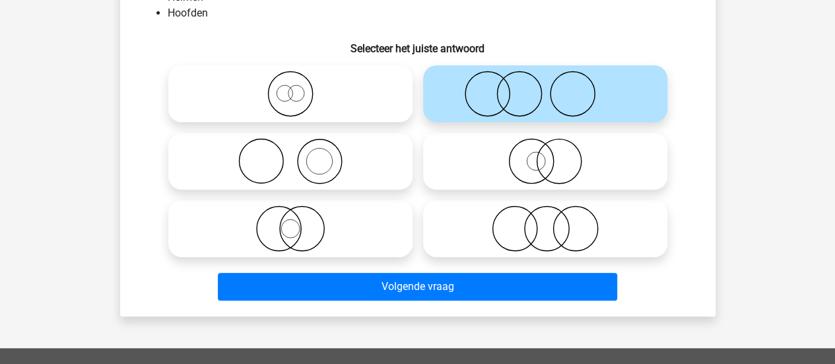
scroll to position [162, 0]
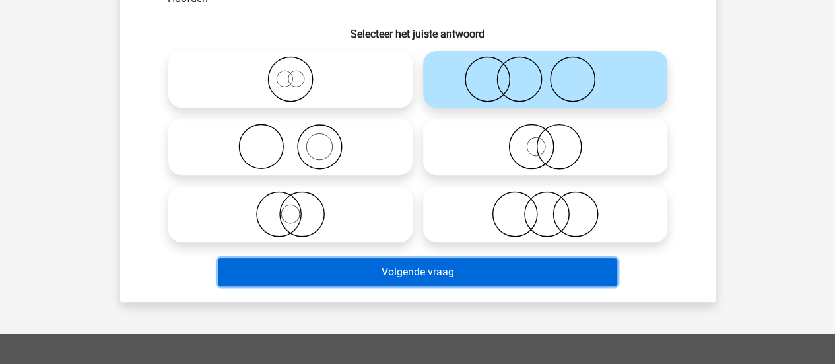
click at [371, 271] on button "Volgende vraag" at bounding box center [417, 272] width 399 height 28
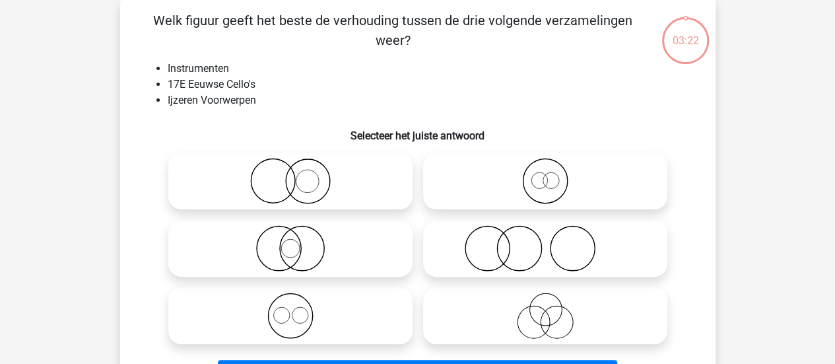
scroll to position [61, 0]
click at [318, 166] on icon at bounding box center [291, 181] width 234 height 46
click at [299, 166] on input "radio" at bounding box center [294, 170] width 9 height 9
radio input "true"
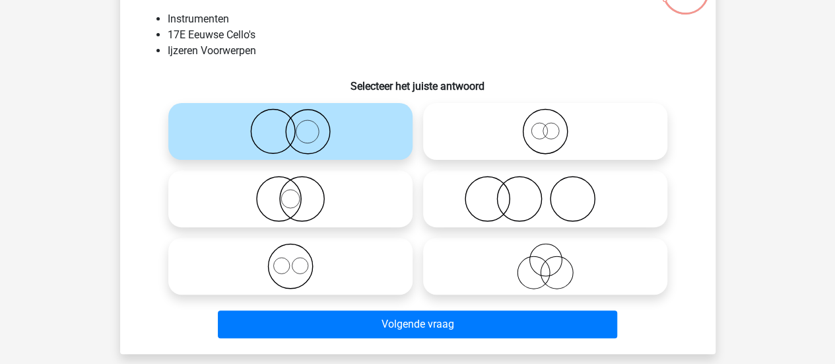
scroll to position [135, 0]
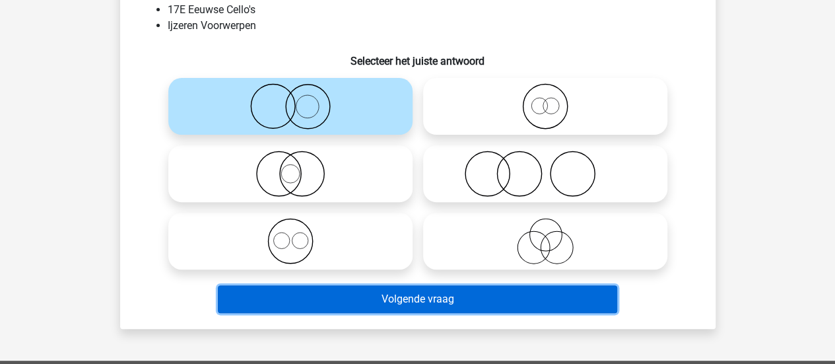
click at [308, 294] on button "Volgende vraag" at bounding box center [417, 299] width 399 height 28
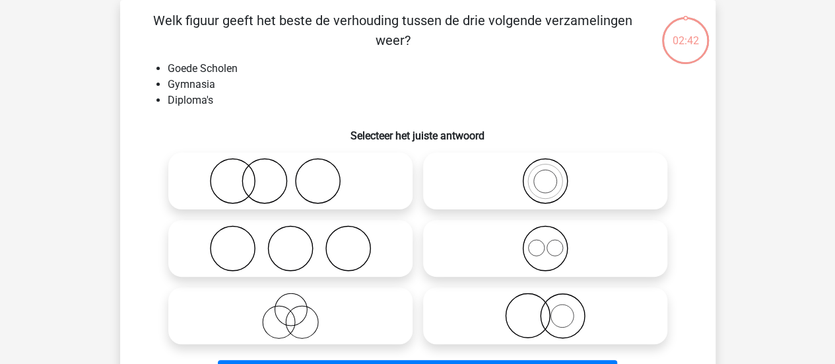
scroll to position [61, 0]
click at [290, 180] on icon at bounding box center [291, 181] width 234 height 46
click at [290, 174] on input "radio" at bounding box center [294, 170] width 9 height 9
radio input "true"
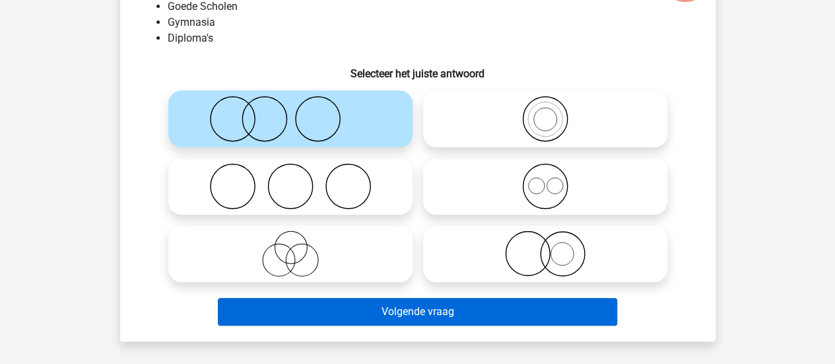
scroll to position [125, 0]
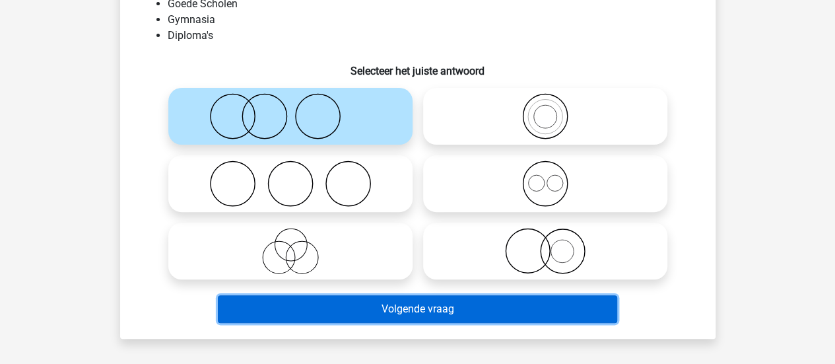
click at [283, 308] on button "Volgende vraag" at bounding box center [417, 309] width 399 height 28
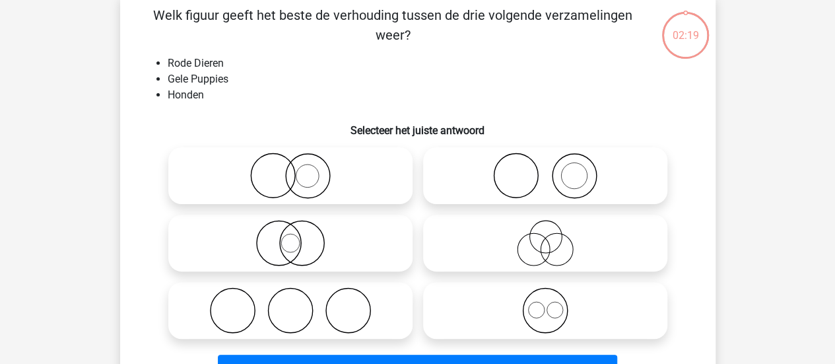
scroll to position [61, 0]
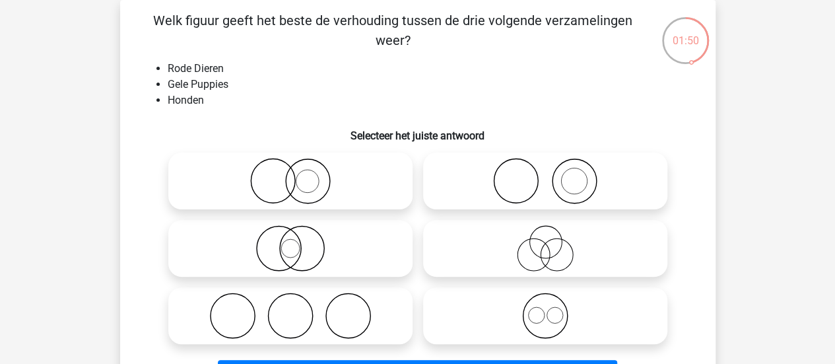
click at [288, 166] on circle at bounding box center [273, 181] width 44 height 44
click at [290, 166] on input "radio" at bounding box center [294, 170] width 9 height 9
radio input "true"
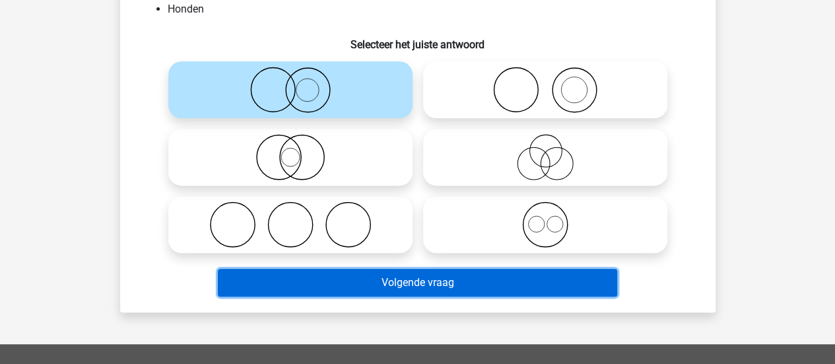
click at [286, 294] on button "Volgende vraag" at bounding box center [417, 283] width 399 height 28
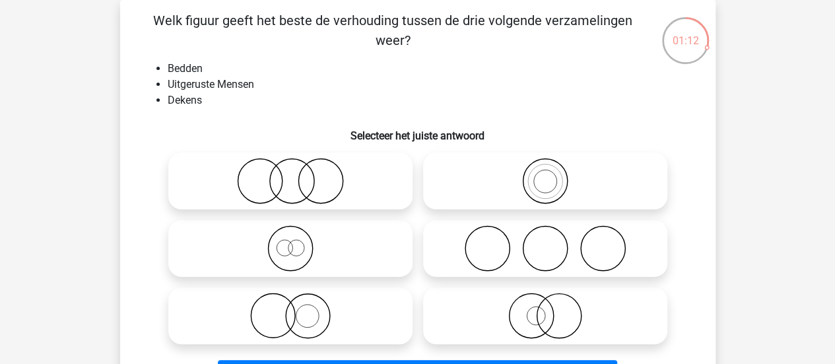
click at [488, 253] on icon at bounding box center [545, 248] width 234 height 46
click at [545, 241] on input "radio" at bounding box center [549, 237] width 9 height 9
radio input "true"
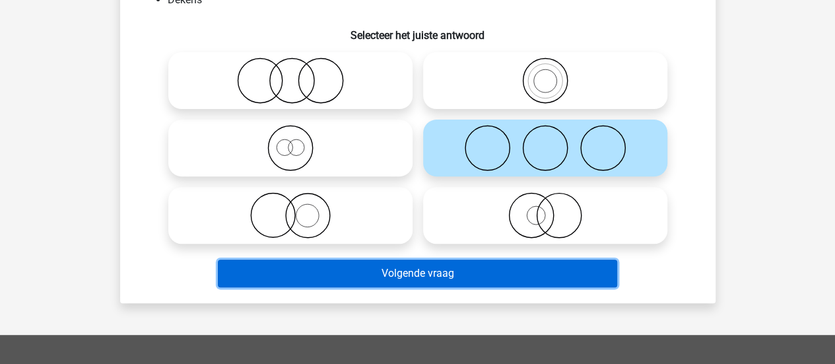
click at [452, 262] on button "Volgende vraag" at bounding box center [417, 273] width 399 height 28
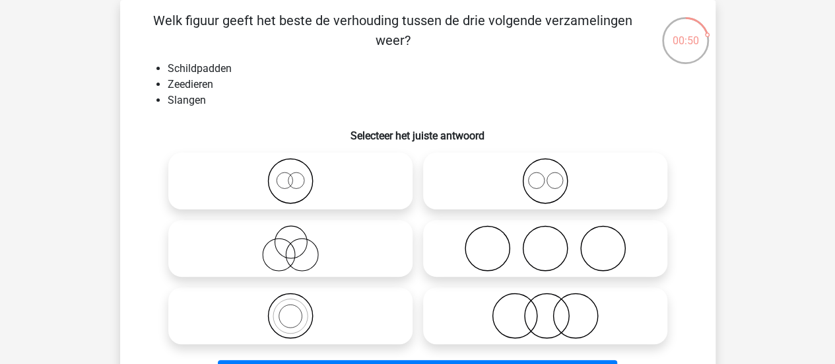
click at [536, 312] on icon at bounding box center [545, 315] width 234 height 46
click at [545, 309] on input "radio" at bounding box center [549, 304] width 9 height 9
radio input "true"
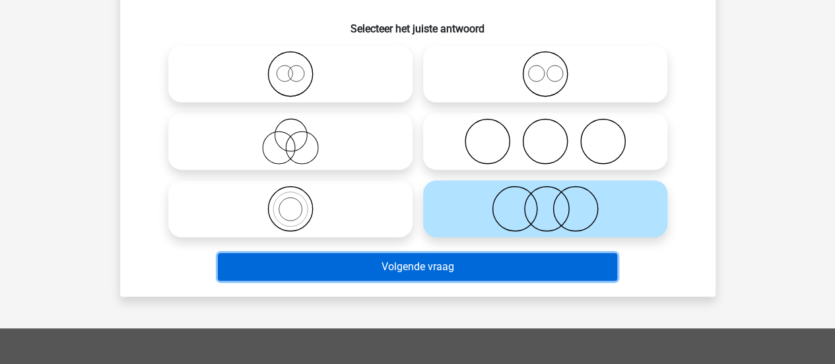
click at [500, 274] on button "Volgende vraag" at bounding box center [417, 267] width 399 height 28
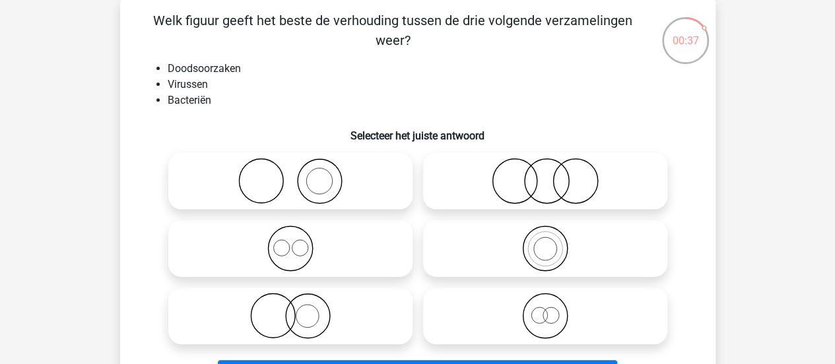
click at [495, 170] on circle at bounding box center [514, 181] width 44 height 44
click at [545, 170] on input "radio" at bounding box center [549, 170] width 9 height 9
radio input "true"
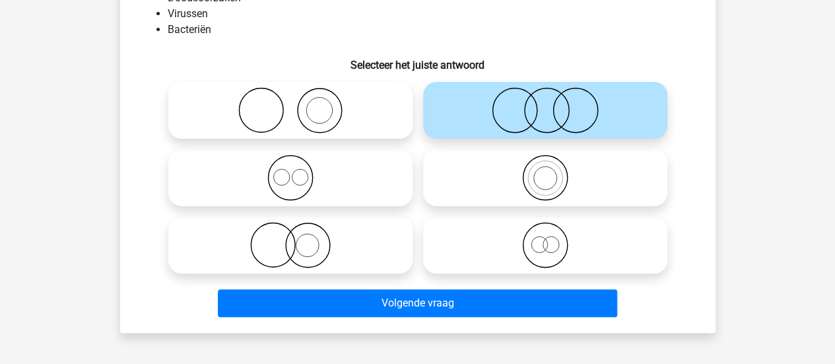
scroll to position [137, 0]
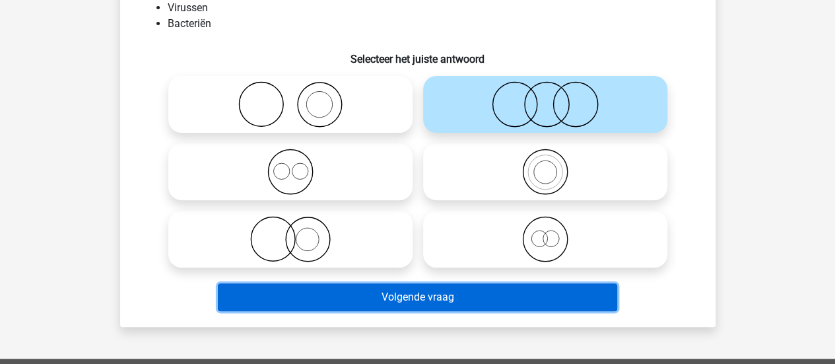
click at [388, 286] on button "Volgende vraag" at bounding box center [417, 297] width 399 height 28
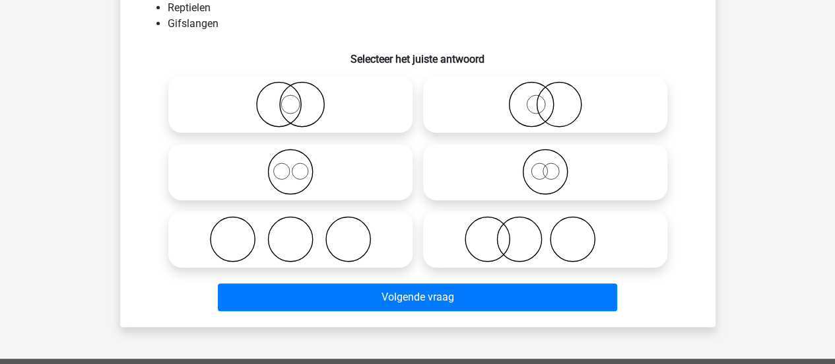
scroll to position [61, 0]
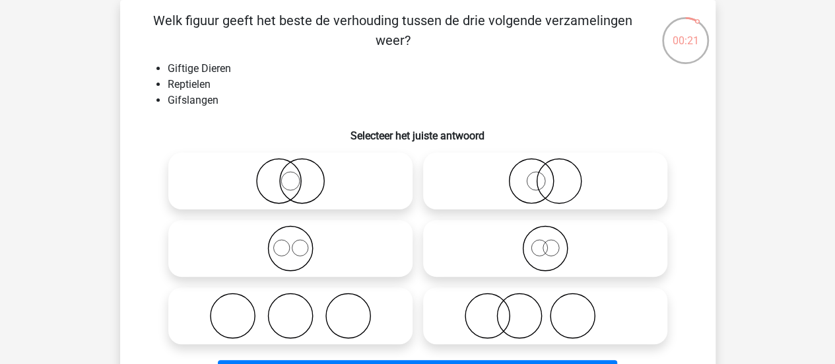
click at [446, 164] on icon at bounding box center [545, 181] width 234 height 46
click at [545, 166] on input "radio" at bounding box center [549, 170] width 9 height 9
radio input "true"
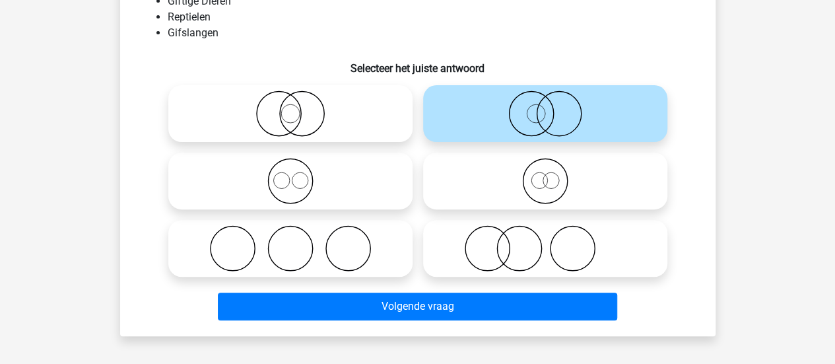
scroll to position [148, 0]
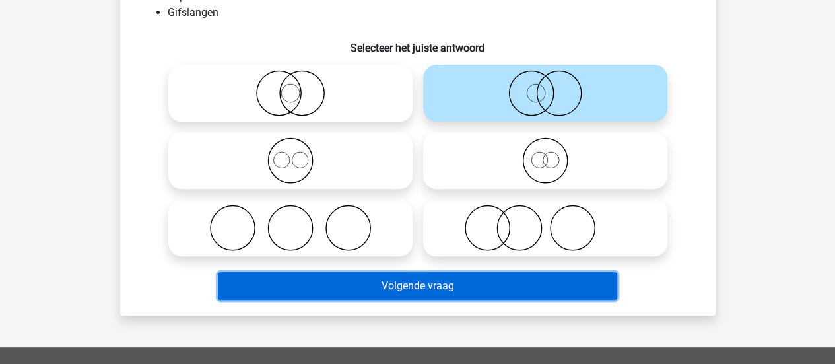
click at [390, 284] on button "Volgende vraag" at bounding box center [417, 286] width 399 height 28
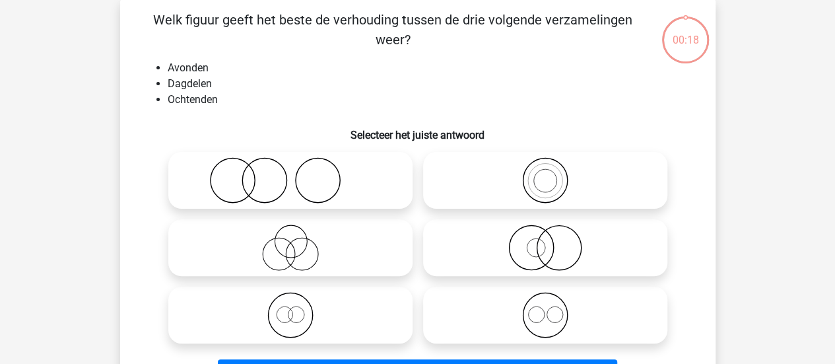
scroll to position [61, 0]
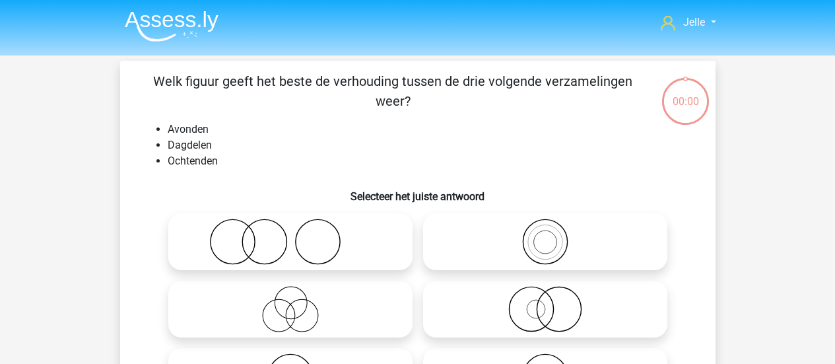
scroll to position [61, 0]
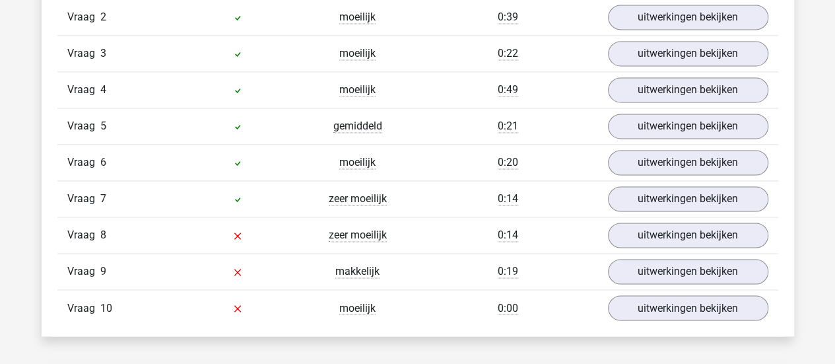
scroll to position [940, 0]
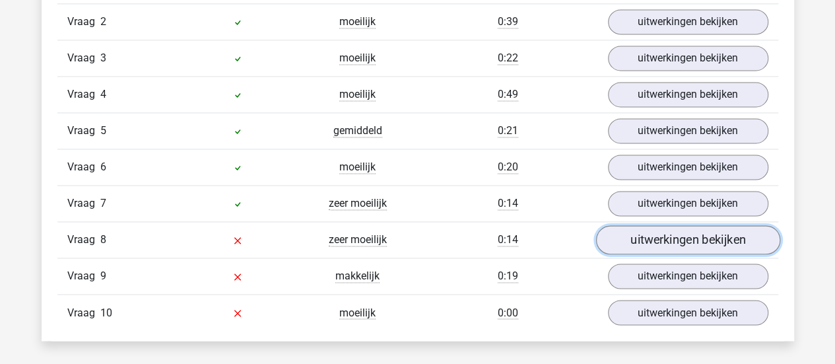
click at [650, 226] on link "uitwerkingen bekijken" at bounding box center [687, 239] width 184 height 29
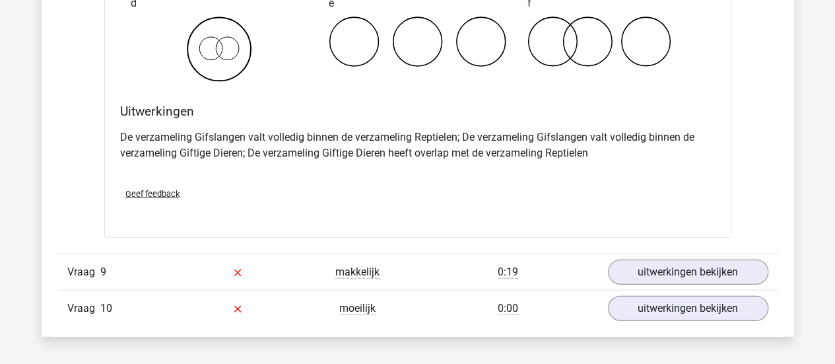
scroll to position [1469, 0]
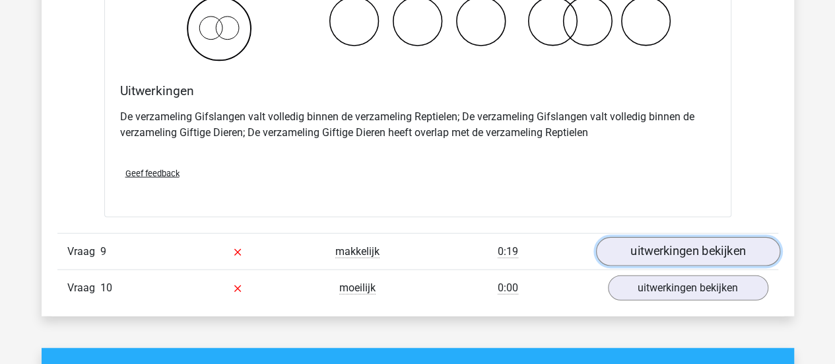
click at [689, 239] on link "uitwerkingen bekijken" at bounding box center [687, 251] width 184 height 29
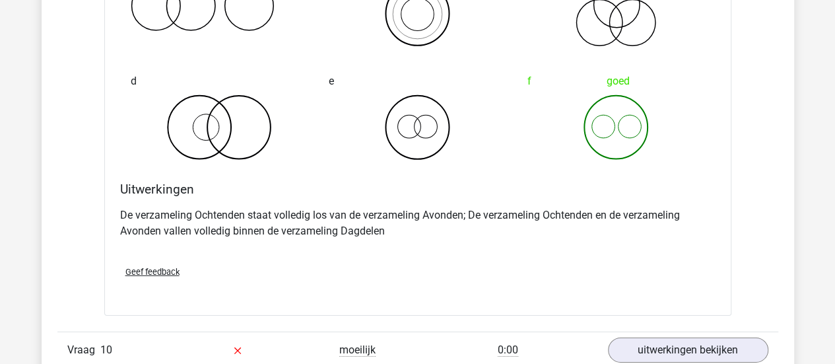
scroll to position [2010, 0]
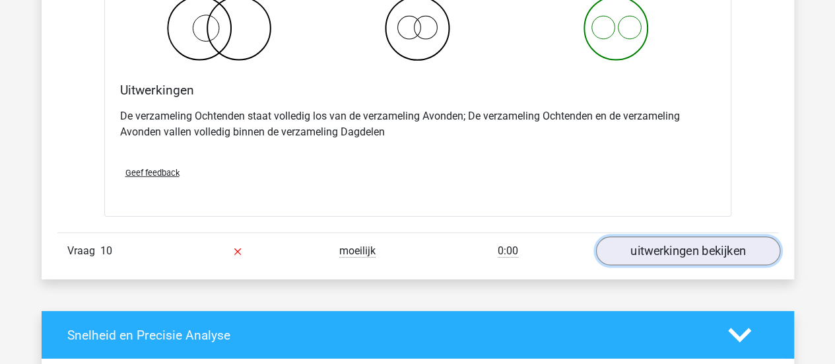
click at [656, 247] on link "uitwerkingen bekijken" at bounding box center [687, 251] width 184 height 29
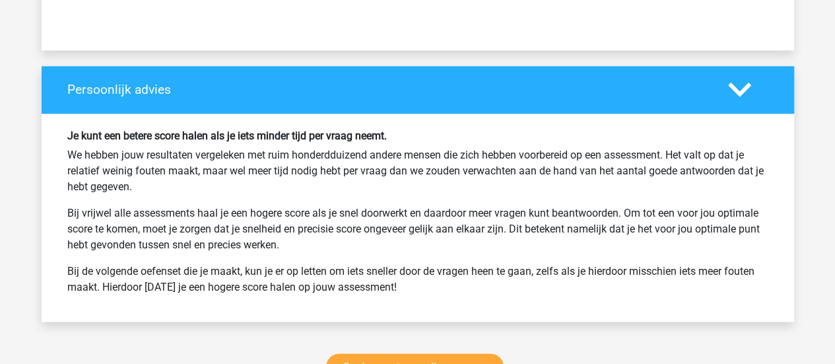
scroll to position [3260, 0]
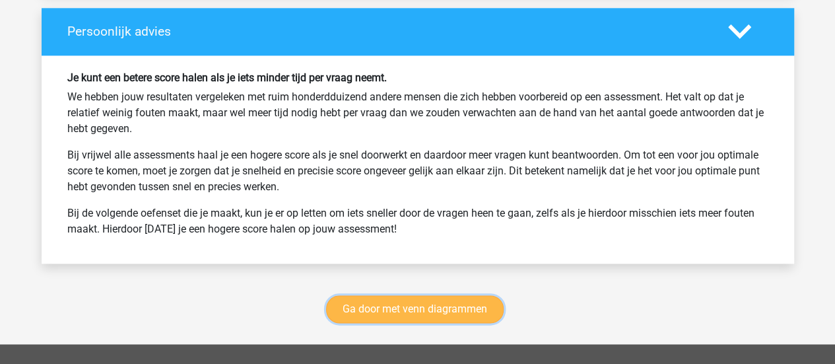
click at [453, 302] on link "Ga door met venn diagrammen" at bounding box center [414, 309] width 177 height 28
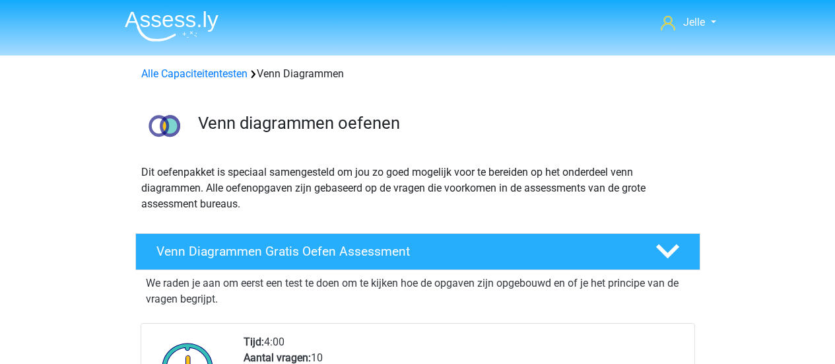
scroll to position [556, 0]
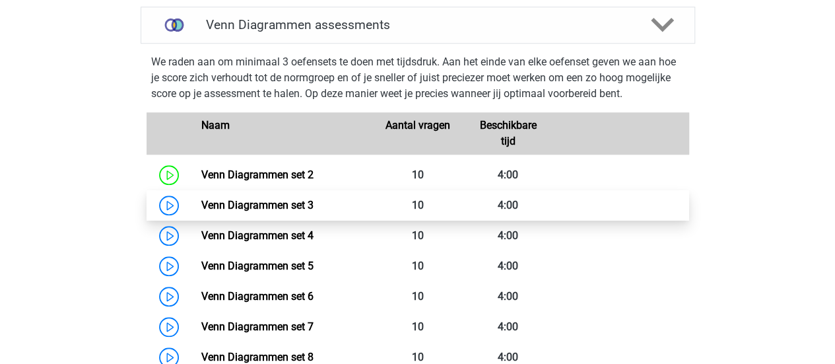
click at [201, 199] on link "Venn Diagrammen set 3" at bounding box center [257, 205] width 112 height 13
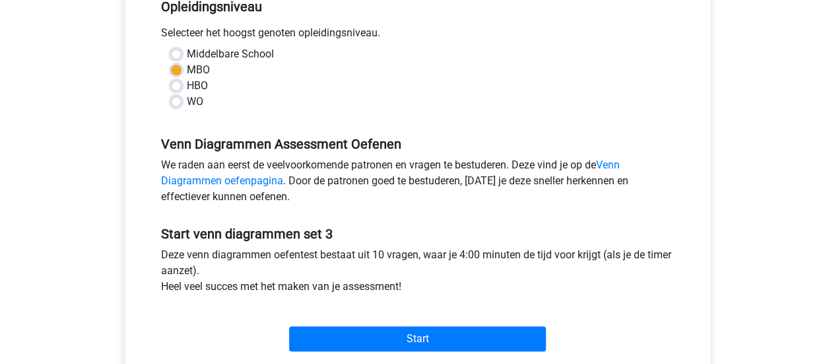
scroll to position [292, 0]
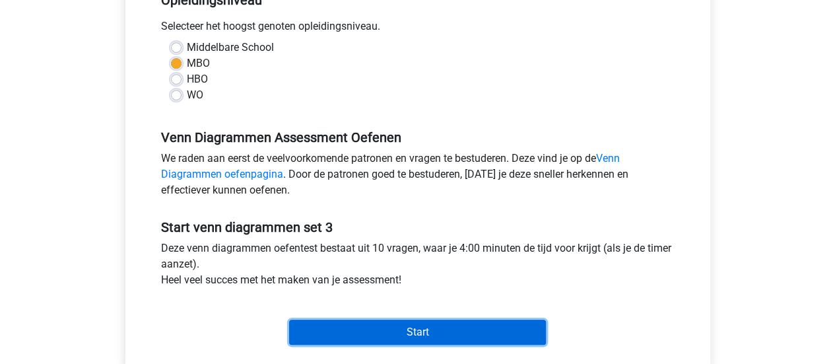
click at [345, 336] on input "Start" at bounding box center [417, 331] width 257 height 25
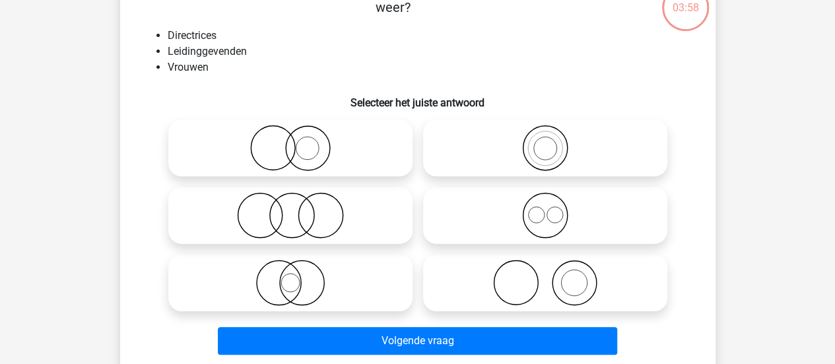
scroll to position [96, 0]
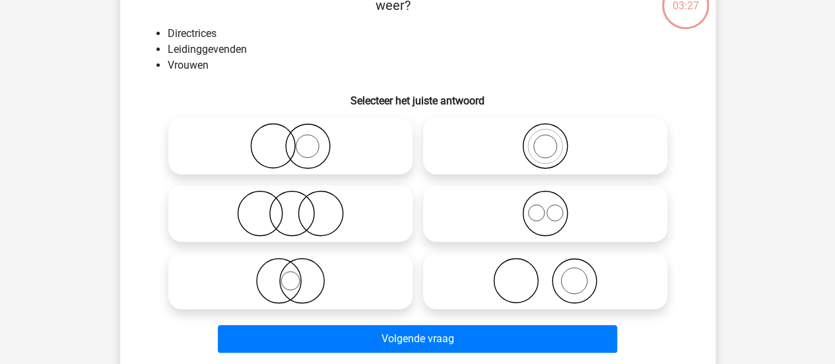
click at [257, 133] on icon at bounding box center [291, 146] width 234 height 46
click at [290, 133] on input "radio" at bounding box center [294, 135] width 9 height 9
radio input "true"
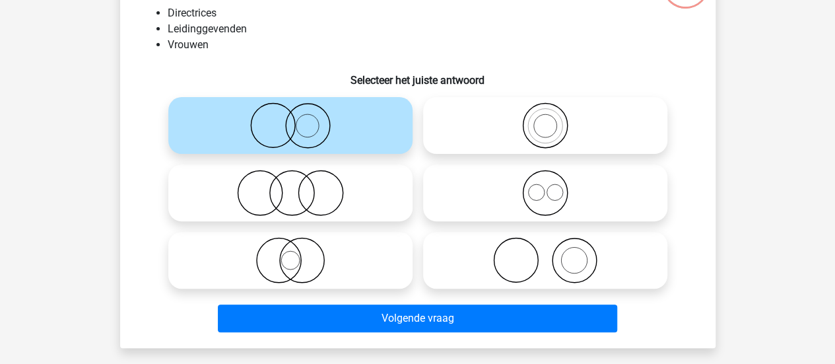
scroll to position [117, 0]
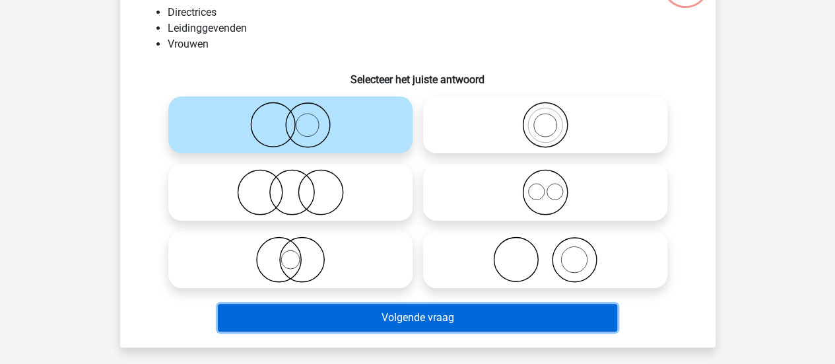
click at [352, 313] on button "Volgende vraag" at bounding box center [417, 317] width 399 height 28
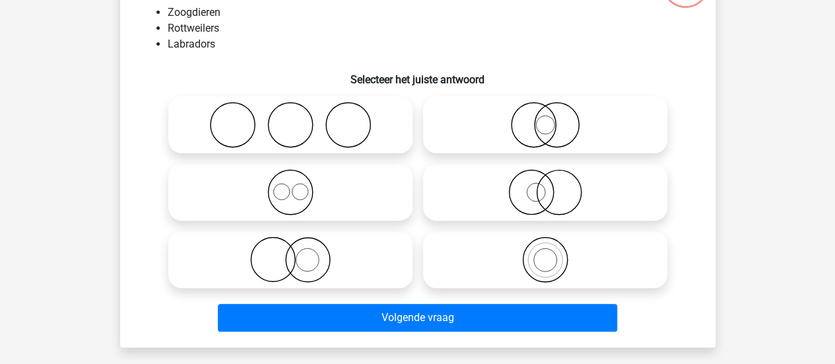
scroll to position [61, 0]
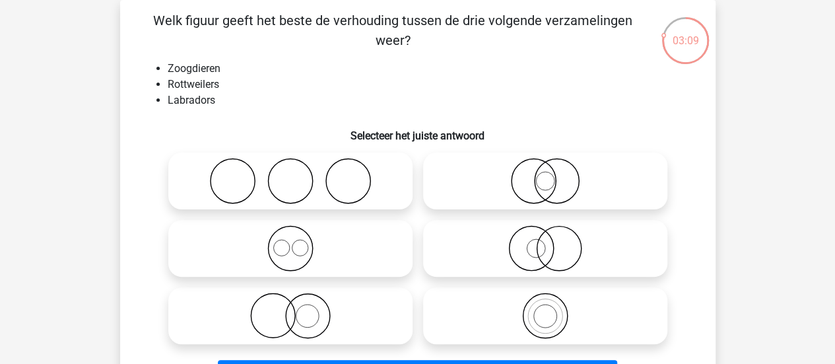
click at [316, 239] on icon at bounding box center [291, 248] width 234 height 46
click at [299, 239] on input "radio" at bounding box center [294, 237] width 9 height 9
radio input "true"
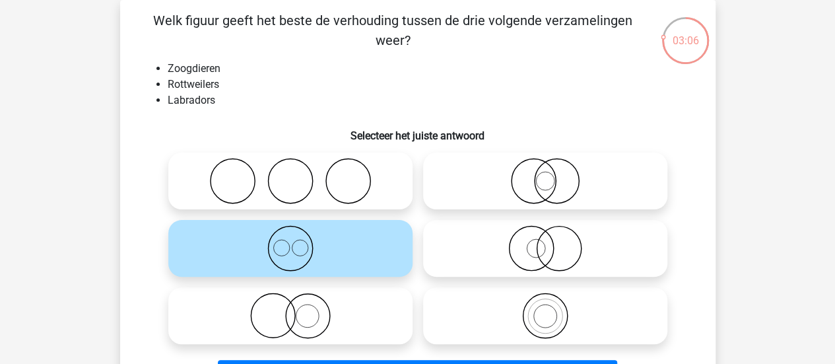
drag, startPoint x: 131, startPoint y: 294, endPoint x: 148, endPoint y: 158, distance: 136.2
click at [148, 158] on div "Welk figuur geeft het beste de verhouding tussen de drie volgende verzamelingen…" at bounding box center [417, 202] width 585 height 382
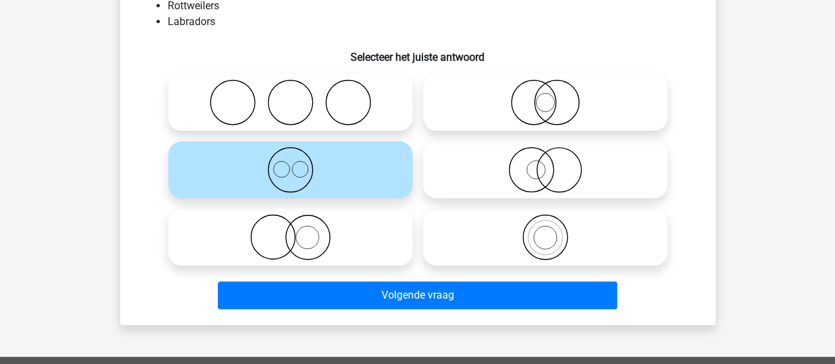
scroll to position [141, 0]
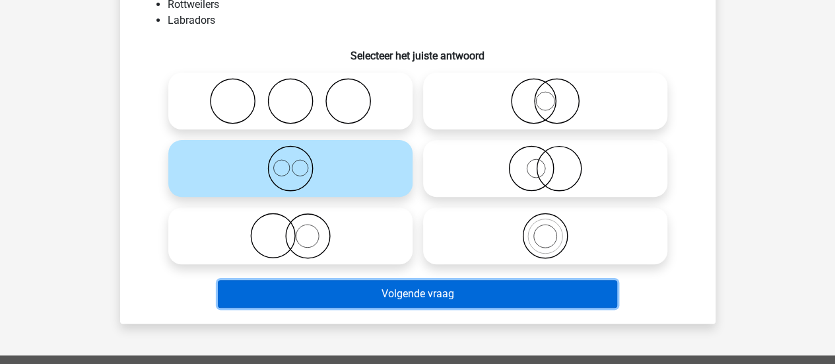
click at [247, 280] on button "Volgende vraag" at bounding box center [417, 294] width 399 height 28
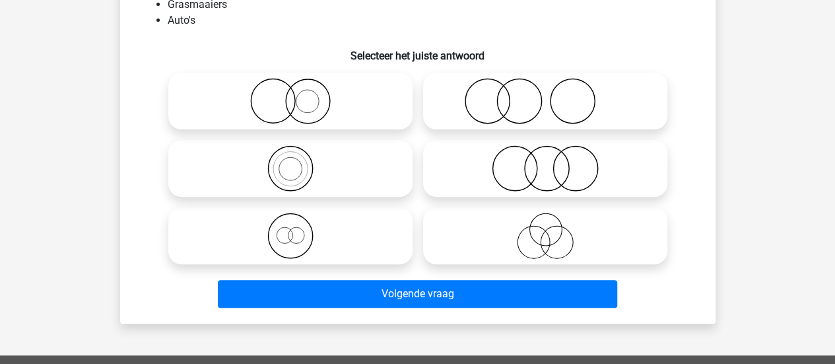
scroll to position [61, 0]
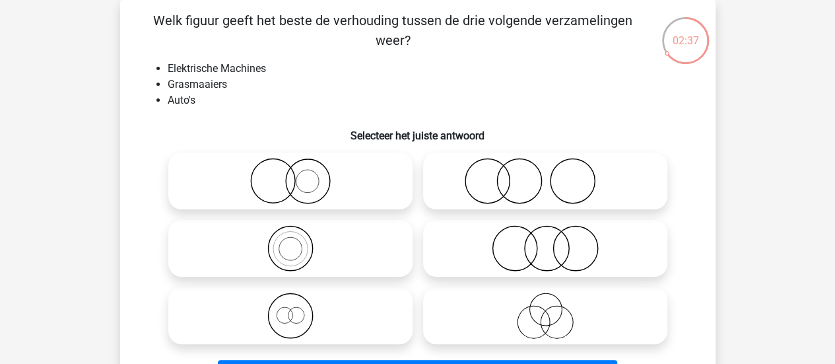
click at [532, 257] on icon at bounding box center [545, 248] width 234 height 46
click at [545, 241] on input "radio" at bounding box center [549, 237] width 9 height 9
radio input "true"
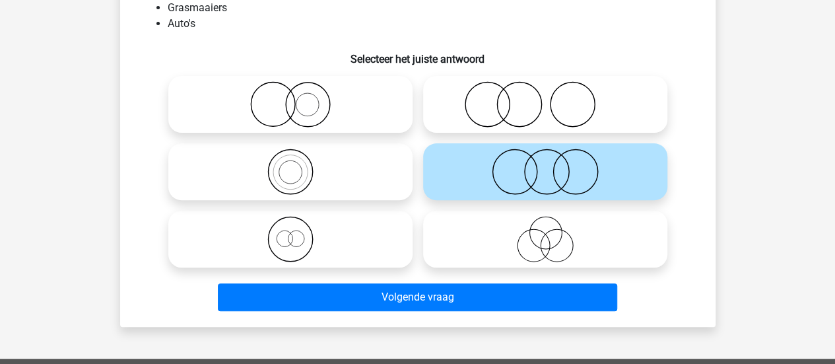
scroll to position [157, 0]
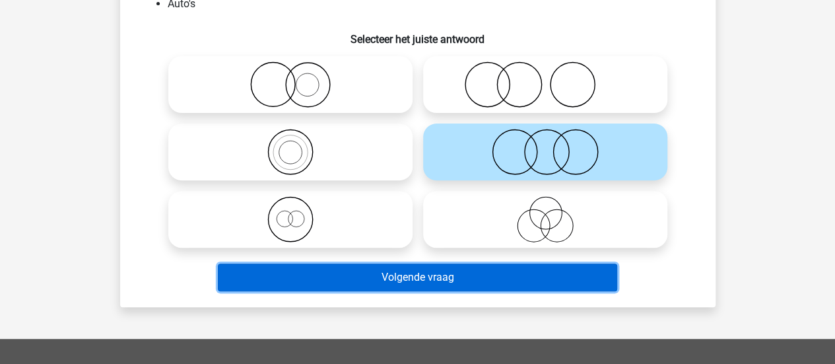
click at [330, 271] on button "Volgende vraag" at bounding box center [417, 277] width 399 height 28
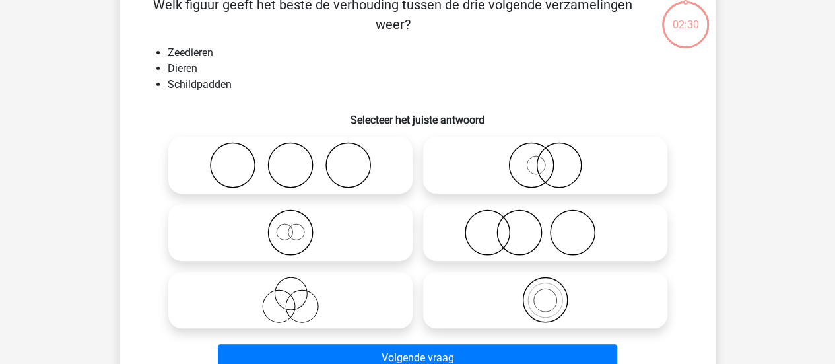
scroll to position [61, 0]
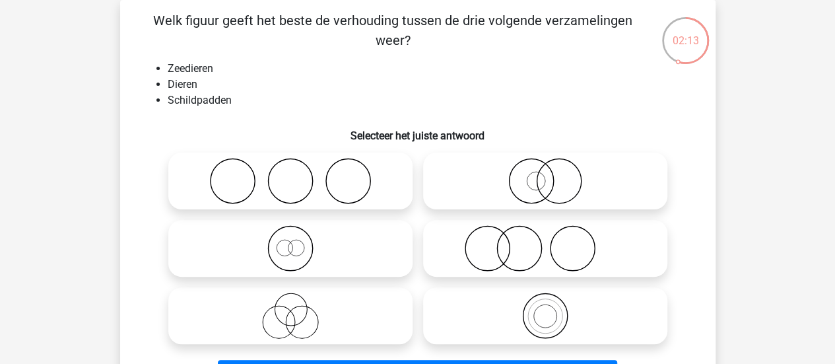
click at [273, 249] on icon at bounding box center [291, 248] width 234 height 46
click at [290, 241] on input "radio" at bounding box center [294, 237] width 9 height 9
radio input "true"
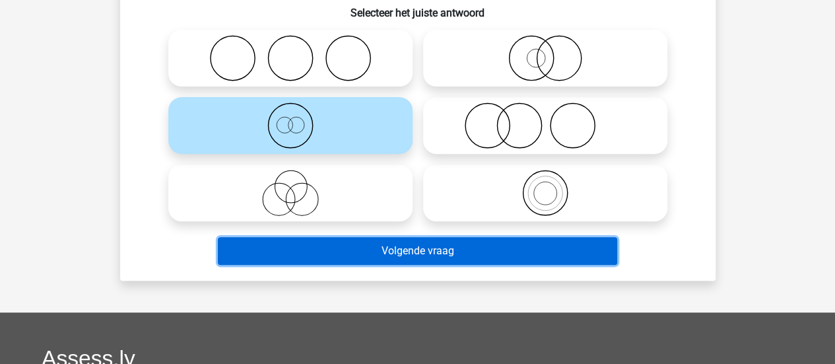
click at [267, 254] on button "Volgende vraag" at bounding box center [417, 251] width 399 height 28
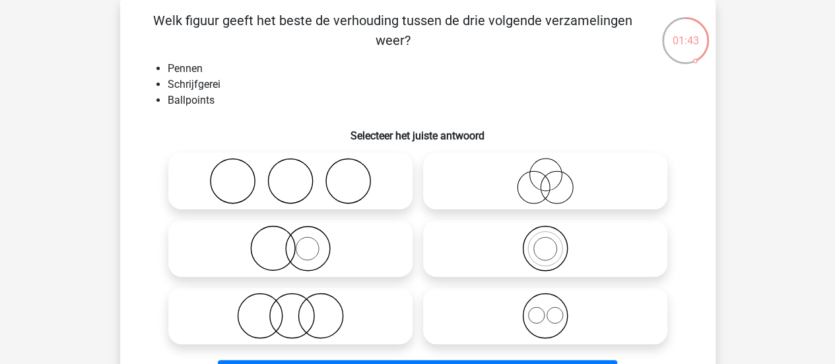
click at [521, 247] on icon at bounding box center [545, 248] width 234 height 46
click at [545, 241] on input "radio" at bounding box center [549, 237] width 9 height 9
radio input "true"
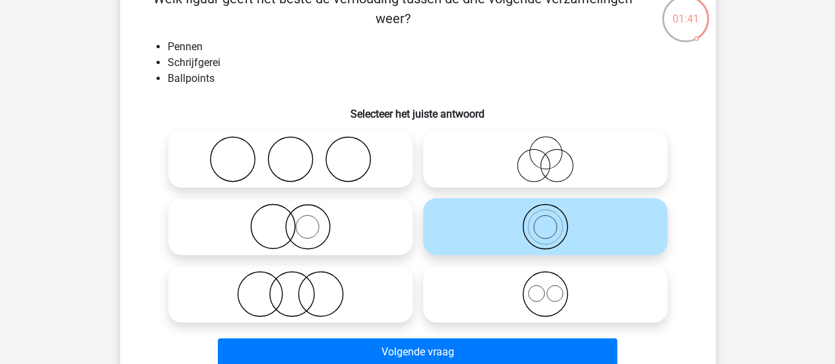
scroll to position [88, 0]
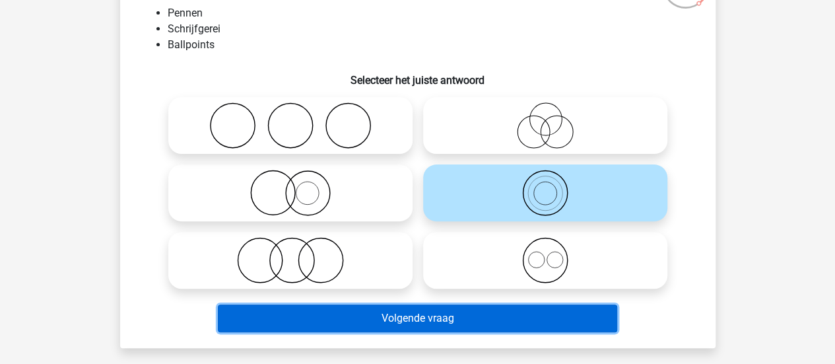
click at [376, 313] on button "Volgende vraag" at bounding box center [417, 318] width 399 height 28
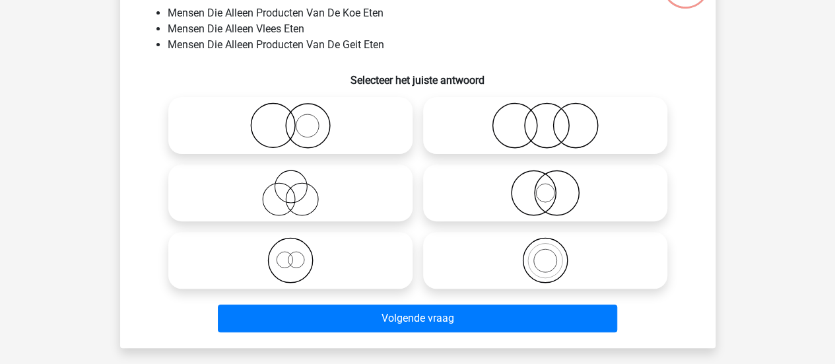
scroll to position [61, 0]
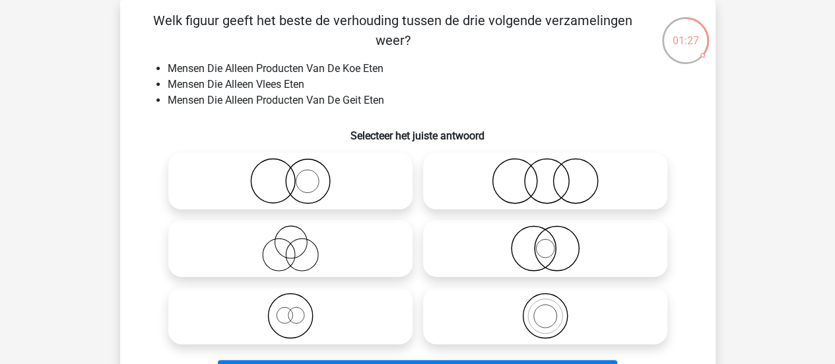
click at [426, 75] on li "Mensen Die Alleen Producten Van De Koe Eten" at bounding box center [431, 69] width 526 height 16
click at [579, 183] on icon at bounding box center [545, 181] width 234 height 46
click at [554, 174] on input "radio" at bounding box center [549, 170] width 9 height 9
radio input "true"
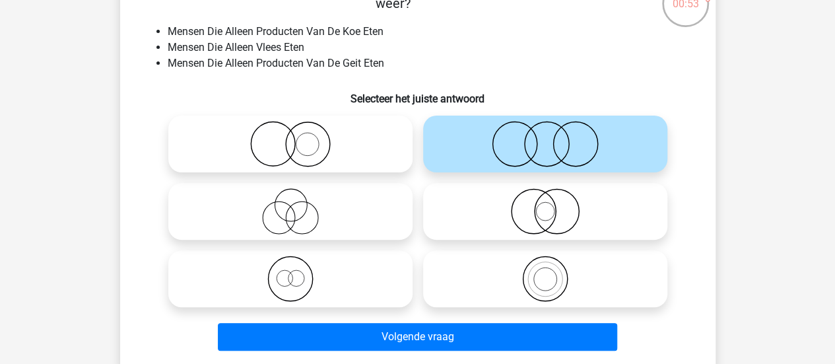
scroll to position [110, 0]
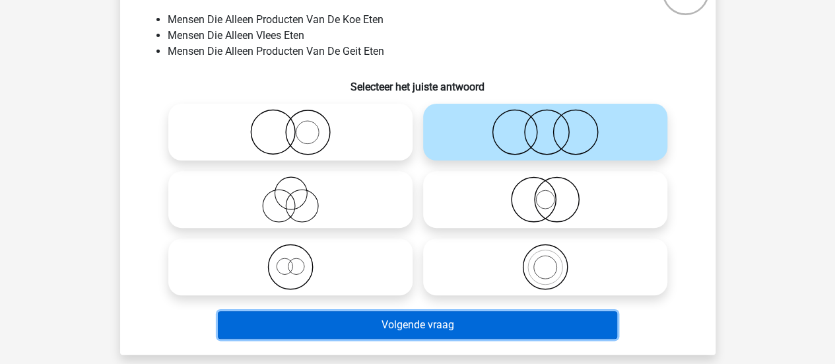
click at [435, 321] on button "Volgende vraag" at bounding box center [417, 325] width 399 height 28
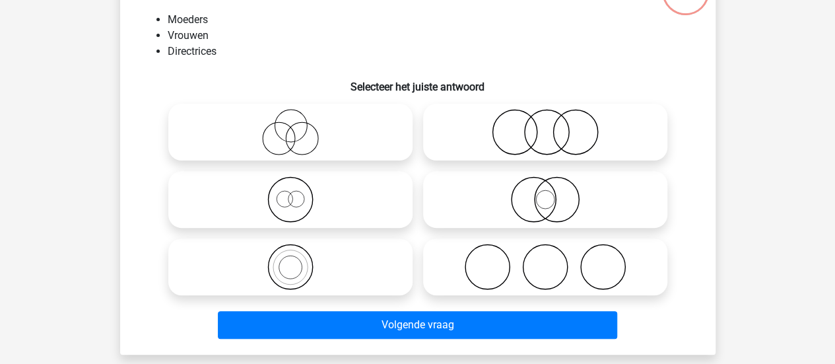
scroll to position [61, 0]
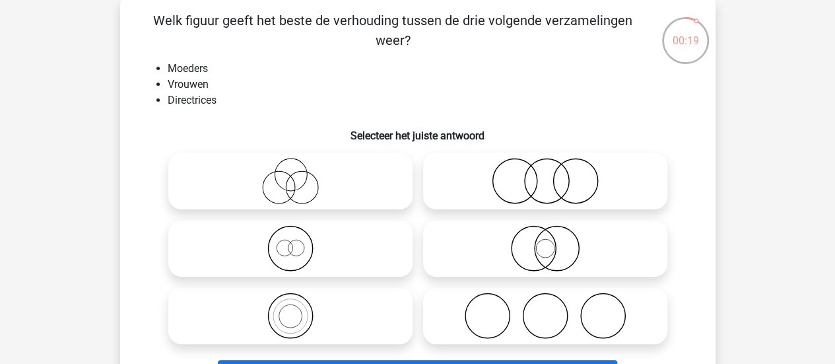
click at [318, 250] on icon at bounding box center [291, 248] width 234 height 46
click at [299, 241] on input "radio" at bounding box center [294, 237] width 9 height 9
radio input "true"
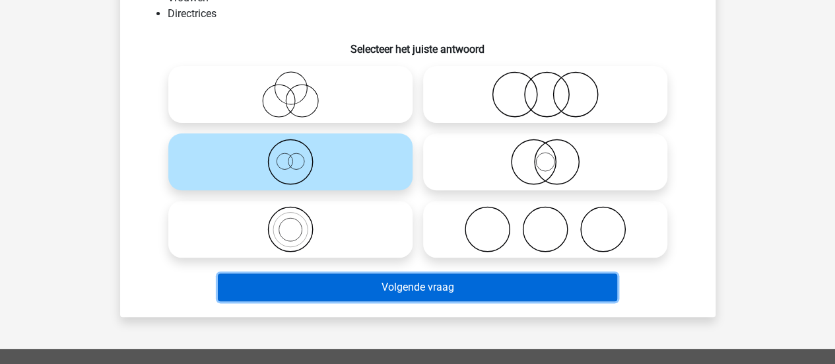
click at [287, 273] on button "Volgende vraag" at bounding box center [417, 287] width 399 height 28
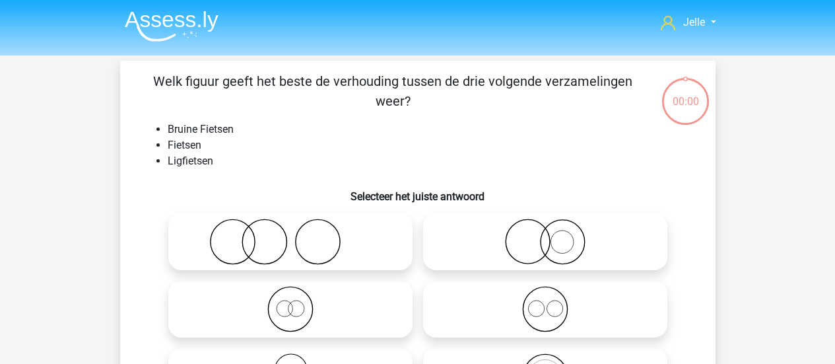
scroll to position [61, 0]
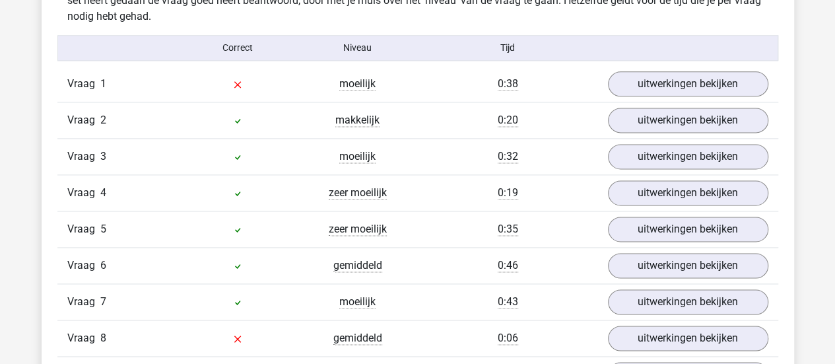
scroll to position [864, 0]
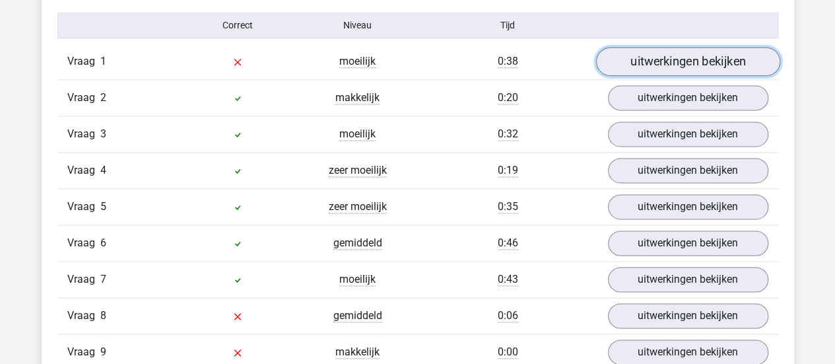
click at [674, 69] on link "uitwerkingen bekijken" at bounding box center [687, 61] width 184 height 29
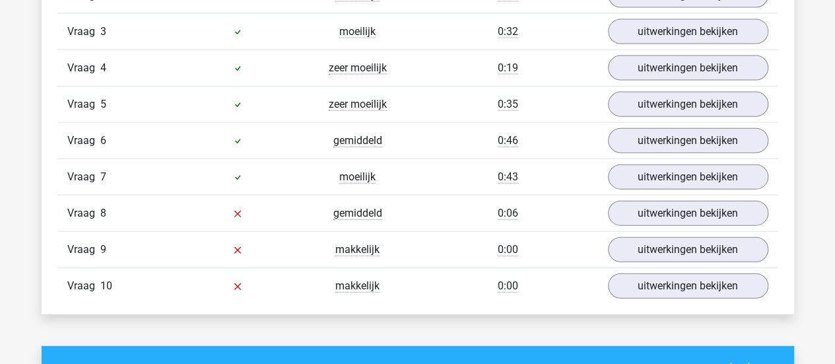
scroll to position [1471, 0]
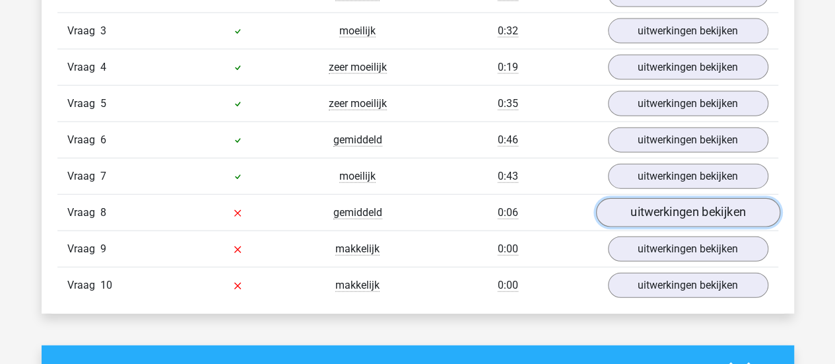
click at [621, 203] on link "uitwerkingen bekijken" at bounding box center [687, 212] width 184 height 29
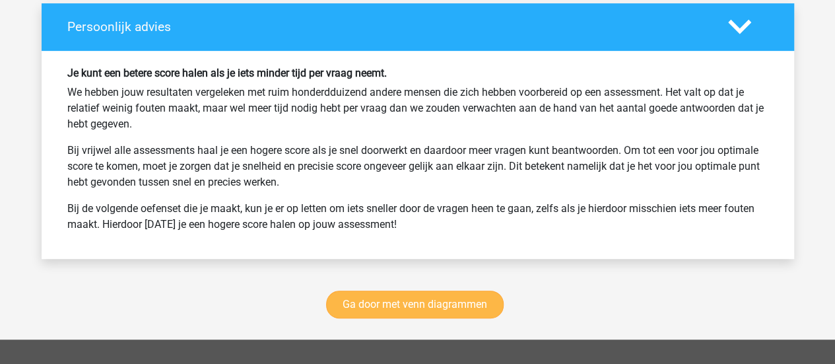
scroll to position [2769, 0]
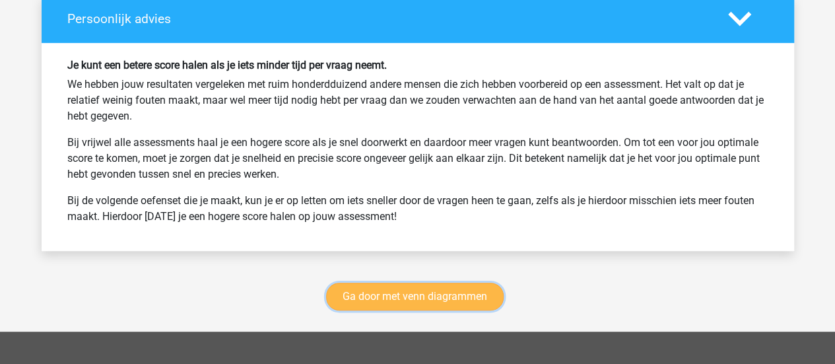
click at [451, 283] on link "Ga door met venn diagrammen" at bounding box center [414, 296] width 177 height 28
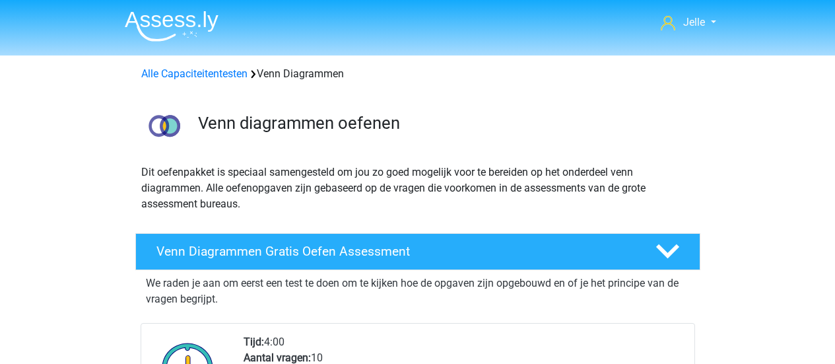
scroll to position [556, 0]
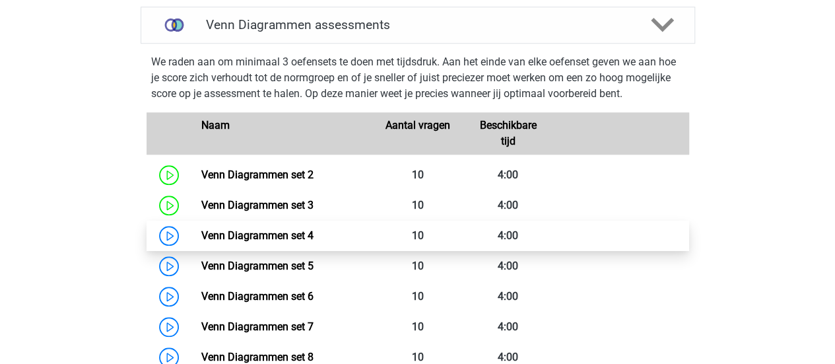
click at [201, 234] on link "Venn Diagrammen set 4" at bounding box center [257, 235] width 112 height 13
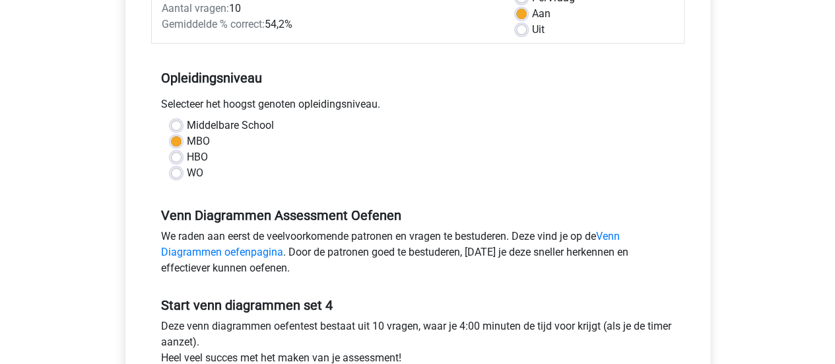
scroll to position [296, 0]
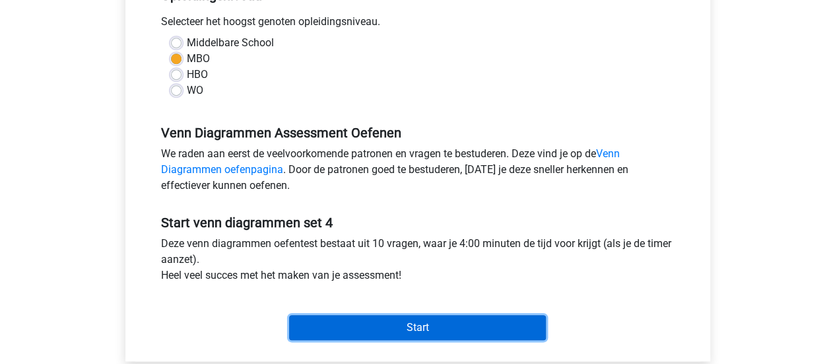
click at [360, 321] on input "Start" at bounding box center [417, 327] width 257 height 25
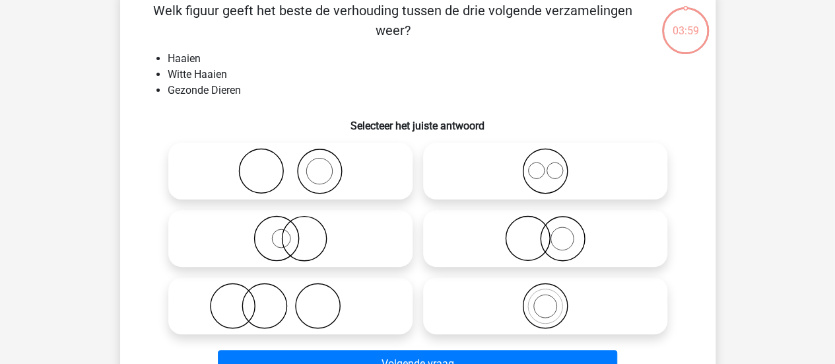
scroll to position [70, 0]
click at [252, 223] on icon at bounding box center [291, 239] width 234 height 46
click at [290, 224] on input "radio" at bounding box center [294, 228] width 9 height 9
radio input "true"
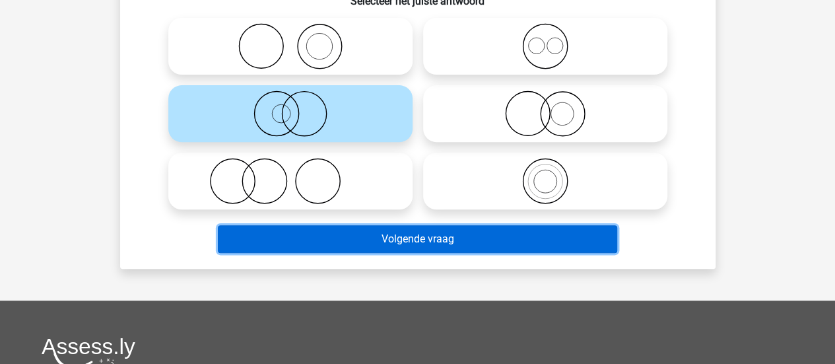
click at [409, 250] on button "Volgende vraag" at bounding box center [417, 239] width 399 height 28
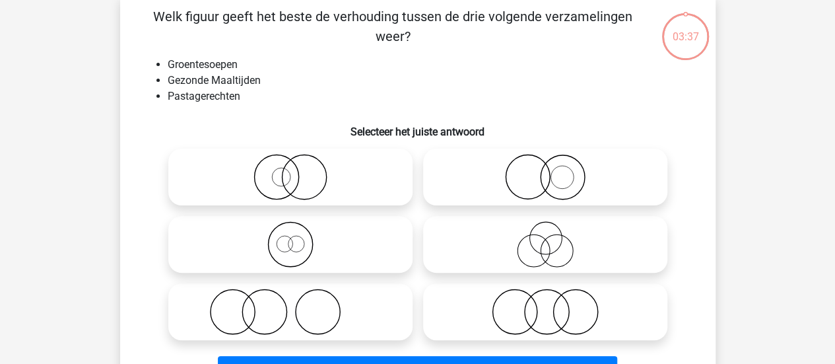
scroll to position [61, 0]
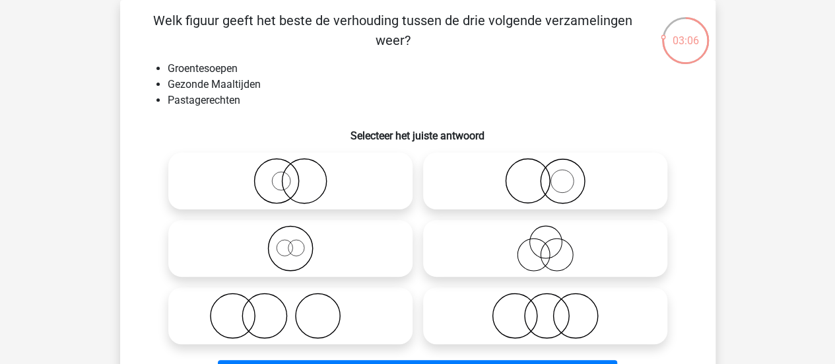
click at [519, 303] on icon at bounding box center [545, 315] width 234 height 46
click at [545, 303] on input "radio" at bounding box center [549, 304] width 9 height 9
radio input "true"
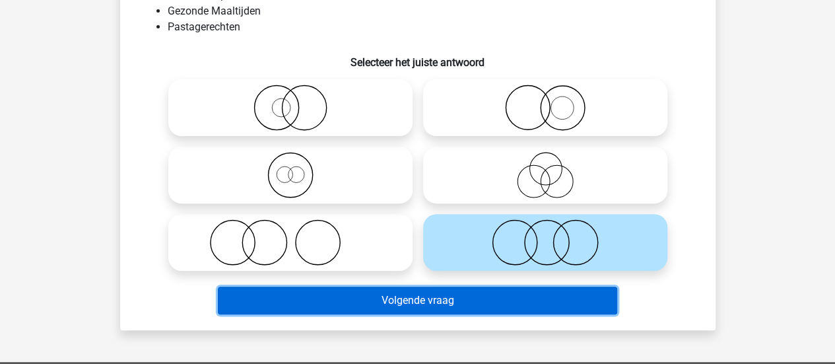
click at [550, 303] on button "Volgende vraag" at bounding box center [417, 300] width 399 height 28
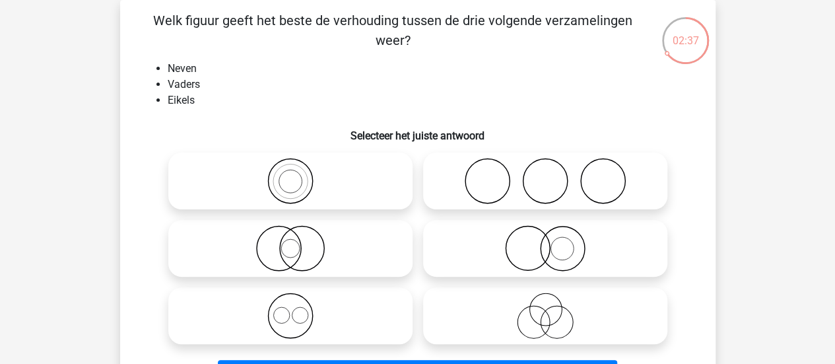
click at [532, 302] on icon at bounding box center [545, 315] width 234 height 46
click at [545, 302] on input "radio" at bounding box center [549, 304] width 9 height 9
radio input "true"
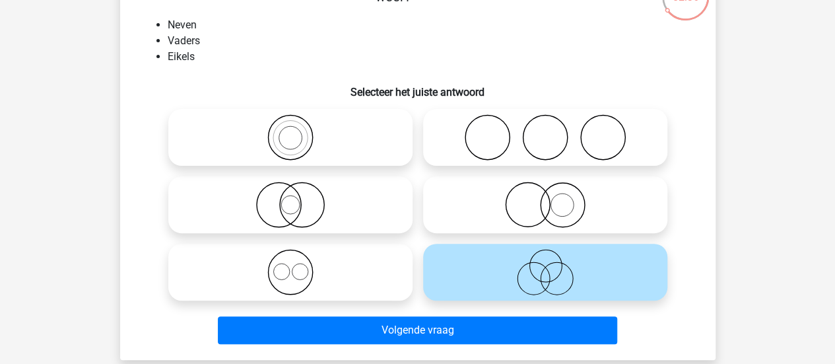
scroll to position [125, 0]
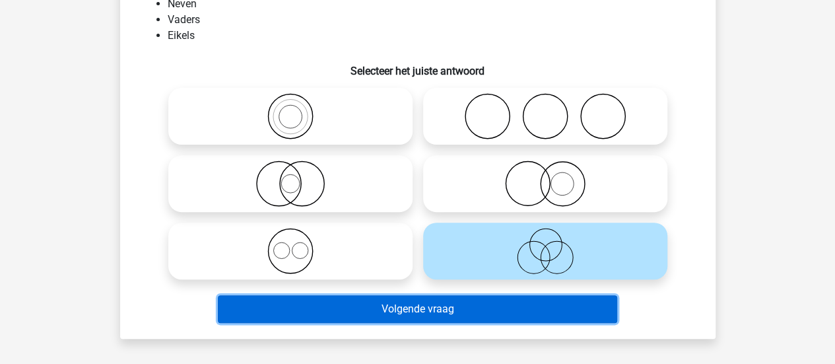
click at [496, 308] on button "Volgende vraag" at bounding box center [417, 309] width 399 height 28
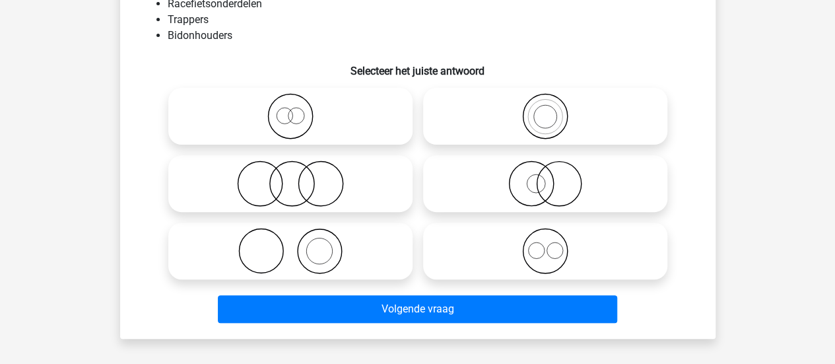
scroll to position [61, 0]
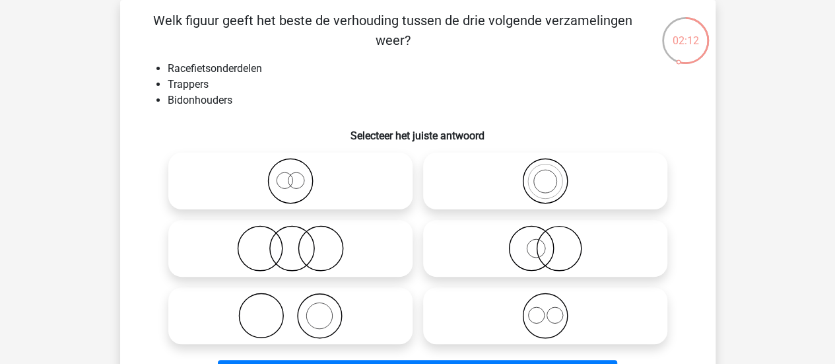
click at [328, 254] on icon at bounding box center [291, 248] width 234 height 46
click at [299, 241] on input "radio" at bounding box center [294, 237] width 9 height 9
radio input "true"
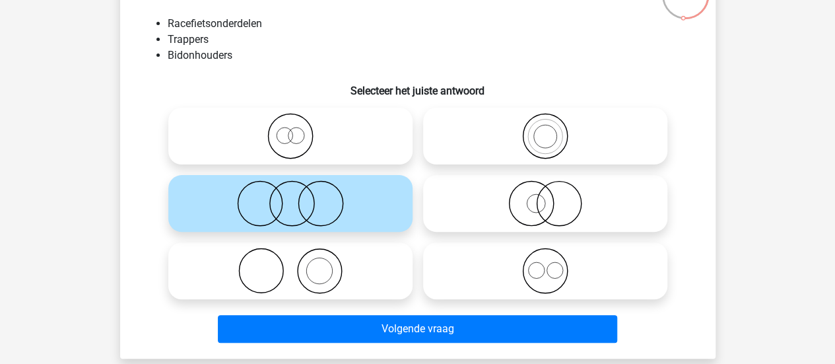
scroll to position [103, 0]
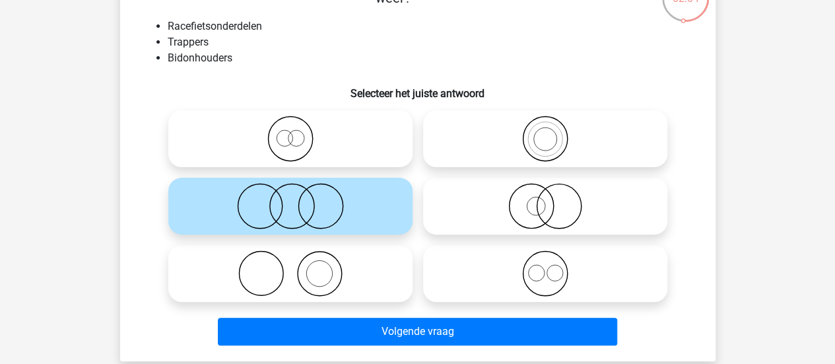
click at [504, 271] on icon at bounding box center [545, 273] width 234 height 46
click at [545, 267] on input "radio" at bounding box center [549, 262] width 9 height 9
radio input "true"
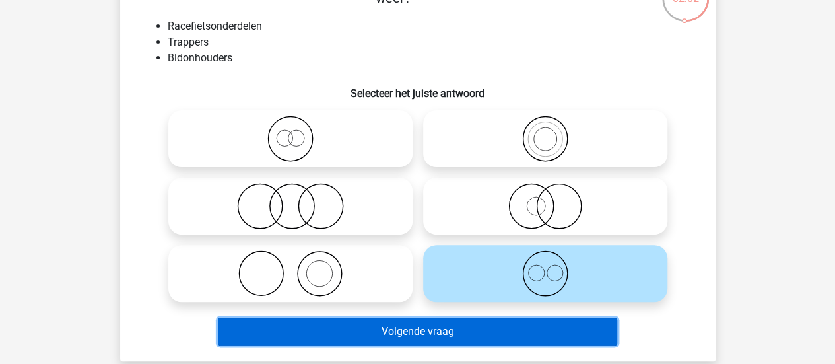
click at [507, 339] on button "Volgende vraag" at bounding box center [417, 331] width 399 height 28
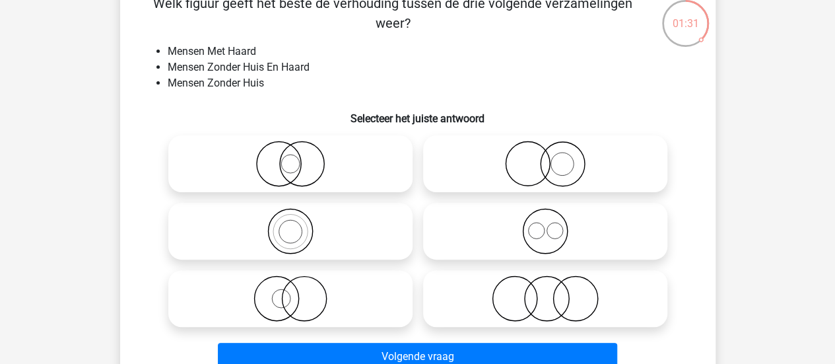
scroll to position [78, 0]
click at [563, 165] on icon at bounding box center [545, 164] width 234 height 46
click at [554, 157] on input "radio" at bounding box center [549, 152] width 9 height 9
radio input "true"
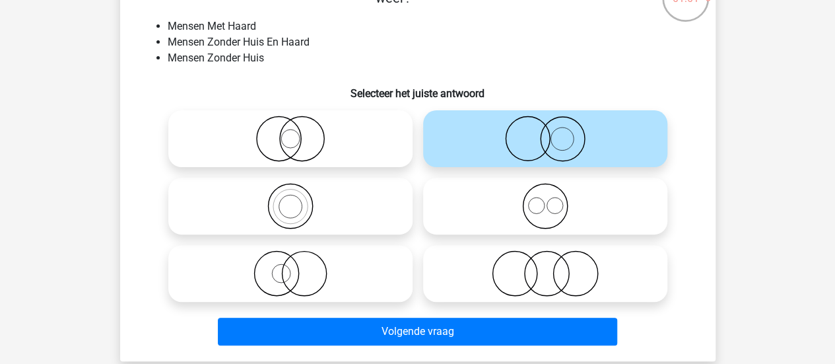
scroll to position [111, 0]
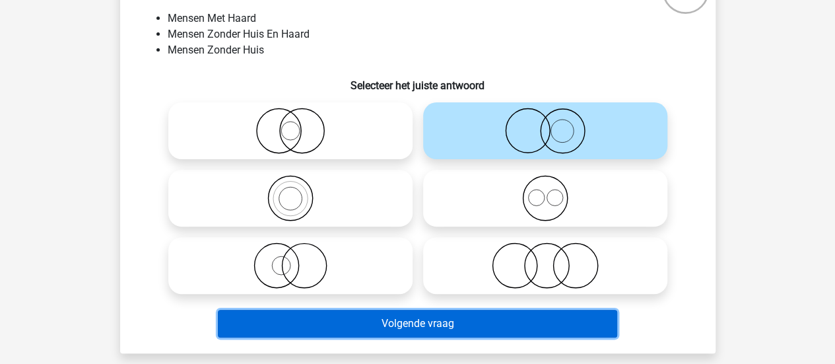
click at [413, 316] on button "Volgende vraag" at bounding box center [417, 323] width 399 height 28
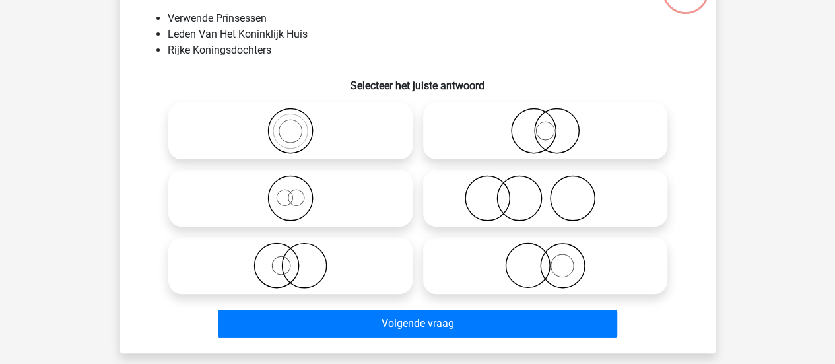
scroll to position [61, 0]
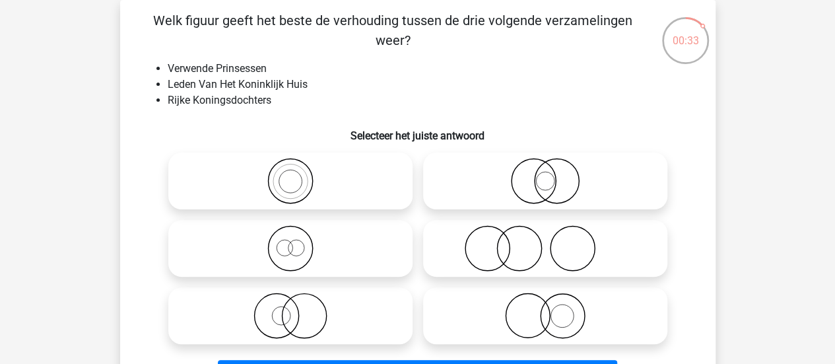
click at [265, 258] on icon at bounding box center [291, 248] width 234 height 46
click at [290, 241] on input "radio" at bounding box center [294, 237] width 9 height 9
radio input "true"
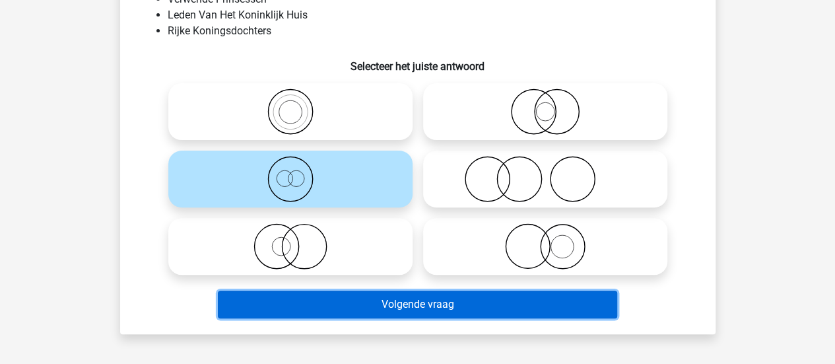
click at [319, 307] on button "Volgende vraag" at bounding box center [417, 304] width 399 height 28
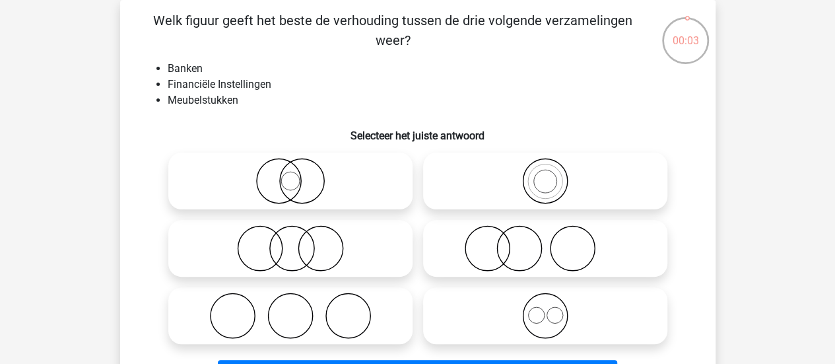
click at [277, 171] on icon at bounding box center [291, 181] width 234 height 46
click at [290, 171] on input "radio" at bounding box center [294, 170] width 9 height 9
radio input "true"
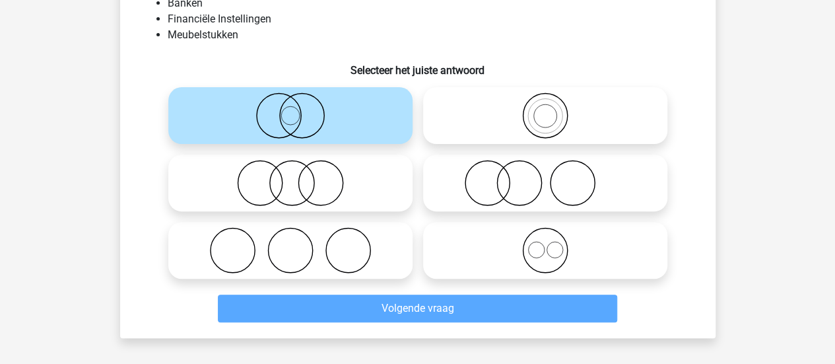
scroll to position [139, 0]
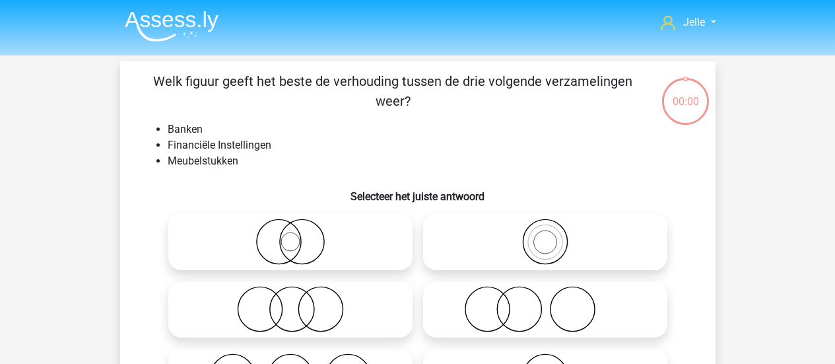
scroll to position [139, 0]
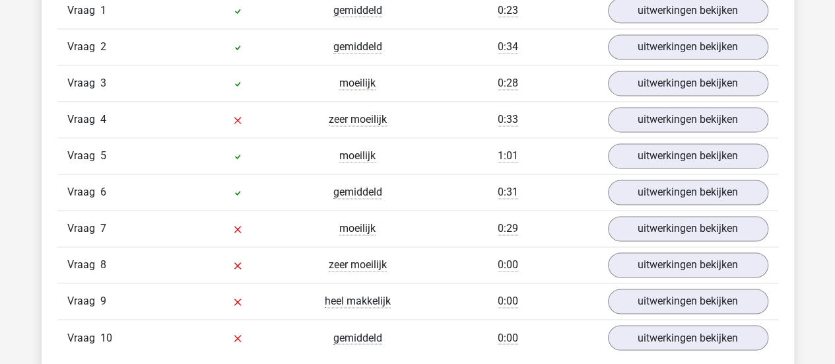
scroll to position [909, 0]
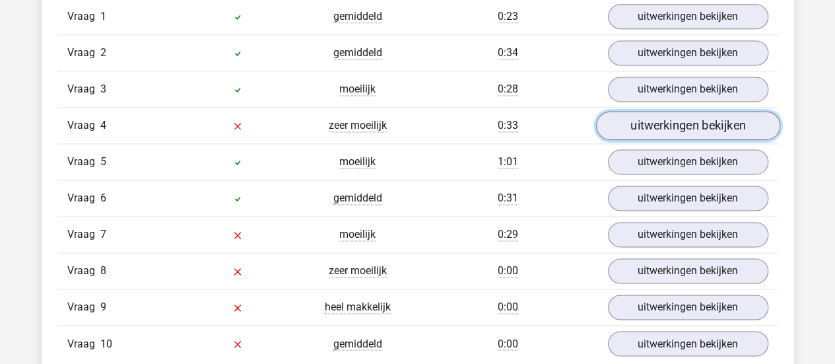
click at [696, 125] on link "uitwerkingen bekijken" at bounding box center [687, 125] width 184 height 29
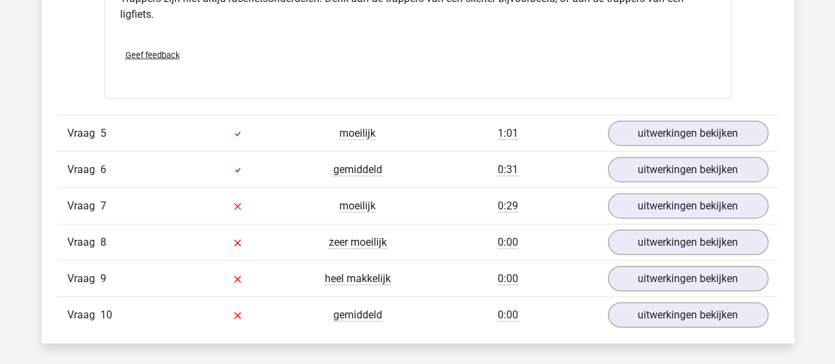
scroll to position [1504, 0]
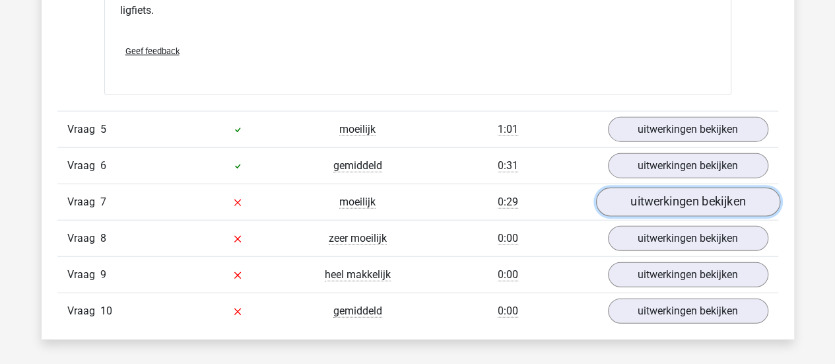
click at [661, 195] on link "uitwerkingen bekijken" at bounding box center [687, 201] width 184 height 29
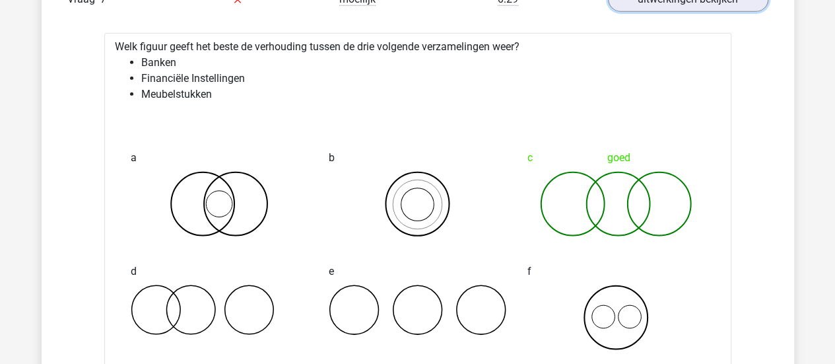
scroll to position [1707, 0]
drag, startPoint x: 834, startPoint y: 218, endPoint x: 827, endPoint y: 241, distance: 24.0
click at [827, 241] on div "Jelle [EMAIL_ADDRESS][DOMAIN_NAME]" at bounding box center [417, 46] width 835 height 3507
click at [830, 213] on div "Jelle [EMAIL_ADDRESS][DOMAIN_NAME]" at bounding box center [417, 46] width 835 height 3507
drag, startPoint x: 830, startPoint y: 213, endPoint x: 840, endPoint y: 198, distance: 18.1
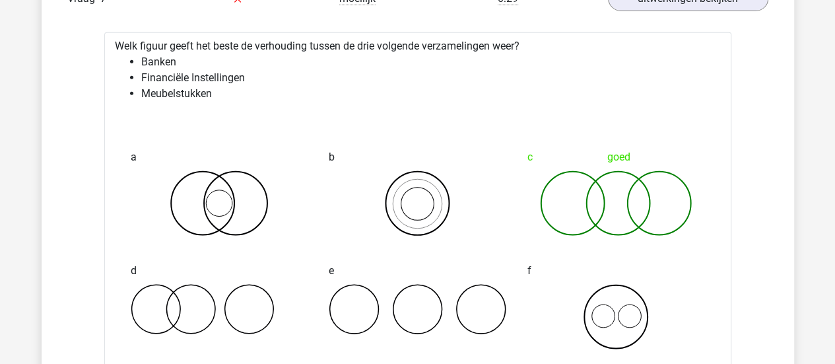
click at [834, 198] on html "Jelle [EMAIL_ADDRESS][DOMAIN_NAME]" at bounding box center [417, 46] width 835 height 3507
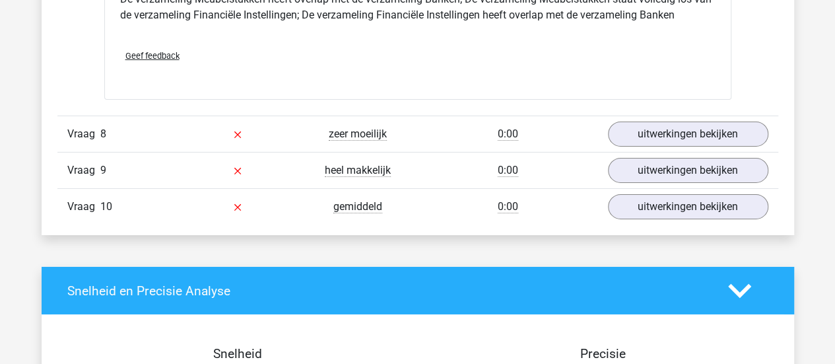
scroll to position [2107, 0]
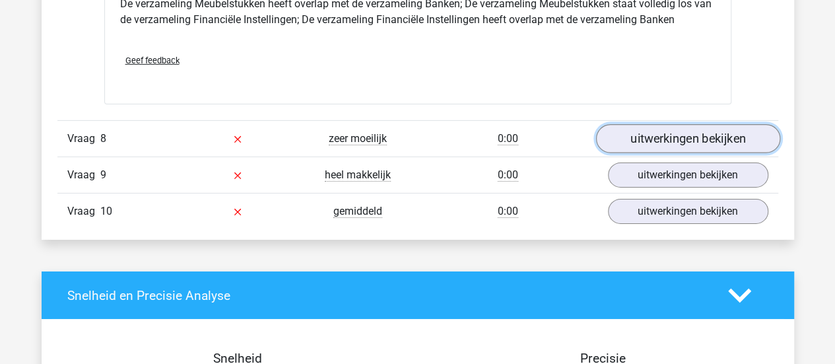
click at [676, 131] on link "uitwerkingen bekijken" at bounding box center [687, 139] width 184 height 29
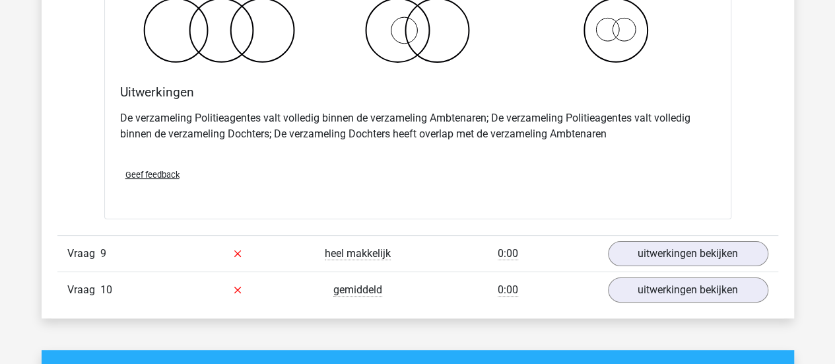
scroll to position [2538, 0]
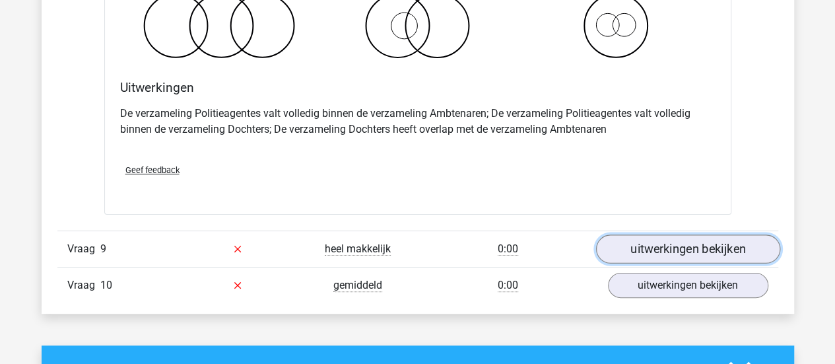
click at [742, 234] on link "uitwerkingen bekijken" at bounding box center [687, 248] width 184 height 29
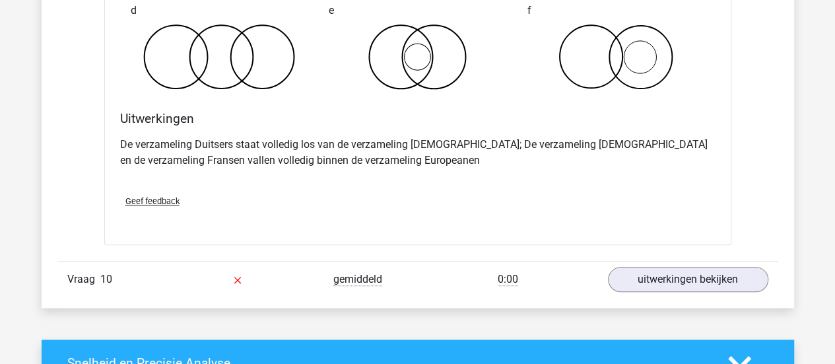
scroll to position [3080, 0]
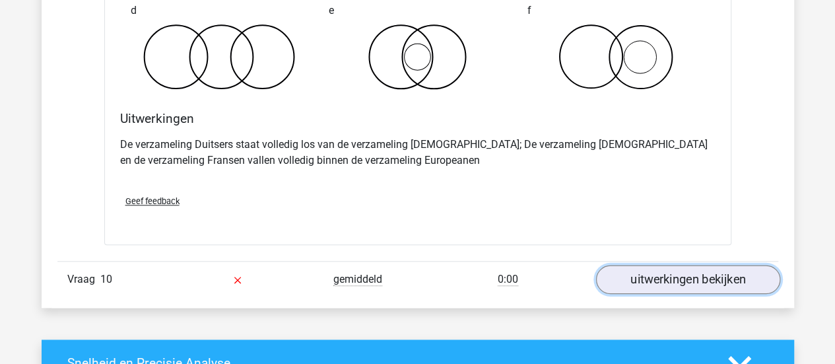
click at [676, 272] on link "uitwerkingen bekijken" at bounding box center [687, 279] width 184 height 29
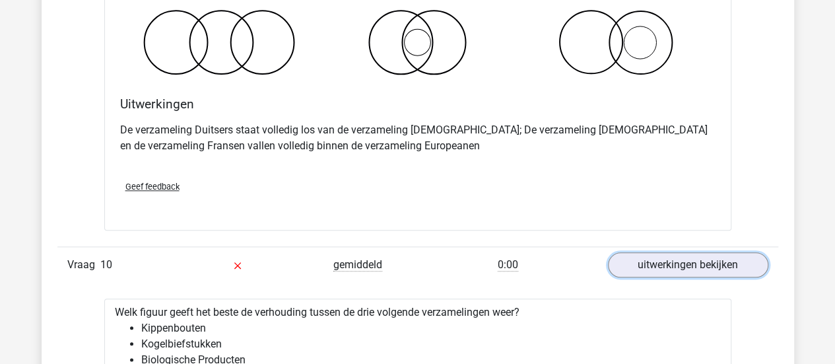
scroll to position [3095, 0]
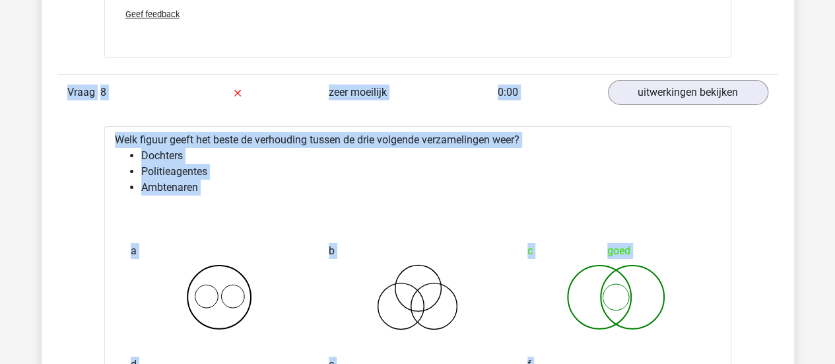
drag, startPoint x: 451, startPoint y: 295, endPoint x: 561, endPoint y: -10, distance: 324.1
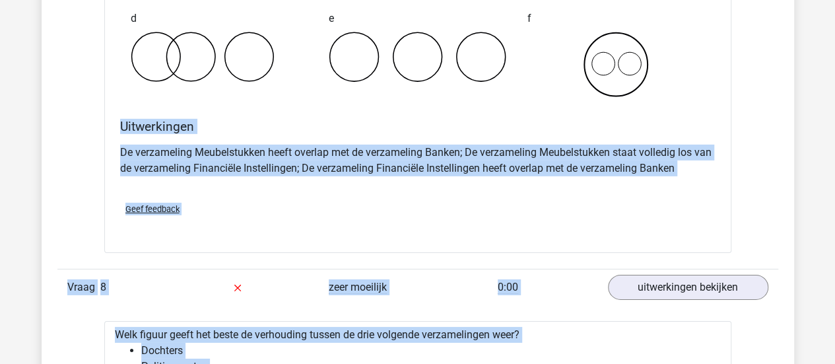
click at [433, 204] on div "Geef feedback" at bounding box center [418, 209] width 606 height 34
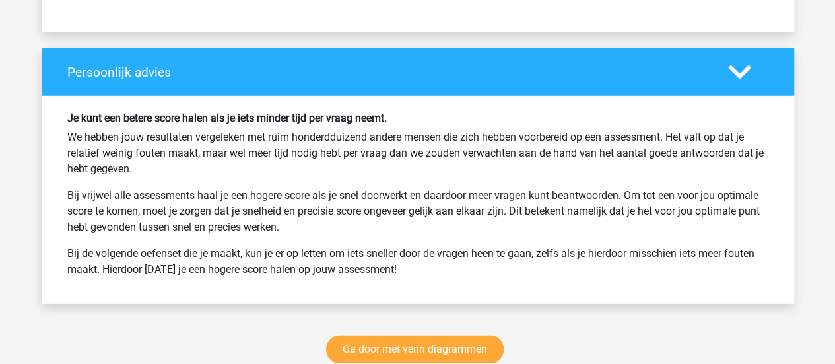
scroll to position [4348, 0]
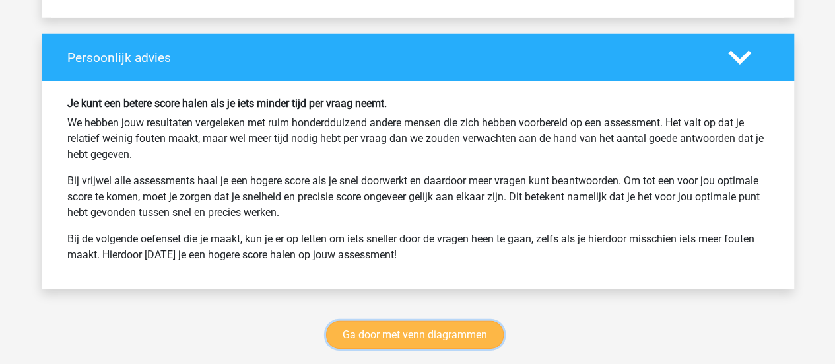
click at [375, 325] on link "Ga door met venn diagrammen" at bounding box center [414, 335] width 177 height 28
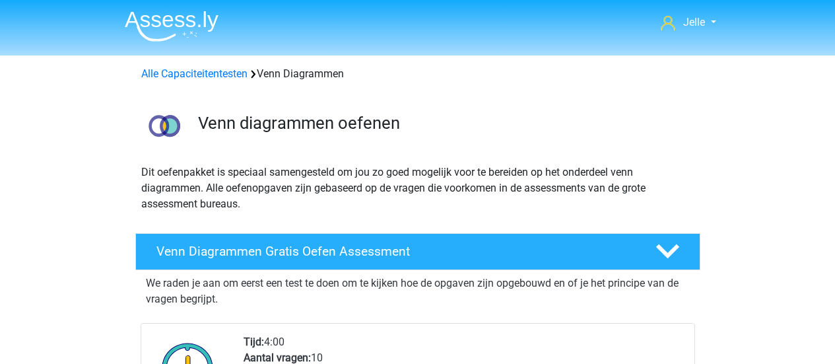
scroll to position [556, 0]
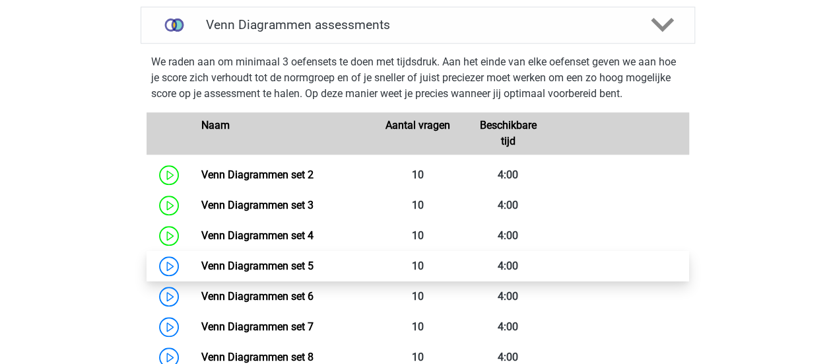
click at [201, 265] on link "Venn Diagrammen set 5" at bounding box center [257, 265] width 112 height 13
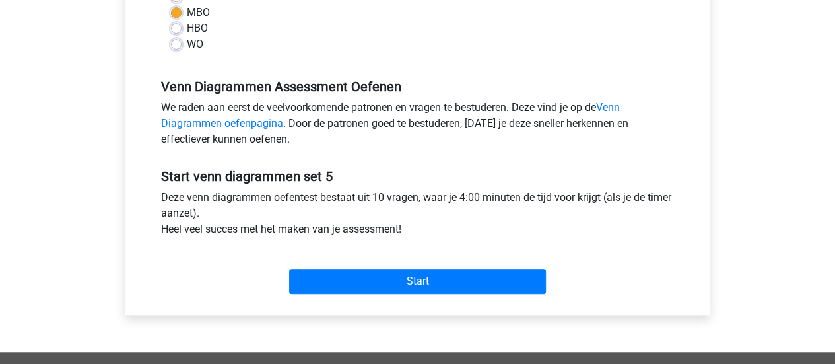
scroll to position [343, 0]
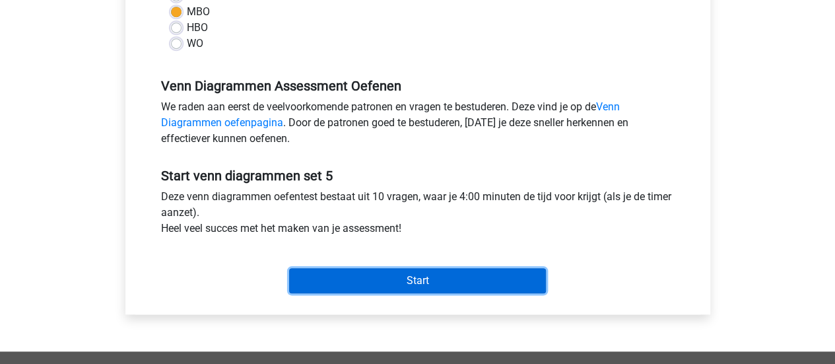
click at [316, 273] on input "Start" at bounding box center [417, 280] width 257 height 25
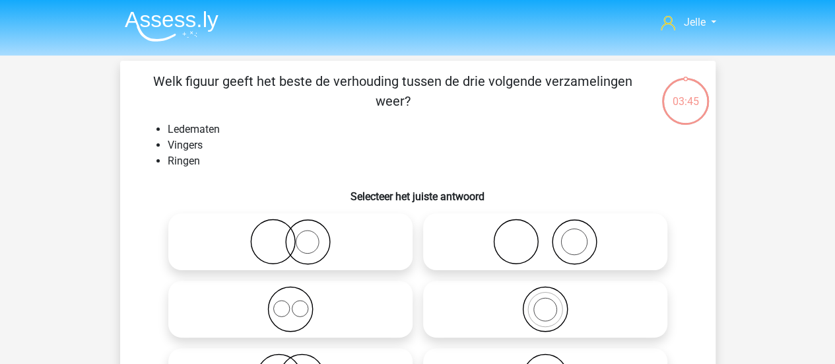
click at [544, 225] on icon at bounding box center [545, 241] width 234 height 46
click at [545, 226] on input "radio" at bounding box center [549, 230] width 9 height 9
radio input "true"
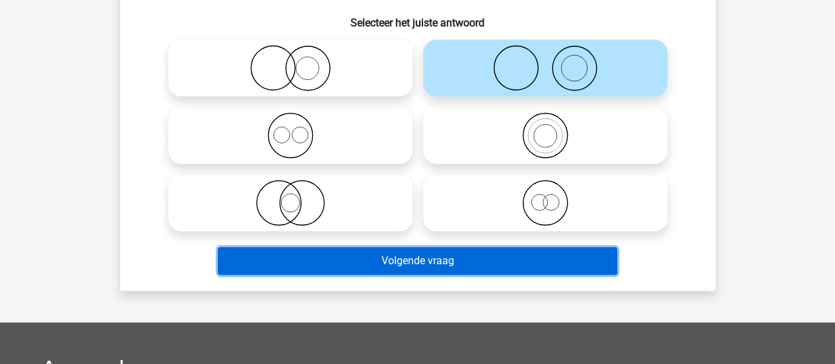
click at [380, 269] on button "Volgende vraag" at bounding box center [417, 261] width 399 height 28
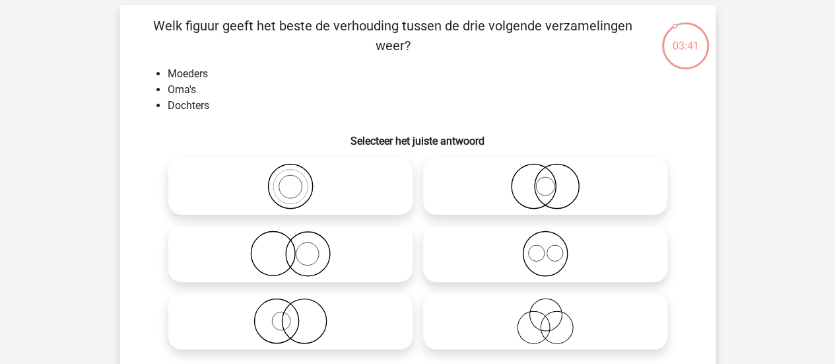
scroll to position [51, 0]
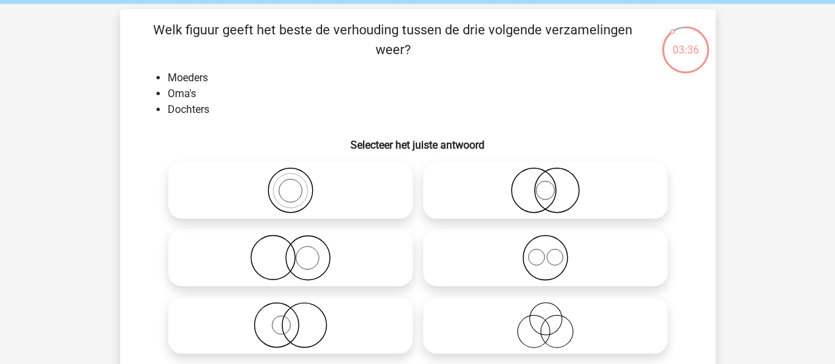
click at [214, 94] on li "Oma's" at bounding box center [431, 94] width 526 height 16
click at [365, 189] on icon at bounding box center [291, 190] width 234 height 46
click at [299, 183] on input "radio" at bounding box center [294, 179] width 9 height 9
radio input "true"
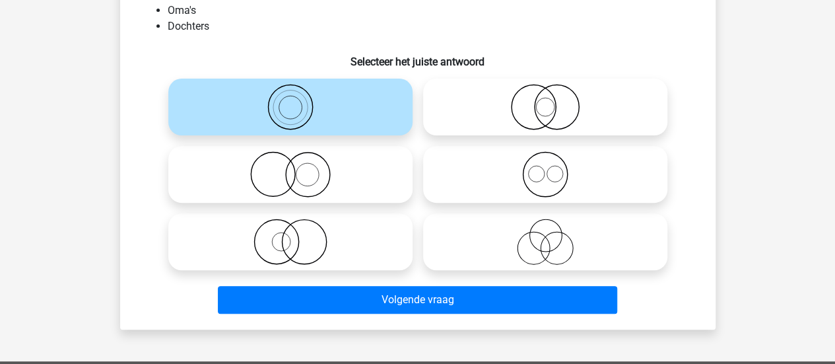
scroll to position [148, 0]
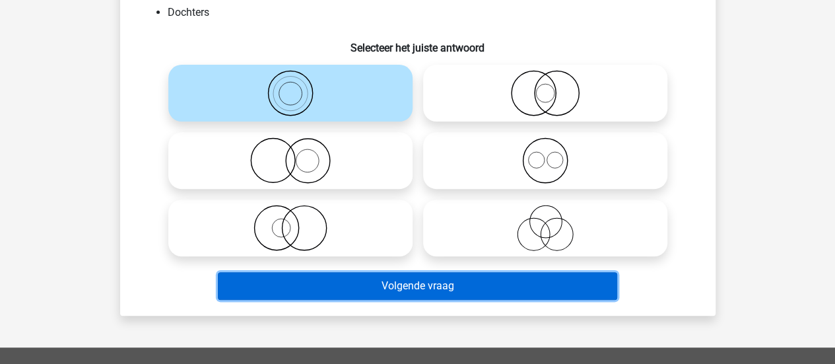
click at [399, 276] on button "Volgende vraag" at bounding box center [417, 286] width 399 height 28
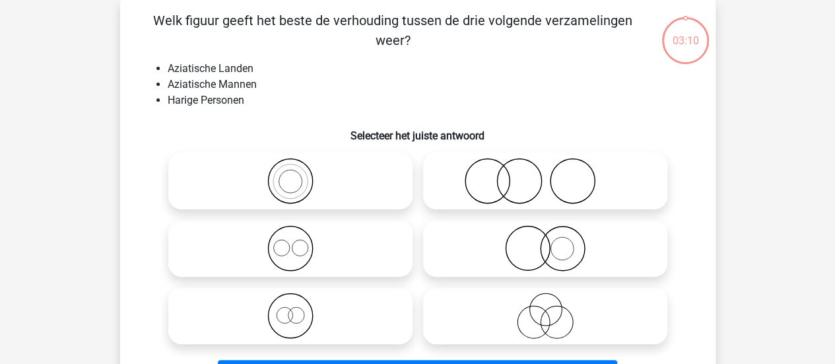
scroll to position [61, 0]
click at [532, 166] on icon at bounding box center [545, 181] width 234 height 46
click at [545, 166] on input "radio" at bounding box center [549, 170] width 9 height 9
radio input "true"
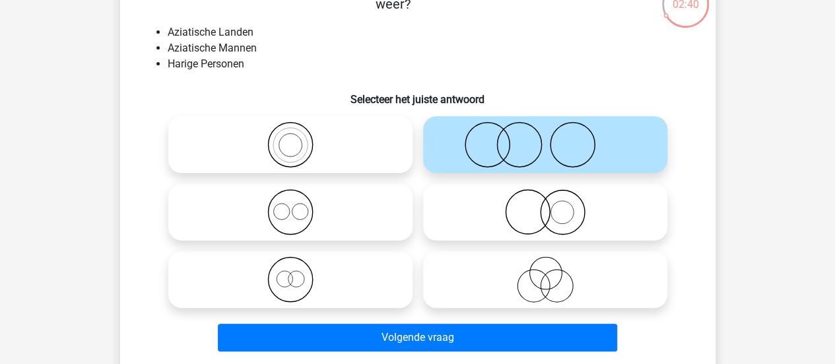
scroll to position [98, 0]
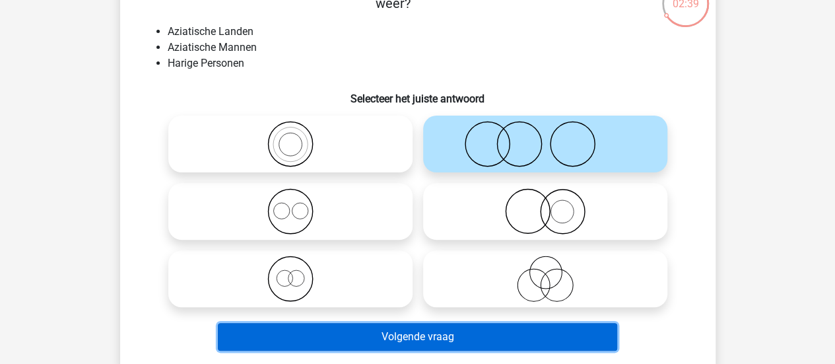
click at [401, 338] on button "Volgende vraag" at bounding box center [417, 337] width 399 height 28
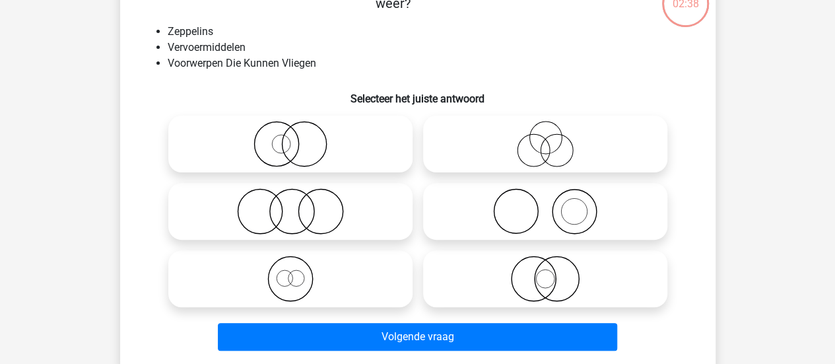
scroll to position [61, 0]
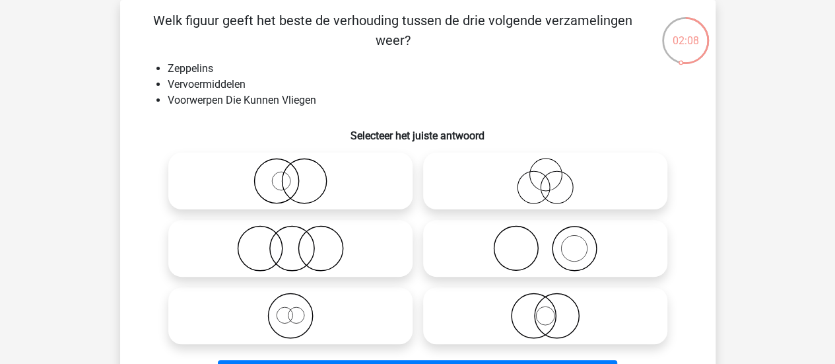
click at [587, 315] on icon at bounding box center [545, 315] width 234 height 46
click at [554, 309] on input "radio" at bounding box center [549, 304] width 9 height 9
radio input "true"
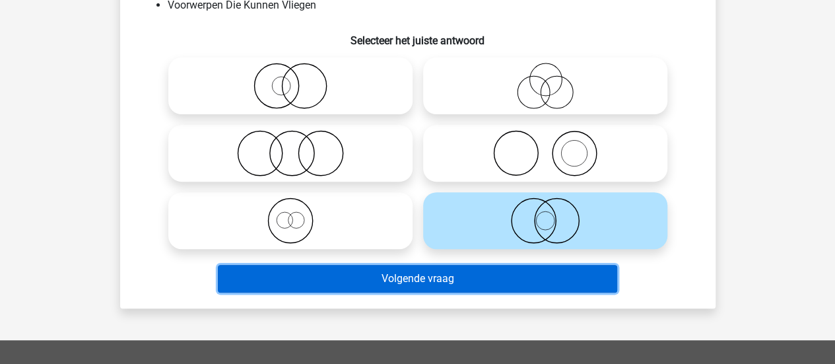
click at [508, 286] on button "Volgende vraag" at bounding box center [417, 279] width 399 height 28
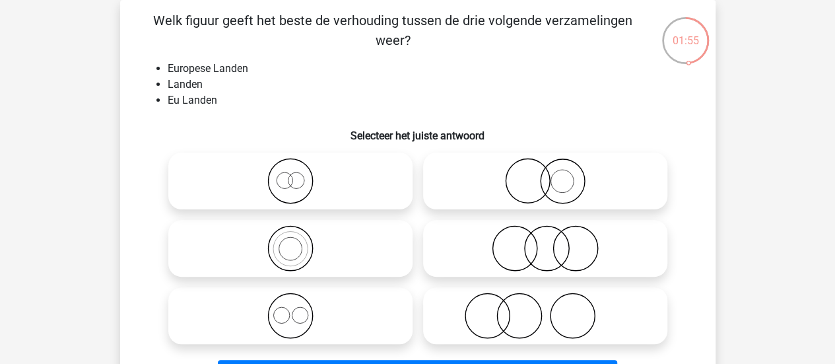
click at [306, 232] on icon at bounding box center [291, 248] width 234 height 46
click at [299, 233] on input "radio" at bounding box center [294, 237] width 9 height 9
radio input "true"
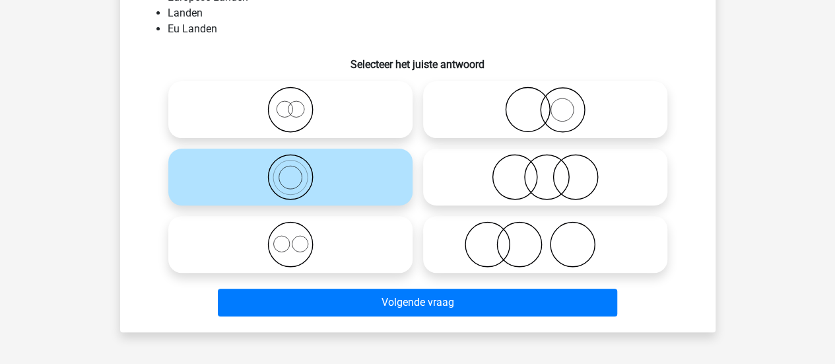
scroll to position [135, 0]
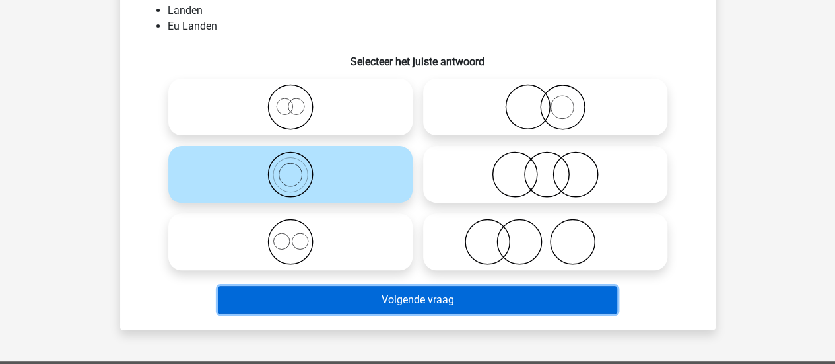
click at [333, 296] on button "Volgende vraag" at bounding box center [417, 300] width 399 height 28
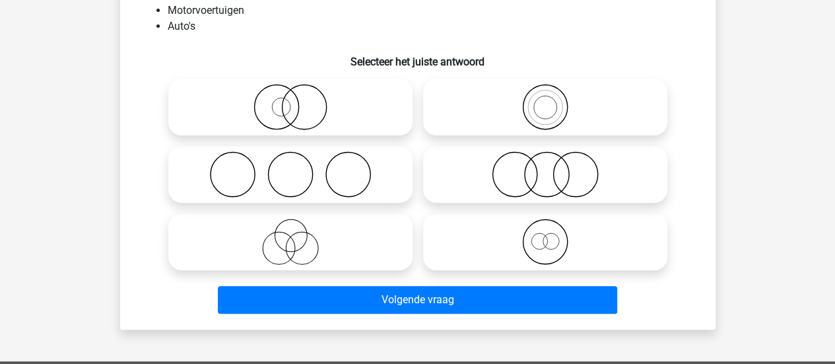
scroll to position [61, 0]
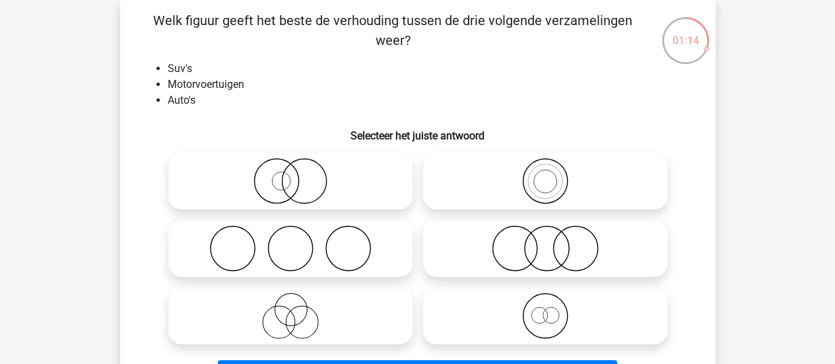
click at [335, 174] on icon at bounding box center [291, 181] width 234 height 46
click at [299, 174] on input "radio" at bounding box center [294, 170] width 9 height 9
radio input "true"
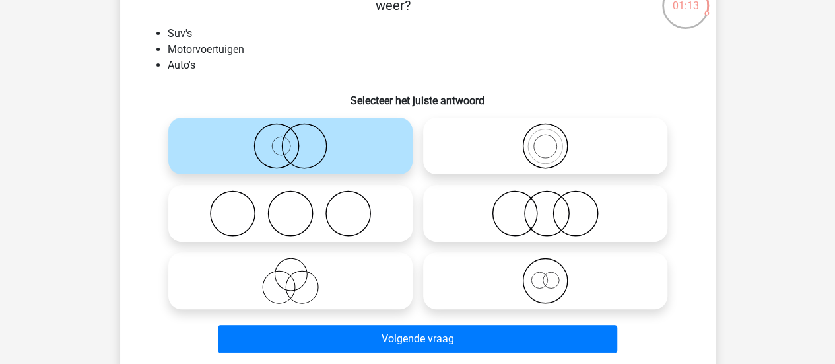
scroll to position [107, 0]
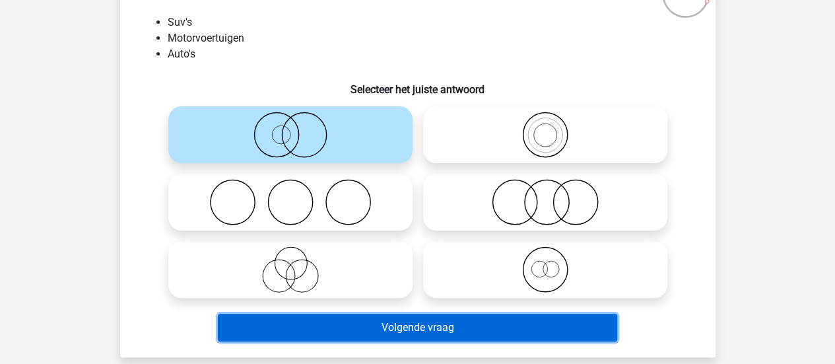
click at [388, 329] on button "Volgende vraag" at bounding box center [417, 327] width 399 height 28
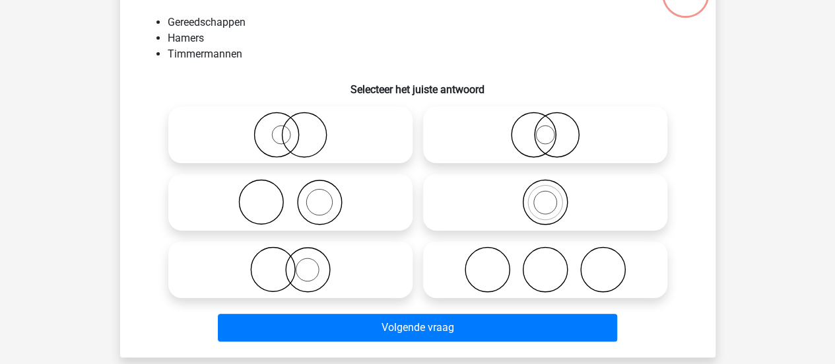
scroll to position [61, 0]
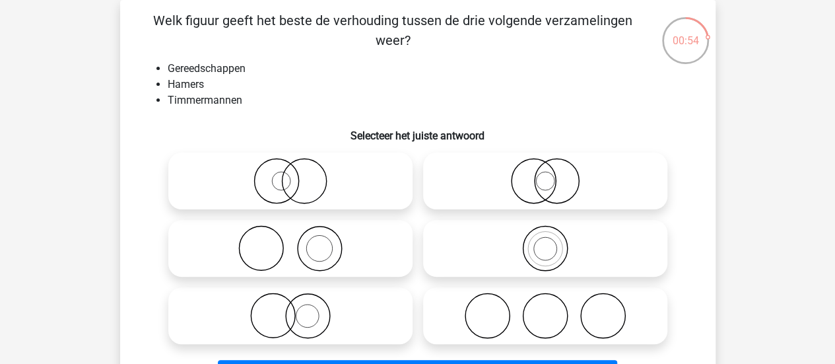
click at [233, 236] on icon at bounding box center [291, 248] width 234 height 46
click at [290, 236] on input "radio" at bounding box center [294, 237] width 9 height 9
radio input "true"
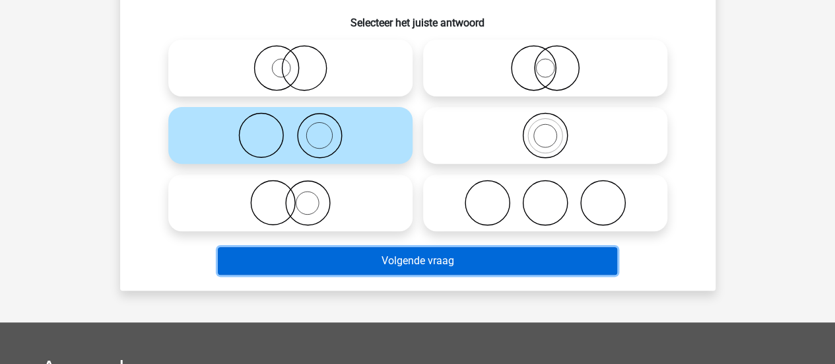
click at [297, 263] on button "Volgende vraag" at bounding box center [417, 261] width 399 height 28
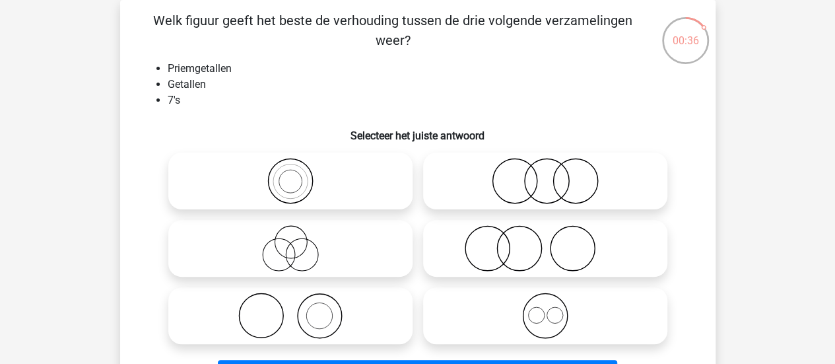
click at [292, 170] on input "radio" at bounding box center [294, 170] width 9 height 9
radio input "true"
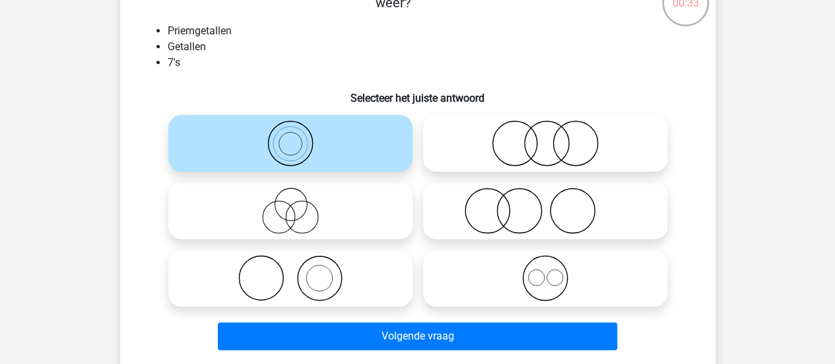
scroll to position [123, 0]
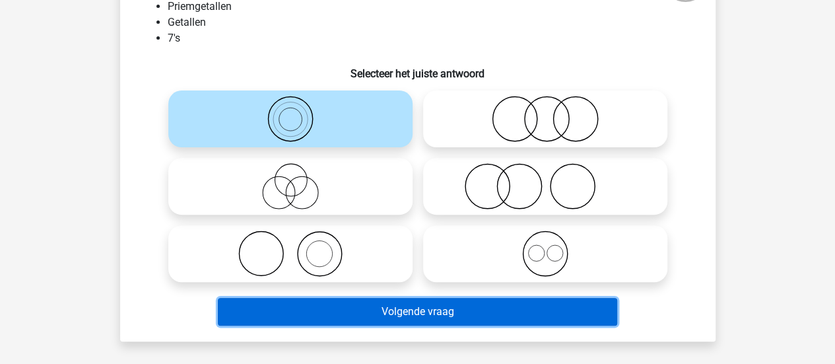
click at [313, 302] on button "Volgende vraag" at bounding box center [417, 312] width 399 height 28
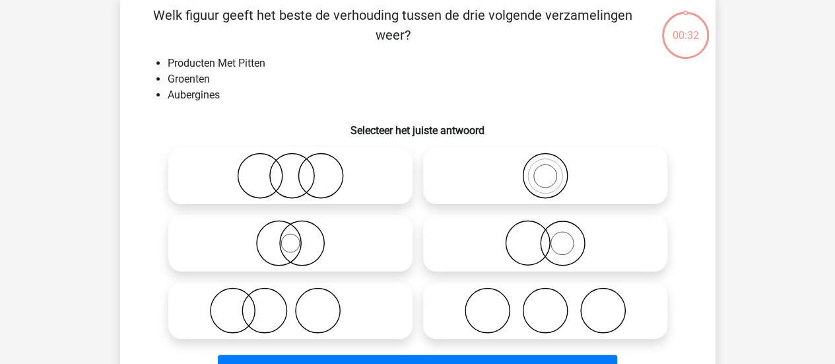
scroll to position [61, 0]
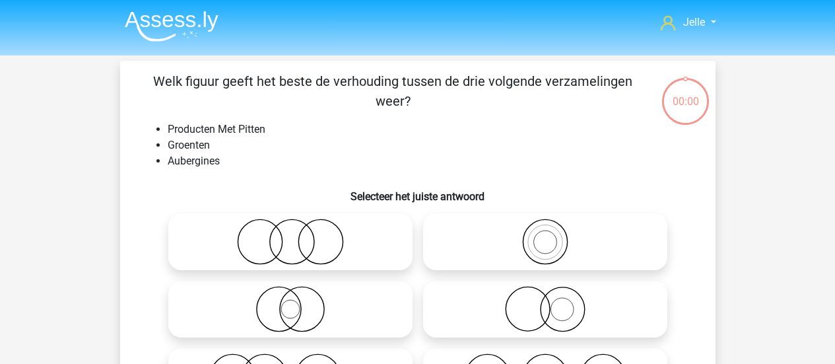
scroll to position [61, 0]
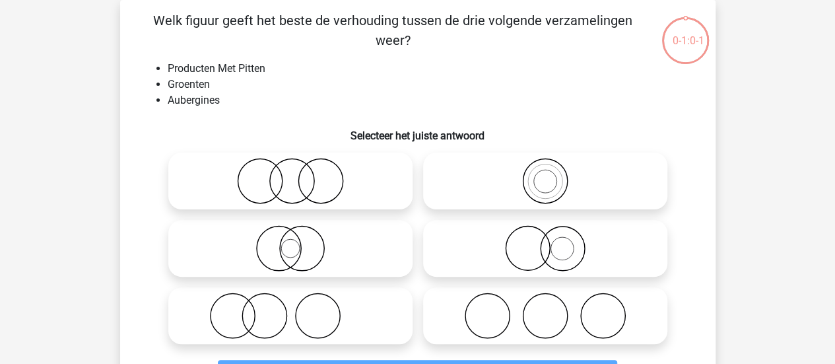
click at [289, 235] on icon at bounding box center [291, 248] width 234 height 46
click at [290, 235] on input "radio" at bounding box center [294, 237] width 9 height 9
radio input "true"
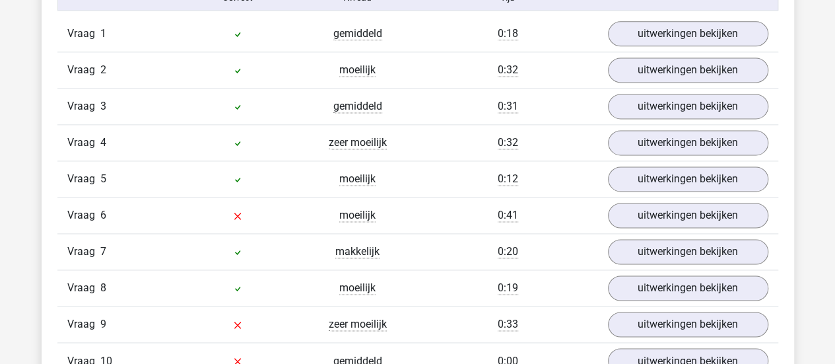
scroll to position [879, 0]
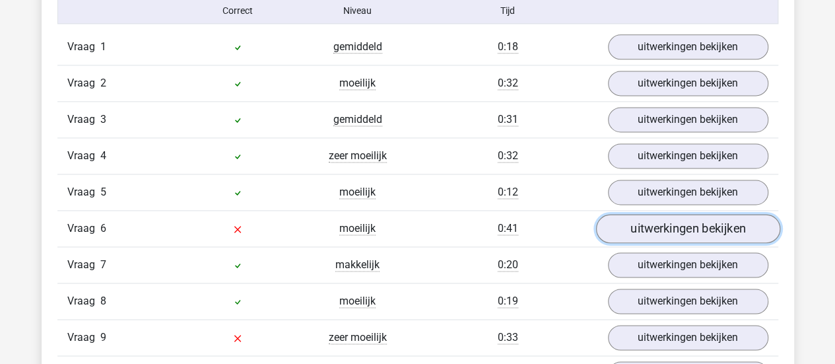
click at [711, 225] on link "uitwerkingen bekijken" at bounding box center [687, 228] width 184 height 29
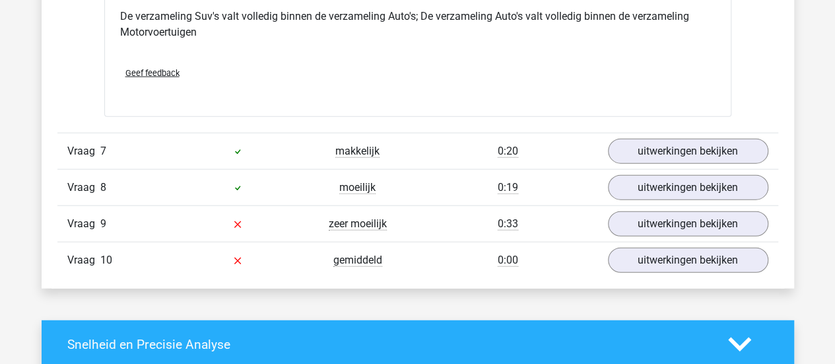
scroll to position [1504, 0]
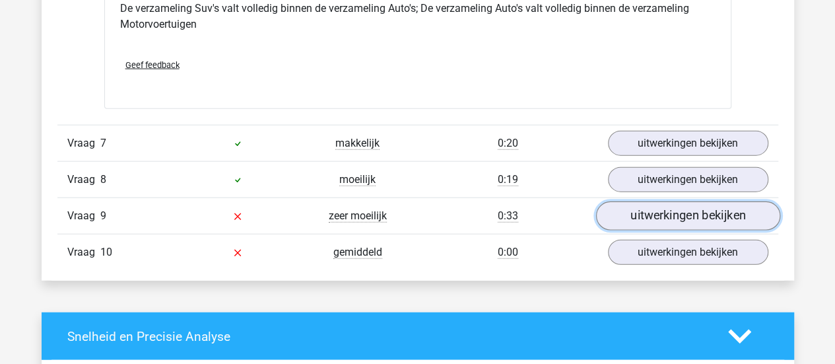
click at [639, 207] on link "uitwerkingen bekijken" at bounding box center [687, 215] width 184 height 29
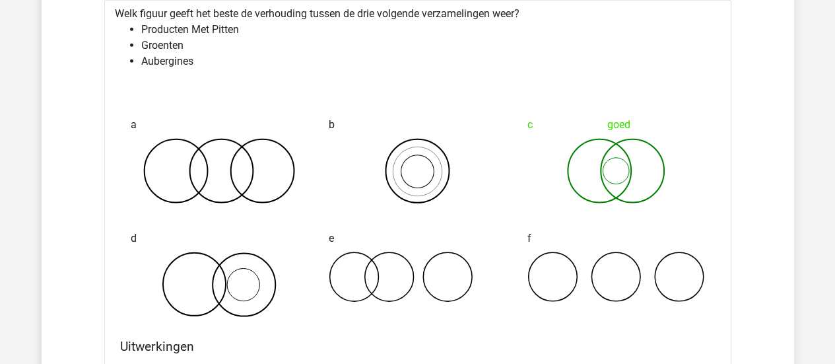
scroll to position [1753, 0]
